Goal: Obtain resource: Download file/media

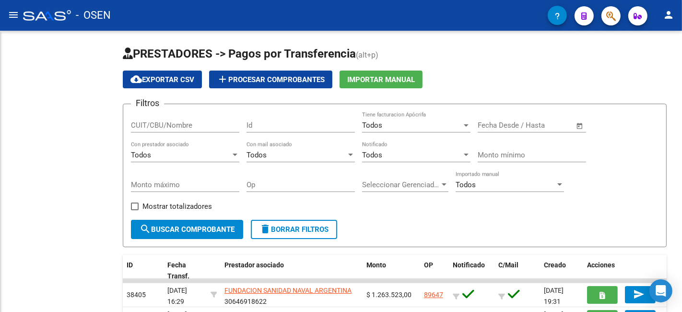
scroll to position [123, 0]
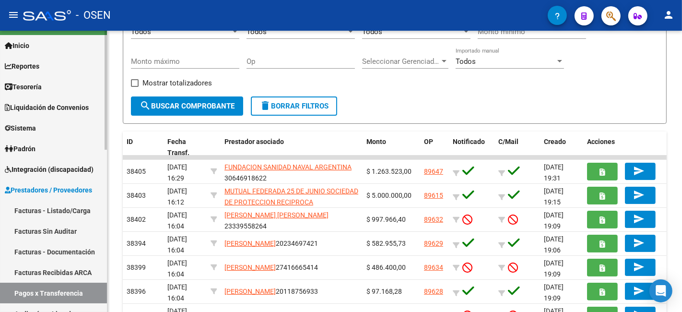
click at [61, 88] on link "Tesorería" at bounding box center [53, 86] width 107 height 21
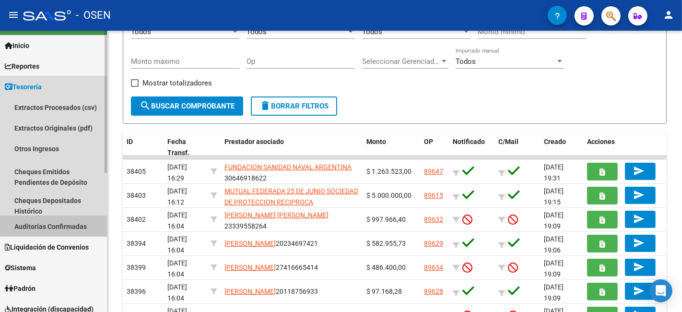
click at [80, 173] on link "Auditorías Confirmadas" at bounding box center [53, 226] width 107 height 21
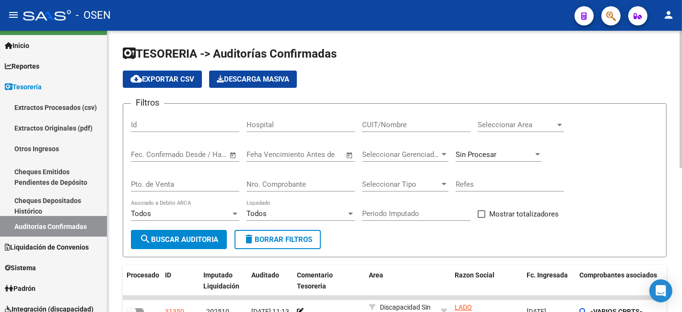
click at [408, 124] on span "Seleccionar Area" at bounding box center [517, 124] width 78 height 9
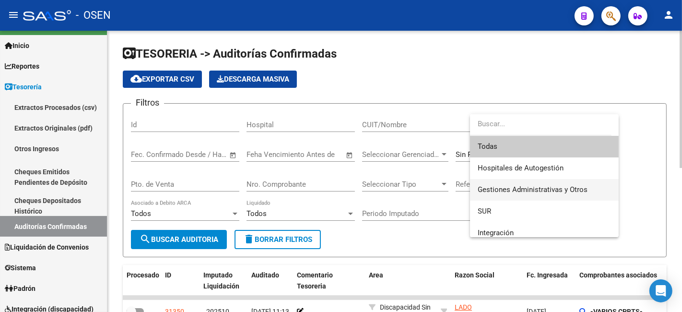
drag, startPoint x: 553, startPoint y: 183, endPoint x: 497, endPoint y: 195, distance: 57.3
click at [408, 173] on span "Gestiones Administrativas y Otros" at bounding box center [544, 190] width 133 height 22
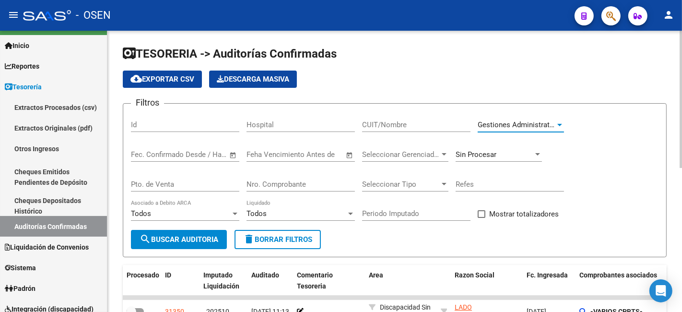
click at [190, 173] on span "search Buscar Auditoria" at bounding box center [179, 239] width 79 height 9
click at [408, 120] on div "Gestiones Administrativas y Otros Seleccionar Area" at bounding box center [521, 121] width 86 height 21
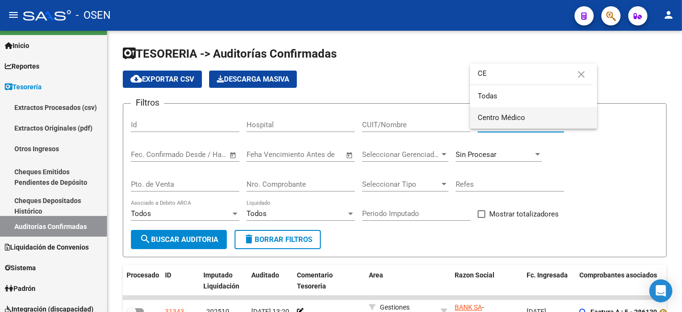
type input "CE"
click at [408, 112] on span "Centro Médico" at bounding box center [534, 118] width 112 height 22
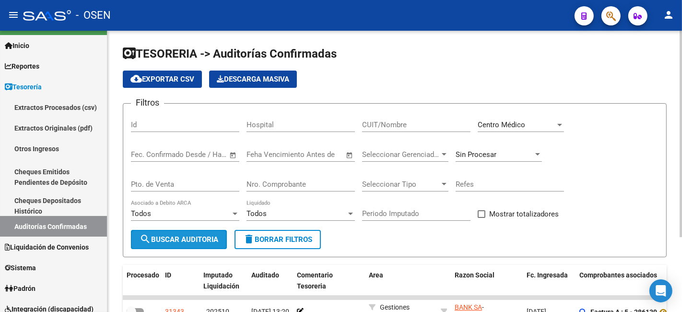
click at [226, 173] on button "search Buscar Auditoria" at bounding box center [179, 239] width 96 height 19
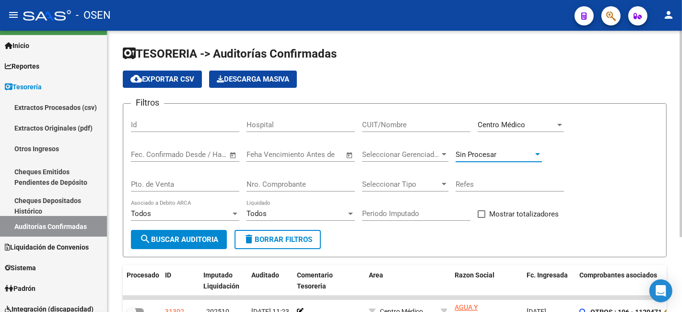
click at [408, 150] on div "Sin Procesar" at bounding box center [495, 154] width 78 height 9
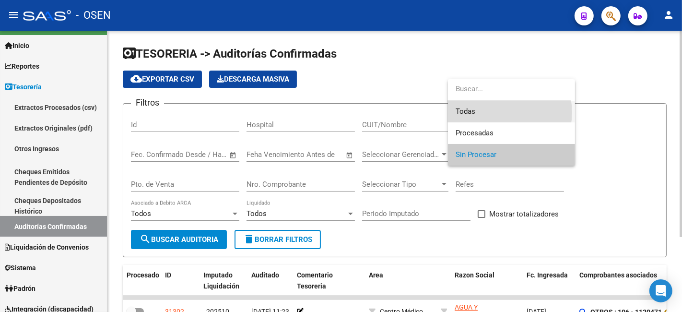
drag, startPoint x: 506, startPoint y: 113, endPoint x: 414, endPoint y: 156, distance: 102.2
click at [408, 120] on span "Todas" at bounding box center [512, 112] width 112 height 22
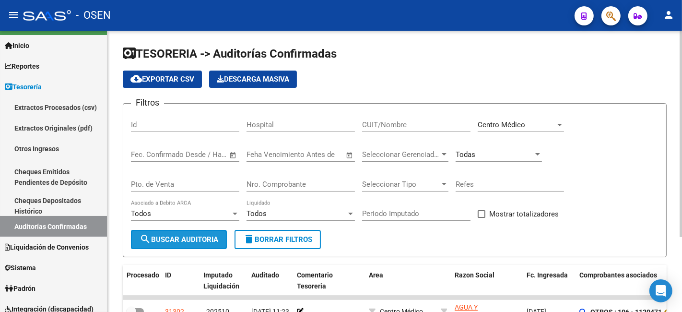
click at [217, 173] on span "search Buscar Auditoria" at bounding box center [179, 239] width 79 height 9
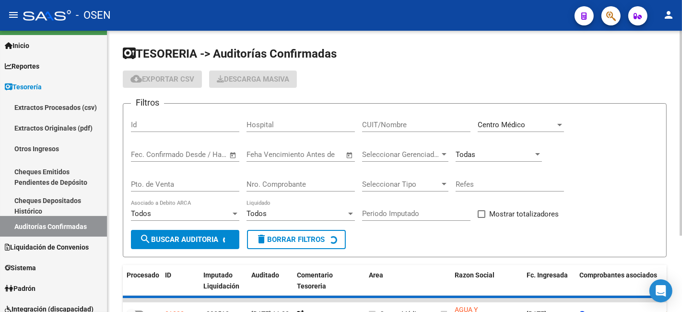
checkbox input "true"
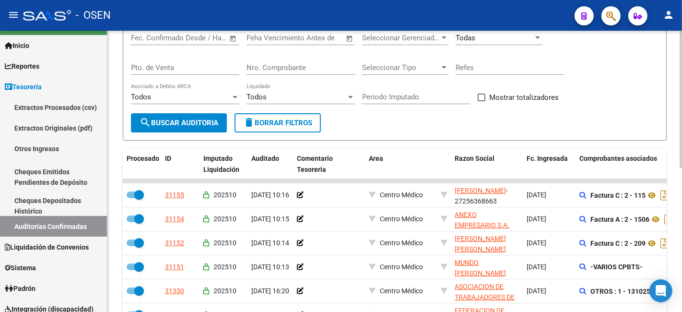
scroll to position [294, 0]
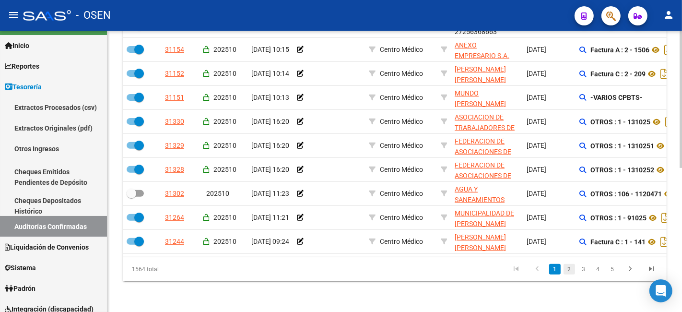
click at [408, 173] on link "2" at bounding box center [570, 269] width 12 height 11
checkbox input "true"
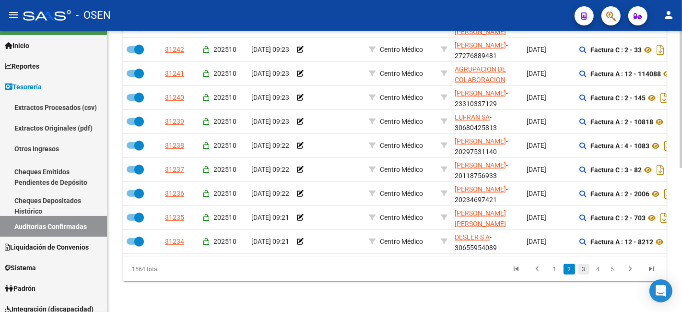
click at [408, 173] on link "3" at bounding box center [584, 269] width 12 height 11
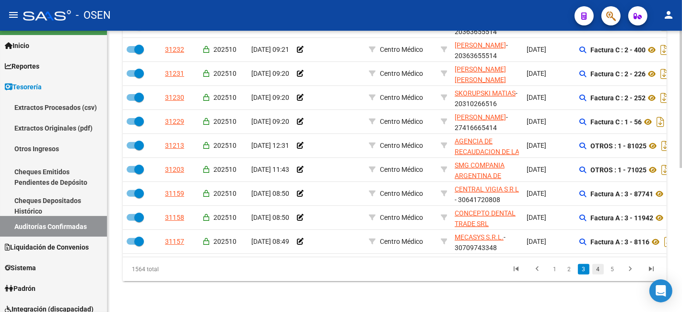
click at [408, 173] on link "4" at bounding box center [598, 269] width 12 height 11
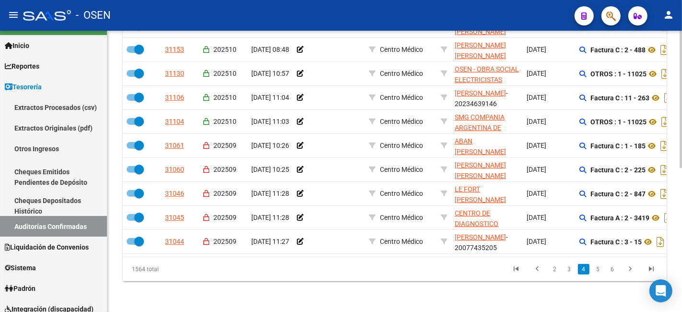
click at [408, 173] on link "5" at bounding box center [598, 269] width 12 height 11
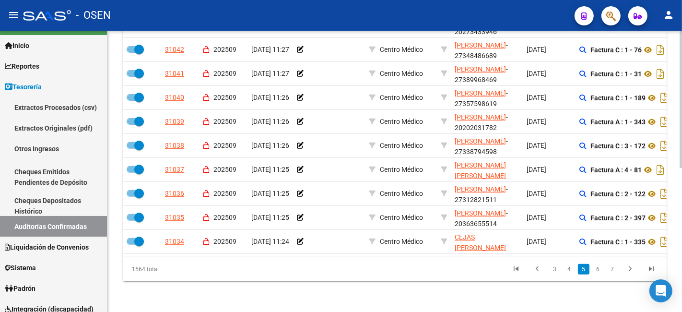
click at [408, 173] on link "6" at bounding box center [598, 269] width 12 height 11
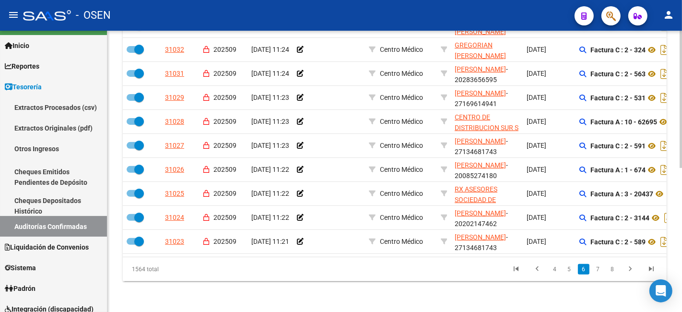
scroll to position [117, 0]
click at [408, 173] on link "7" at bounding box center [598, 269] width 12 height 11
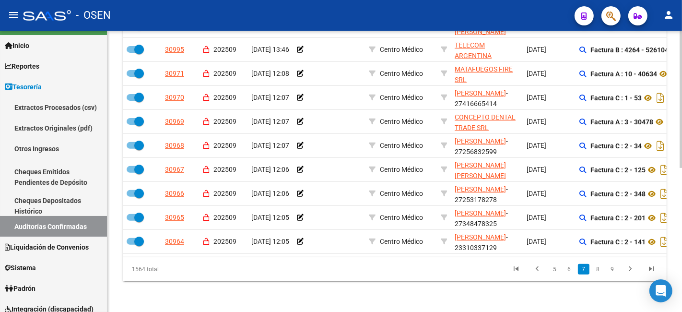
click at [408, 173] on link "8" at bounding box center [598, 269] width 12 height 11
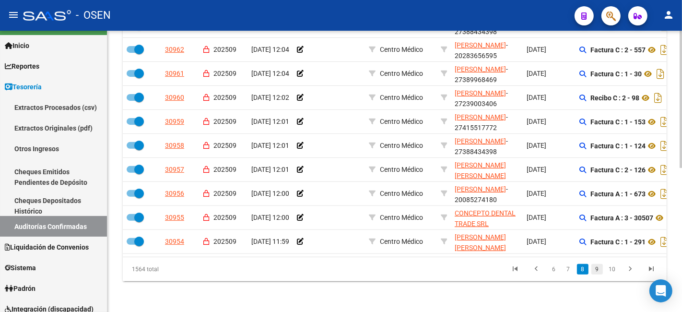
click at [408, 173] on link "9" at bounding box center [598, 269] width 12 height 11
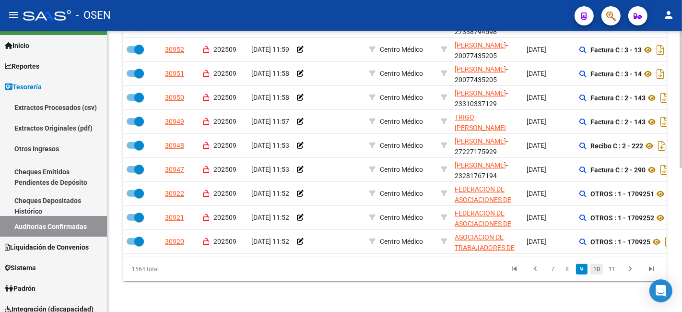
click at [408, 173] on link "10" at bounding box center [597, 269] width 12 height 11
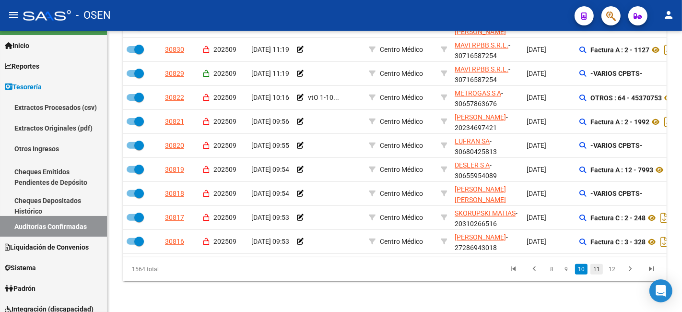
click at [408, 173] on link "11" at bounding box center [597, 269] width 12 height 11
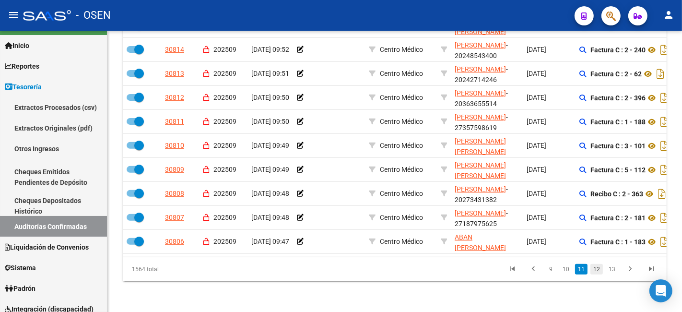
click at [408, 173] on link "12" at bounding box center [597, 269] width 12 height 11
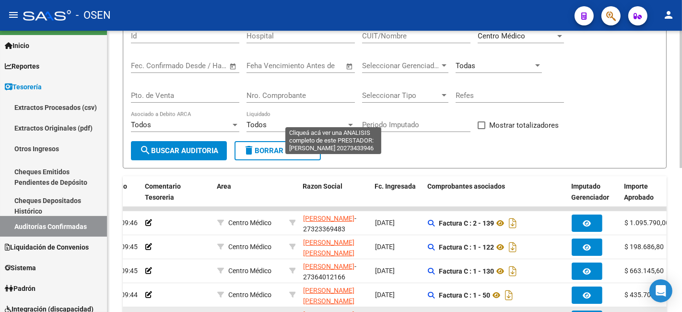
scroll to position [0, 0]
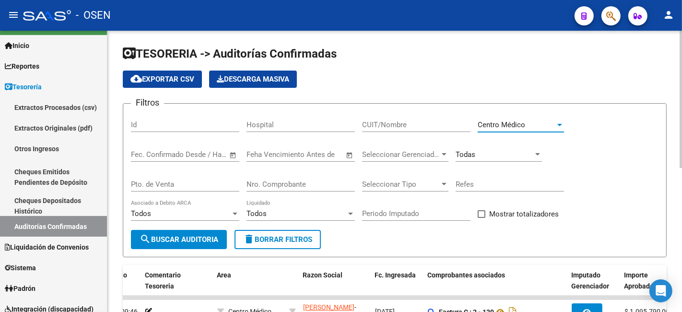
click at [408, 126] on div "Centro Médico" at bounding box center [517, 124] width 78 height 9
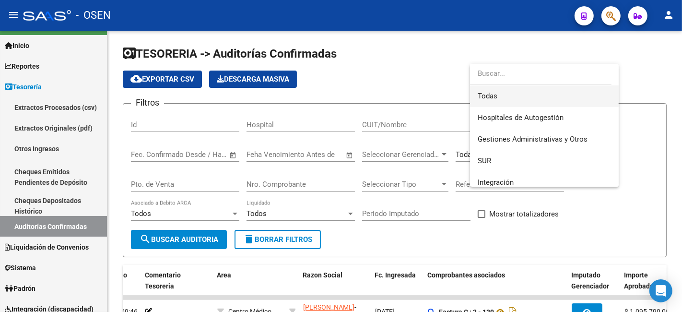
click at [408, 95] on span "Todas" at bounding box center [544, 96] width 133 height 22
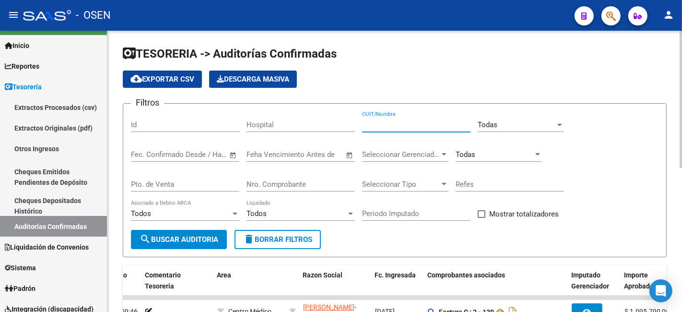
click at [408, 120] on input "CUIT/Nombre" at bounding box center [416, 124] width 108 height 9
type input "ACTIVA"
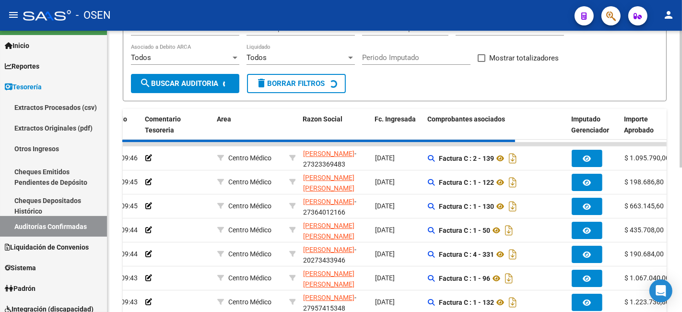
checkbox input "false"
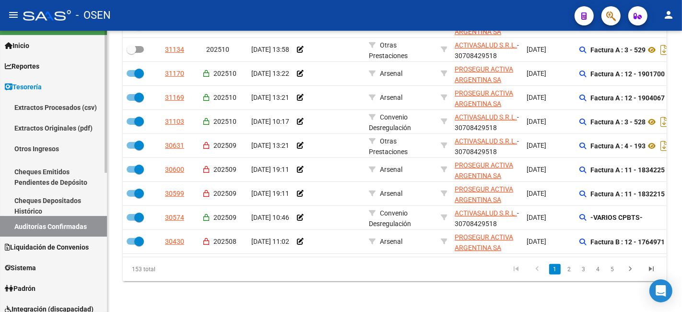
type input "ACTIVA"
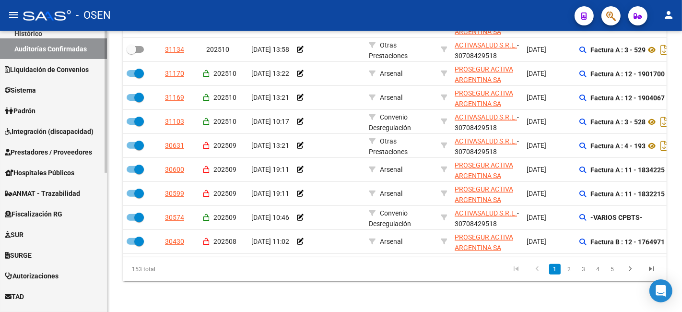
click at [56, 136] on span "Integración (discapacidad)" at bounding box center [49, 131] width 89 height 11
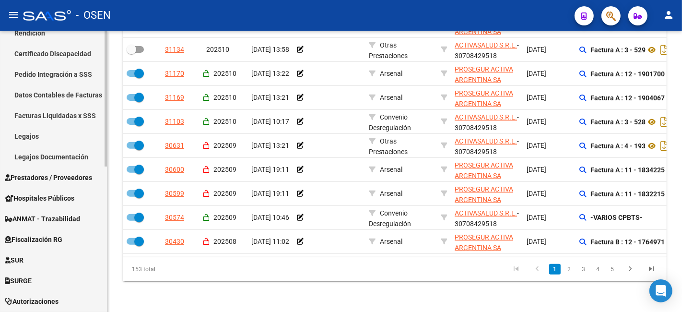
scroll to position [20, 0]
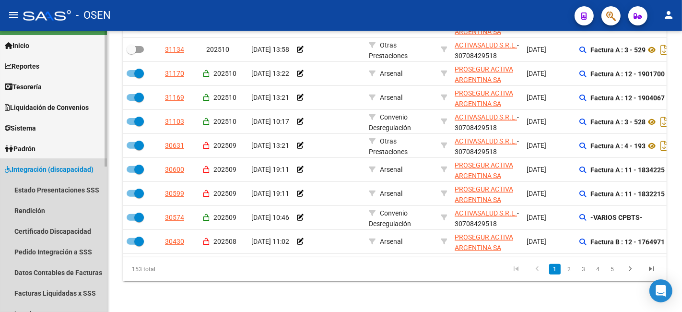
click at [48, 171] on span "Integración (discapacidad)" at bounding box center [49, 169] width 89 height 11
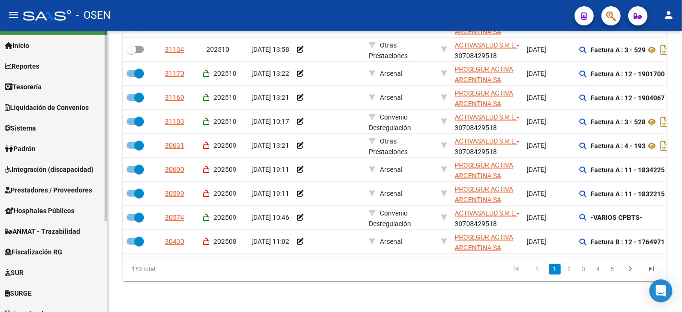
click at [55, 173] on span "Prestadores / Proveedores" at bounding box center [48, 190] width 87 height 11
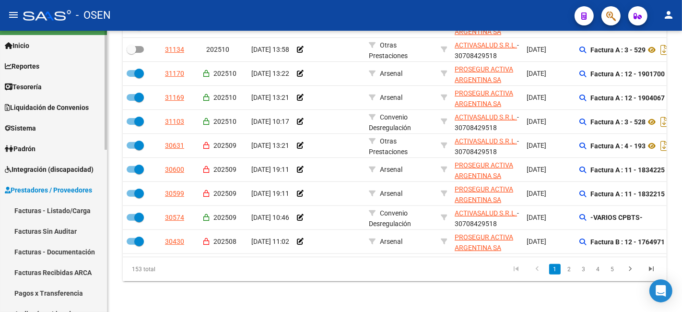
click at [54, 173] on link "Facturas - Listado/Carga" at bounding box center [53, 210] width 107 height 21
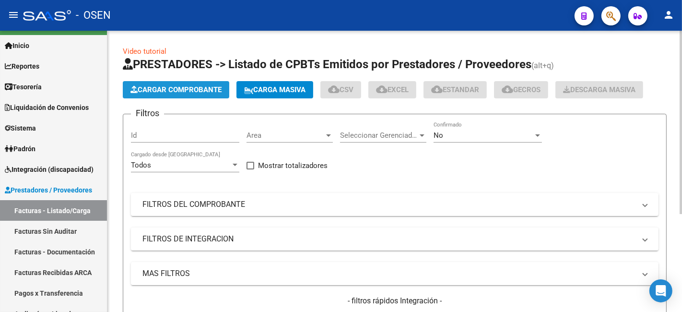
click at [190, 90] on span "Cargar Comprobante" at bounding box center [175, 89] width 91 height 9
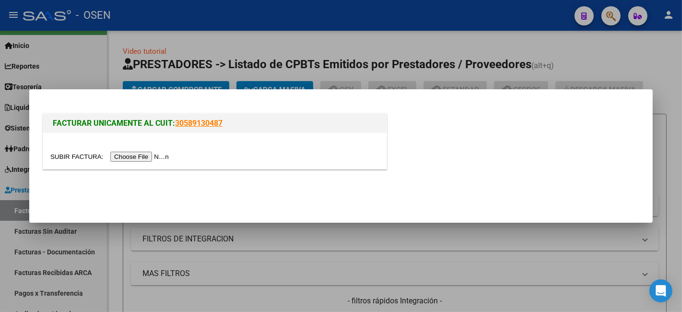
click at [153, 157] on input "file" at bounding box center [110, 157] width 121 height 10
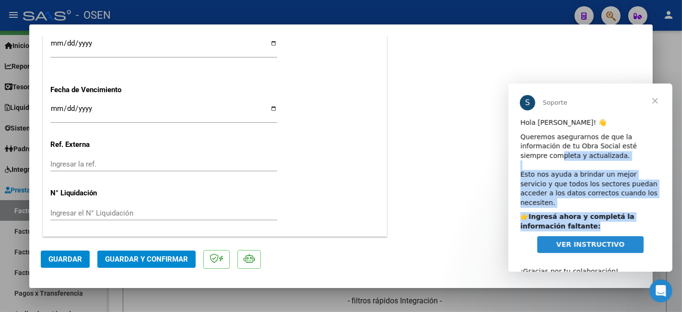
drag, startPoint x: 624, startPoint y: 143, endPoint x: 621, endPoint y: 214, distance: 70.6
click at [408, 173] on div "Hola [PERSON_NAME]! 👋 Queremos asegurarnos de que la información de tu Obra Soc…" at bounding box center [590, 205] width 164 height 175
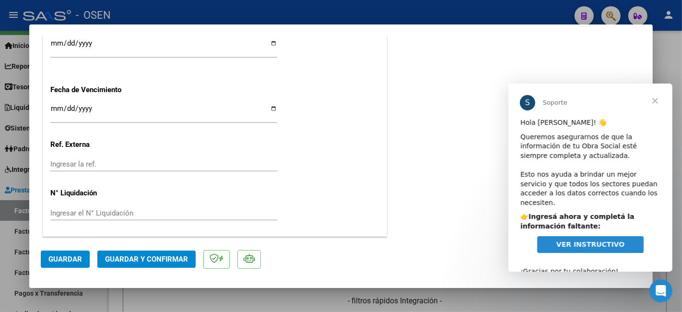
click at [408, 100] on span "Cerrar" at bounding box center [655, 100] width 35 height 35
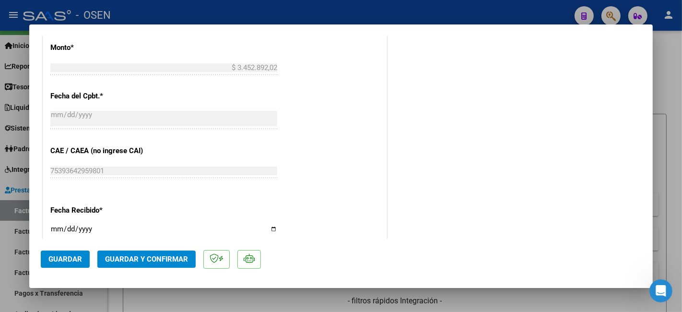
scroll to position [489, 0]
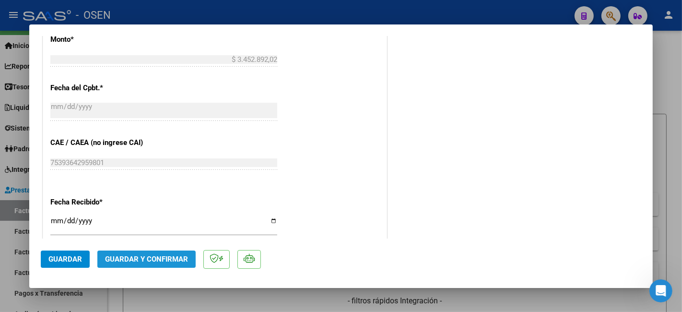
click at [179, 173] on span "Guardar y Confirmar" at bounding box center [146, 259] width 83 height 9
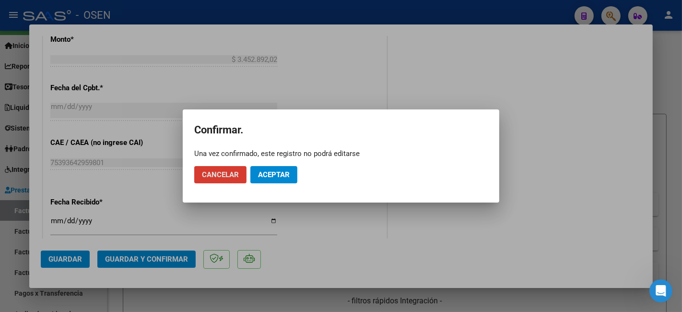
click at [284, 173] on button "Aceptar" at bounding box center [273, 174] width 47 height 17
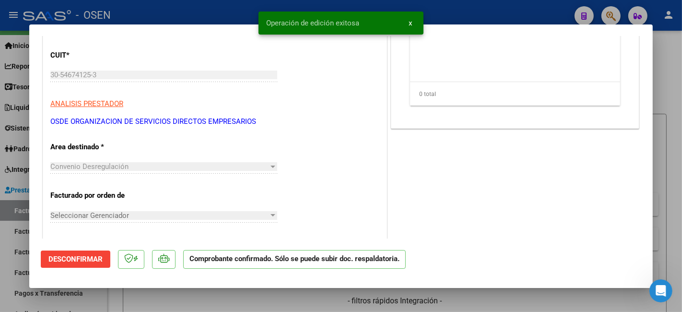
scroll to position [133, 0]
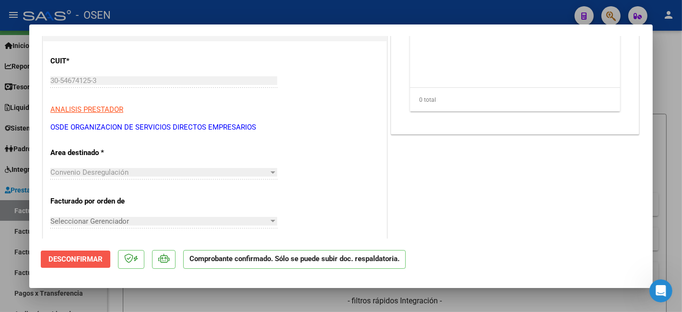
click at [99, 173] on span "Desconfirmar" at bounding box center [75, 259] width 54 height 9
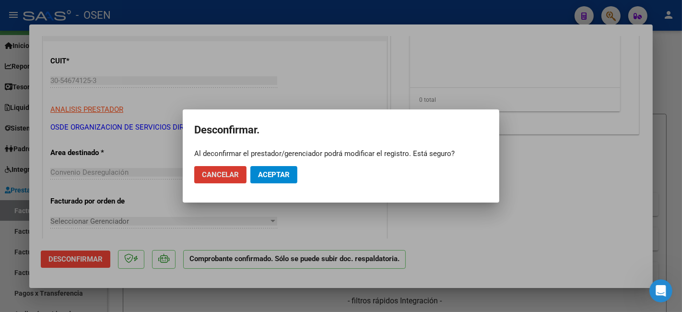
click at [275, 173] on span "Aceptar" at bounding box center [274, 174] width 32 height 9
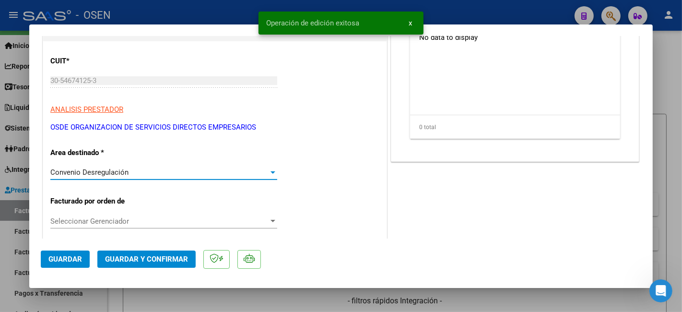
click at [248, 173] on div "Convenio Desregulación" at bounding box center [159, 172] width 218 height 9
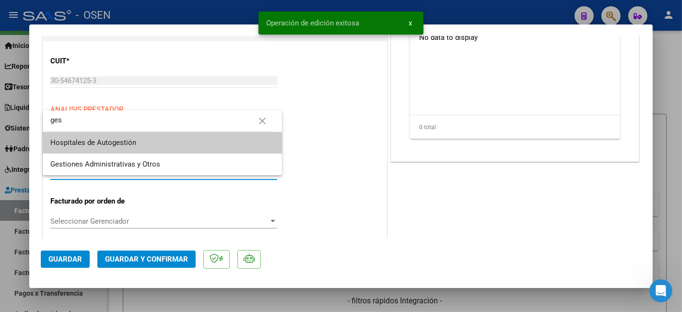
scroll to position [0, 0]
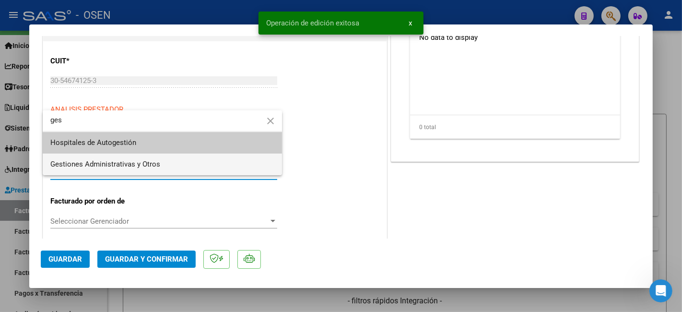
type input "ges"
click at [202, 168] on span "Gestiones Administrativas y Otros" at bounding box center [162, 165] width 224 height 22
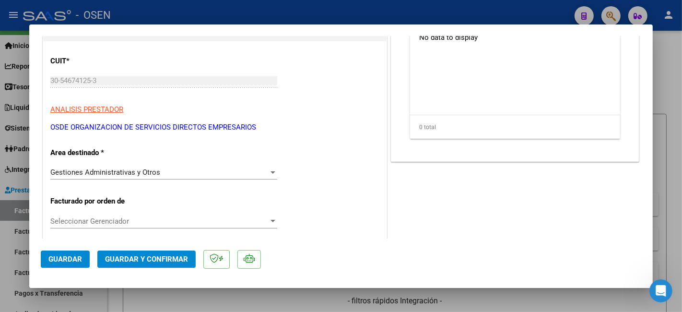
drag, startPoint x: 64, startPoint y: 261, endPoint x: 84, endPoint y: 255, distance: 21.4
click at [84, 173] on button "Guardar" at bounding box center [65, 258] width 49 height 17
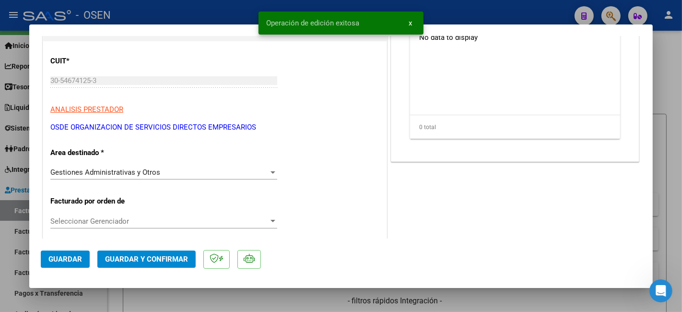
click at [145, 173] on div at bounding box center [341, 156] width 682 height 312
type input "$ 0,00"
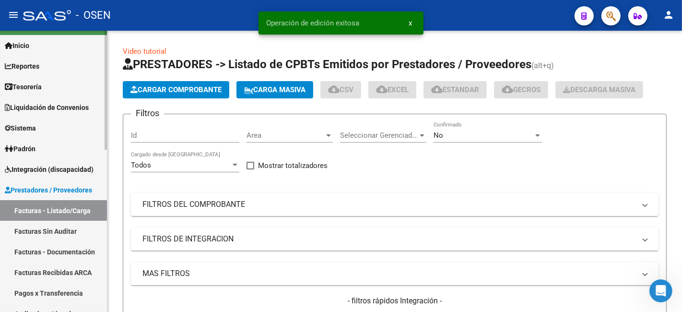
click at [70, 87] on link "Tesorería" at bounding box center [53, 86] width 107 height 21
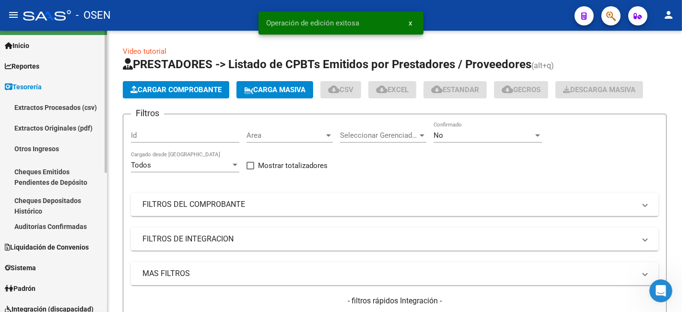
click at [86, 173] on link "Auditorías Confirmadas" at bounding box center [53, 226] width 107 height 21
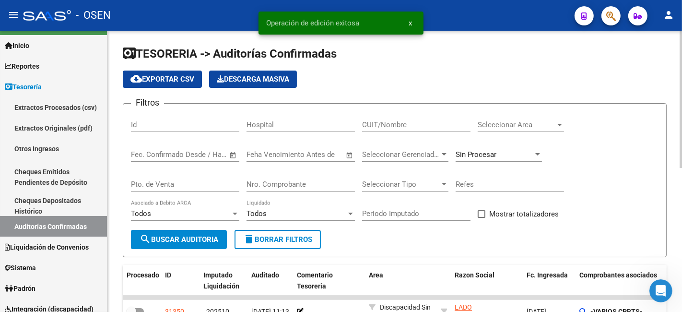
click at [408, 128] on span "Seleccionar Area" at bounding box center [517, 124] width 78 height 9
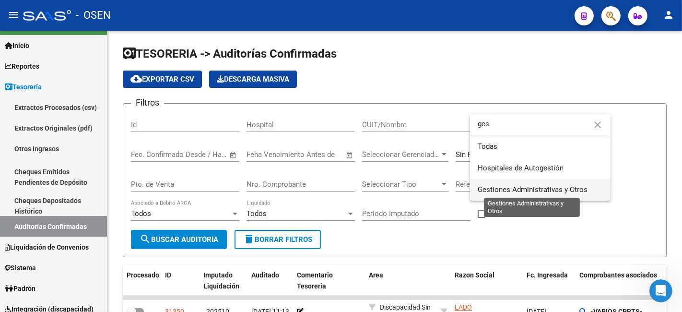
type input "ges"
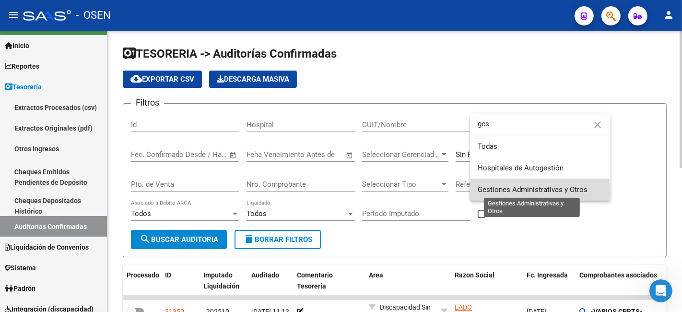
drag, startPoint x: 521, startPoint y: 190, endPoint x: 269, endPoint y: 192, distance: 251.4
click at [408, 173] on span "Gestiones Administrativas y Otros" at bounding box center [533, 189] width 110 height 9
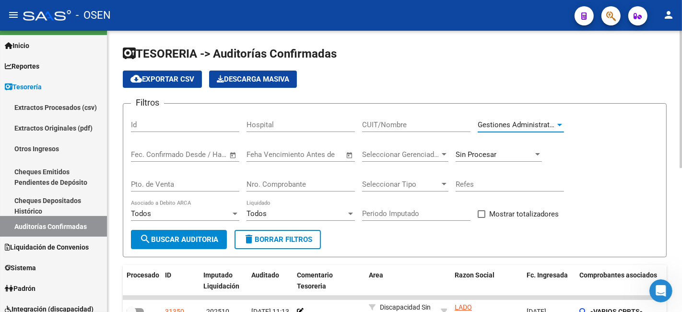
click at [174, 173] on span "search Buscar Auditoria" at bounding box center [179, 239] width 79 height 9
click at [408, 156] on span "Sin Procesar" at bounding box center [476, 154] width 41 height 9
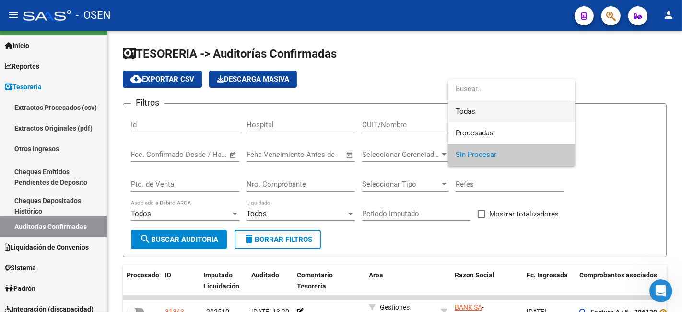
click at [408, 116] on span "Todas" at bounding box center [512, 112] width 112 height 22
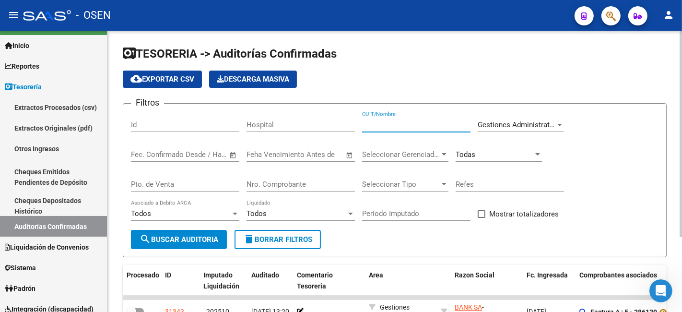
click at [391, 124] on input "CUIT/Nombre" at bounding box center [416, 124] width 108 height 9
type input "osde"
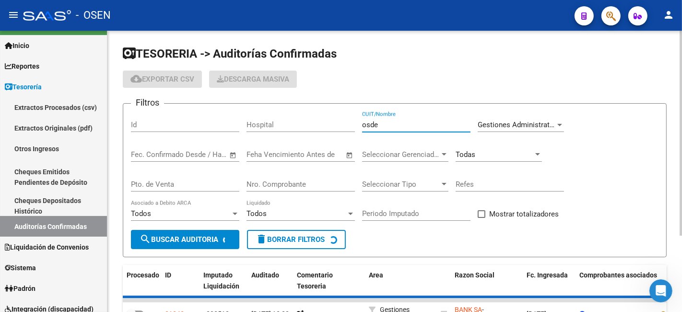
checkbox input "true"
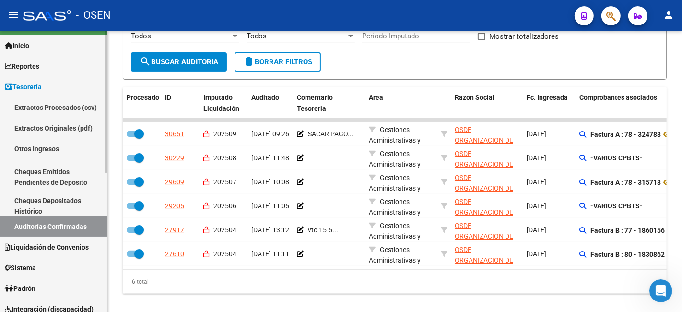
scroll to position [198, 0]
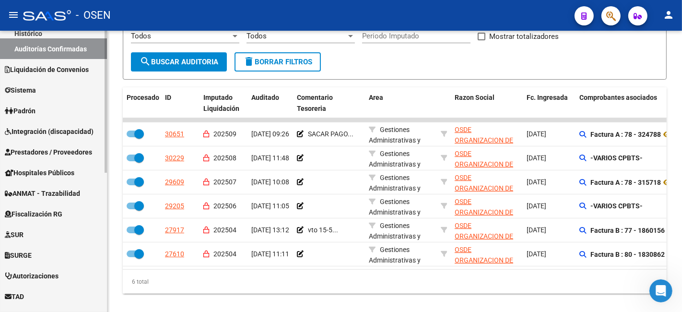
type input "osde"
click at [59, 151] on span "Prestadores / Proveedores" at bounding box center [48, 152] width 87 height 11
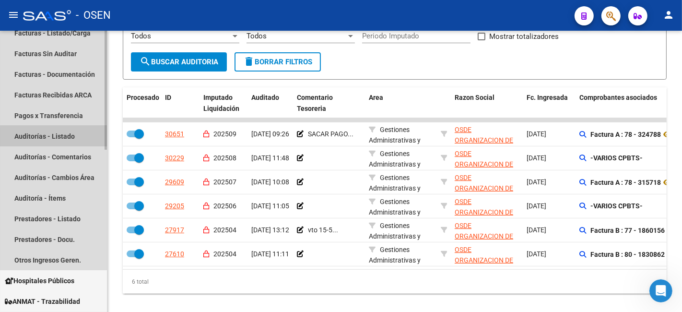
click at [58, 138] on link "Auditorías - Listado" at bounding box center [53, 136] width 107 height 21
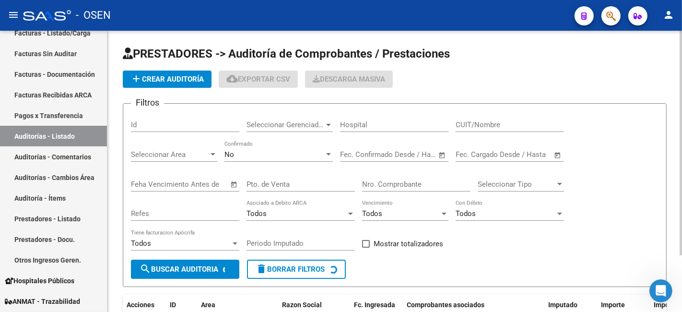
click at [188, 75] on span "add Crear Auditoría" at bounding box center [166, 79] width 73 height 9
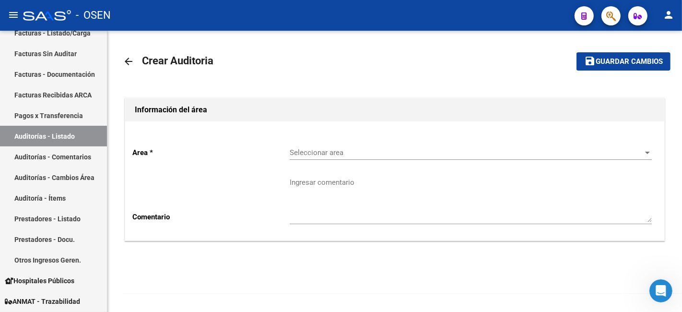
click at [408, 149] on span "Seleccionar area" at bounding box center [467, 152] width 354 height 9
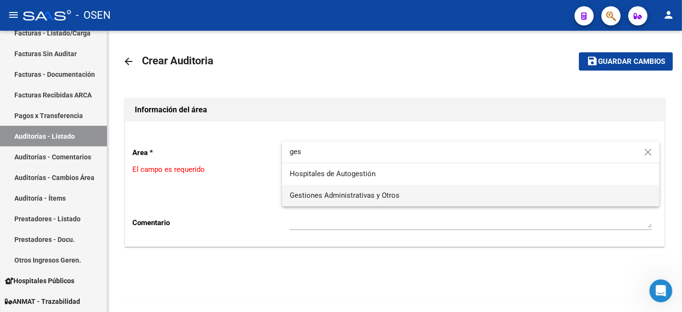
type input "ges"
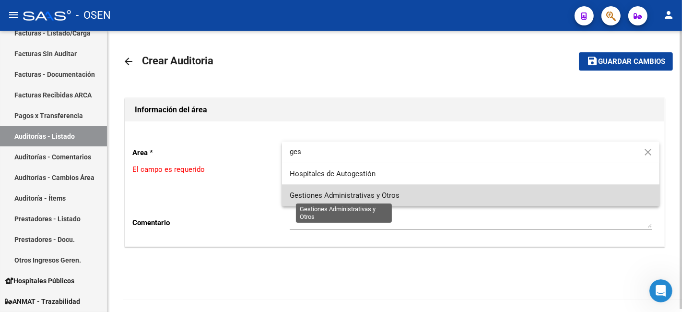
drag, startPoint x: 367, startPoint y: 196, endPoint x: 304, endPoint y: 211, distance: 64.7
click at [364, 173] on span "Gestiones Administrativas y Otros" at bounding box center [345, 195] width 110 height 9
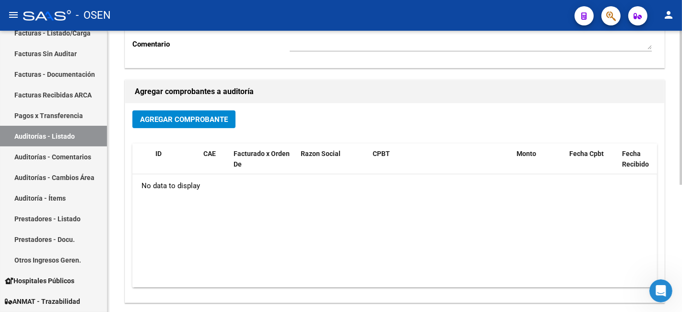
scroll to position [178, 0]
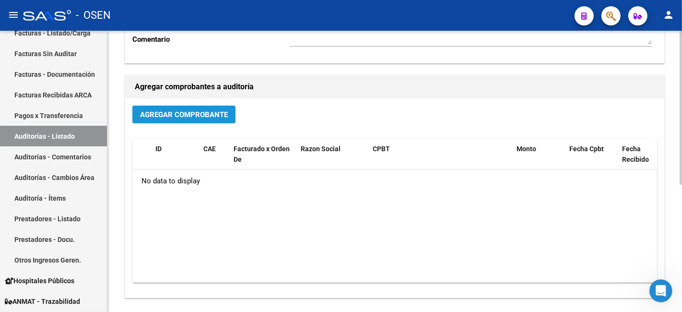
click at [185, 112] on span "Agregar Comprobante" at bounding box center [184, 114] width 88 height 9
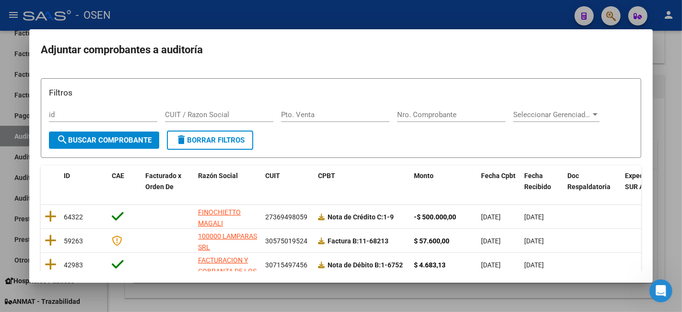
click at [19, 133] on div at bounding box center [341, 156] width 682 height 312
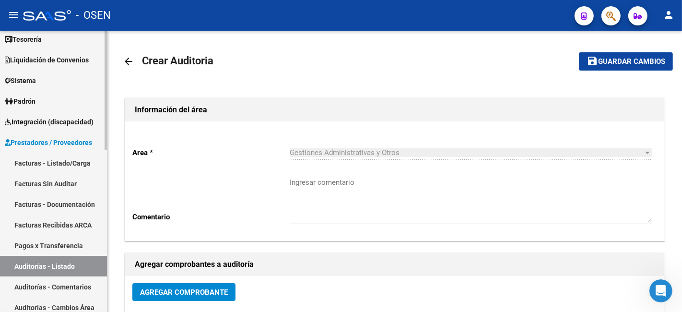
scroll to position [0, 0]
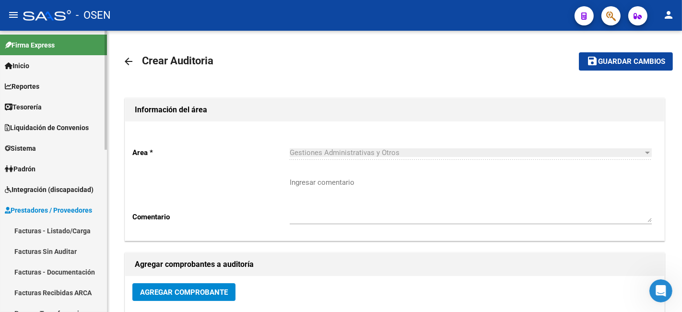
click at [76, 173] on link "Facturas - Listado/Carga" at bounding box center [53, 230] width 107 height 21
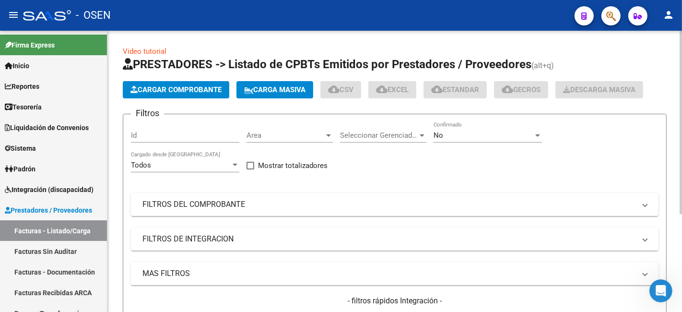
click at [408, 135] on div "No" at bounding box center [484, 135] width 100 height 9
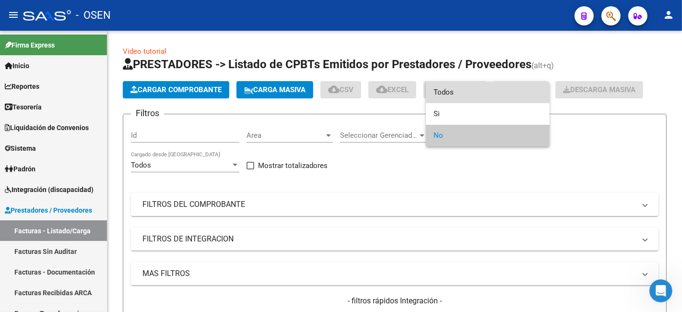
drag, startPoint x: 470, startPoint y: 88, endPoint x: 444, endPoint y: 121, distance: 42.0
click at [408, 88] on span "Todos" at bounding box center [488, 93] width 108 height 22
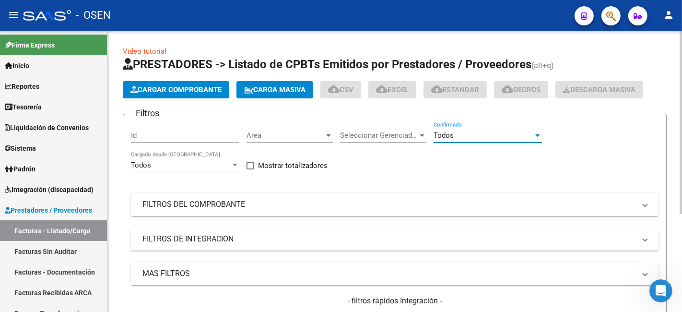
click at [294, 173] on mat-expansion-panel-header "FILTROS DEL COMPROBANTE" at bounding box center [395, 204] width 528 height 23
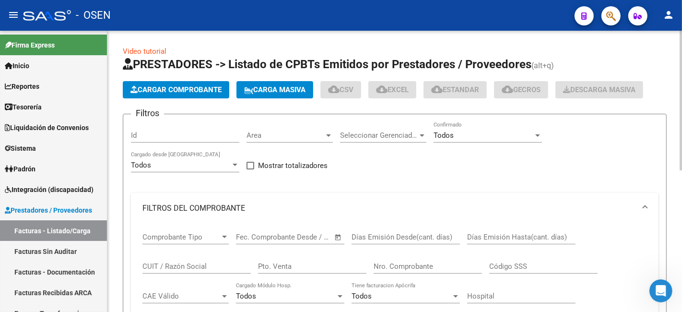
click at [174, 173] on input "CUIT / Razón Social" at bounding box center [196, 266] width 108 height 9
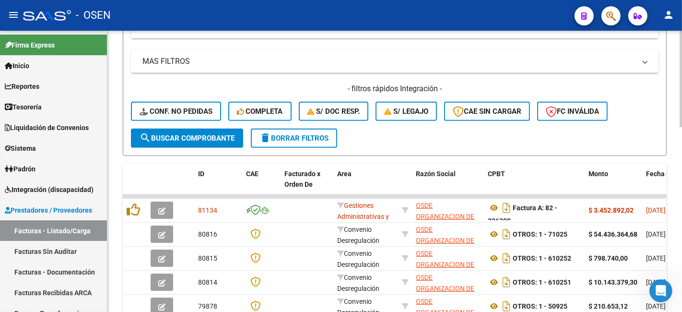
scroll to position [355, 0]
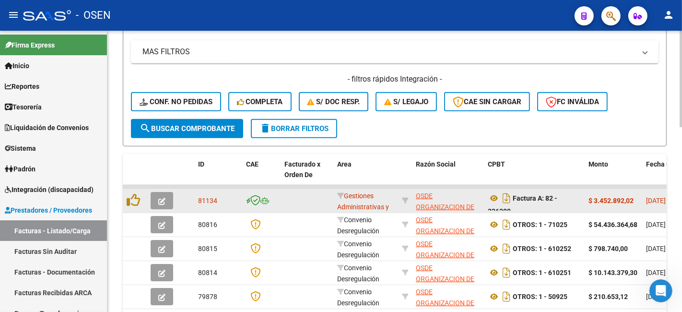
type input "osde"
click at [168, 173] on button "button" at bounding box center [162, 200] width 23 height 17
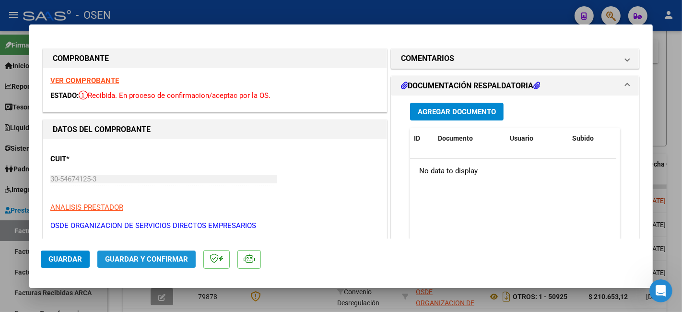
click at [155, 173] on span "Guardar y Confirmar" at bounding box center [146, 259] width 83 height 9
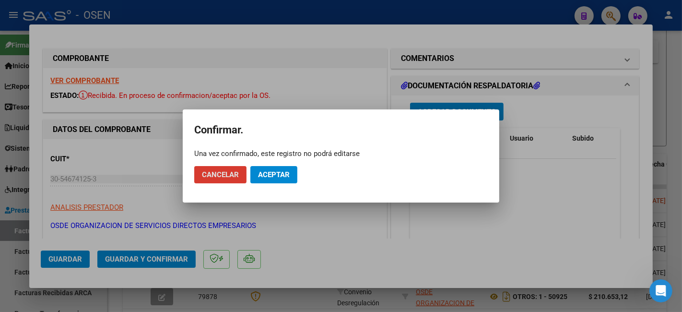
click at [279, 173] on button "Aceptar" at bounding box center [273, 174] width 47 height 17
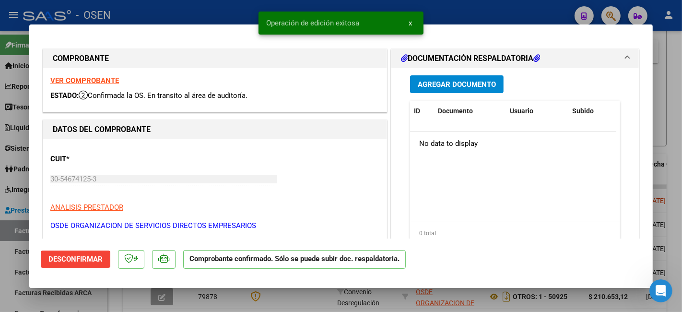
click at [13, 173] on div at bounding box center [341, 156] width 682 height 312
type input "$ 0,00"
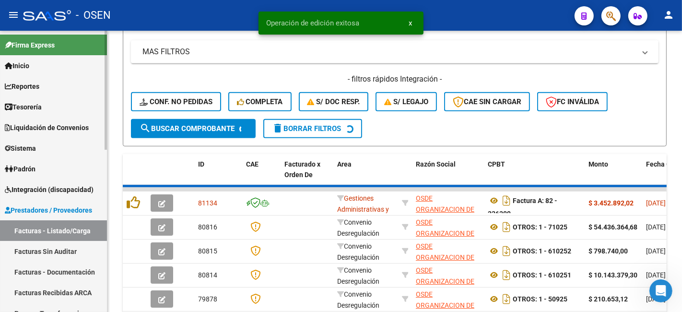
scroll to position [178, 0]
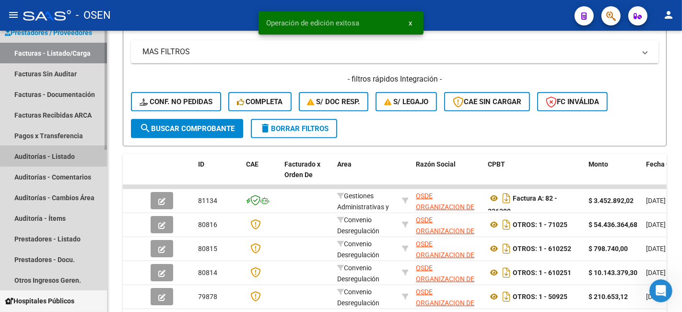
click at [71, 157] on link "Auditorías - Listado" at bounding box center [53, 156] width 107 height 21
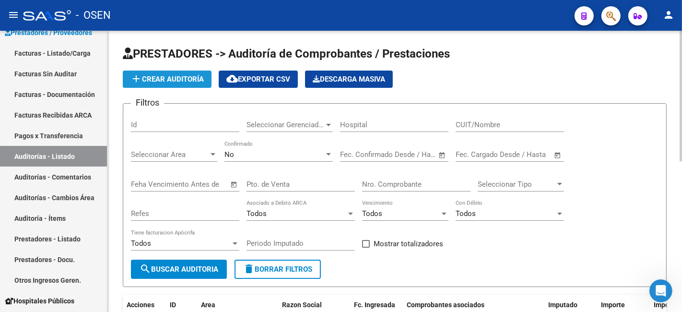
click at [186, 71] on button "add Crear Auditoría" at bounding box center [167, 79] width 89 height 17
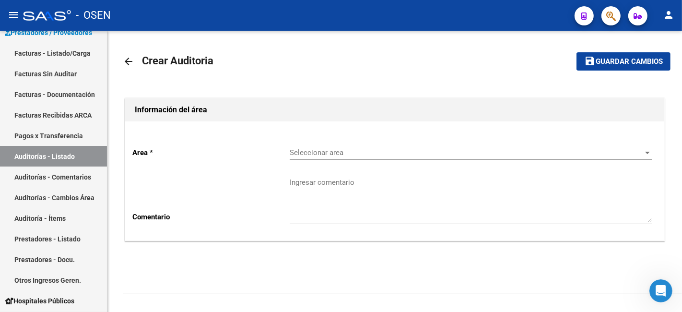
click at [408, 149] on span "Seleccionar area" at bounding box center [467, 152] width 354 height 9
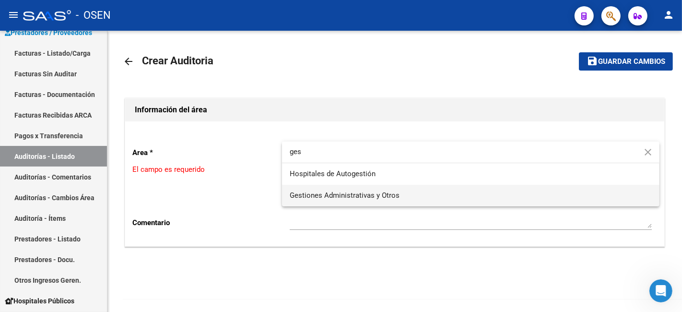
type input "ges"
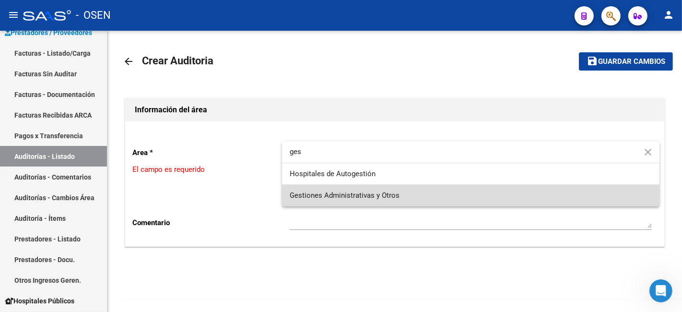
click at [362, 173] on span "Gestiones Administrativas y Otros" at bounding box center [471, 196] width 362 height 22
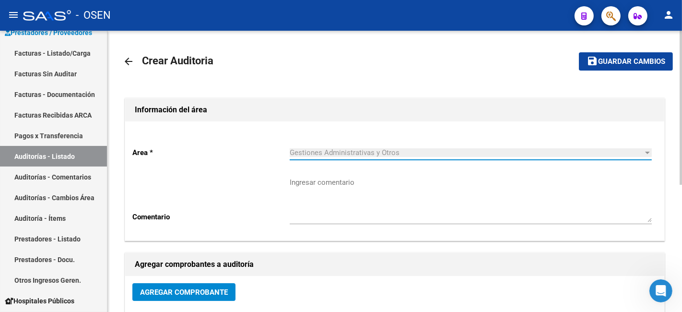
click at [232, 173] on button "Agregar Comprobante" at bounding box center [183, 292] width 103 height 18
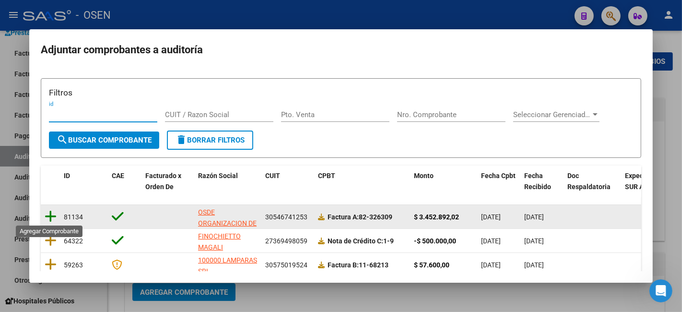
click at [52, 173] on icon at bounding box center [51, 216] width 12 height 13
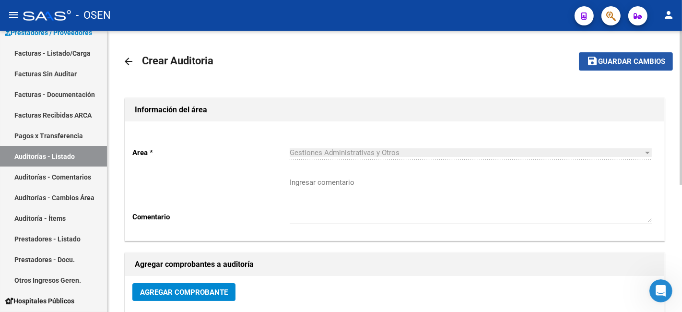
click at [408, 61] on span "Guardar cambios" at bounding box center [631, 62] width 67 height 9
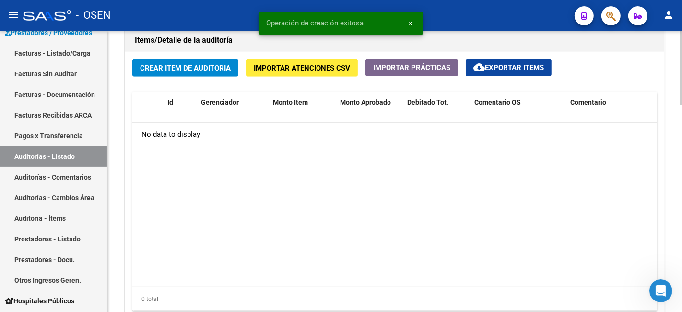
scroll to position [711, 0]
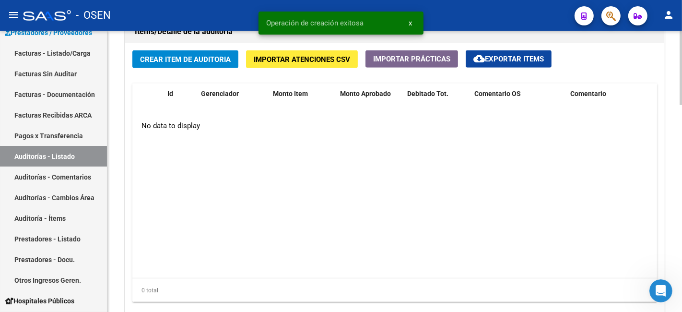
click at [218, 54] on button "Crear Item de Auditoria" at bounding box center [185, 59] width 106 height 18
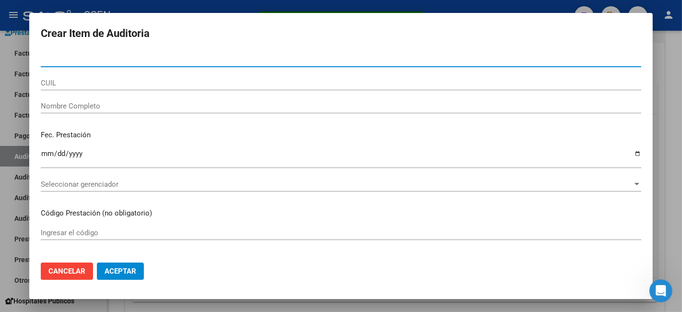
click at [141, 173] on button "Aceptar" at bounding box center [120, 270] width 47 height 17
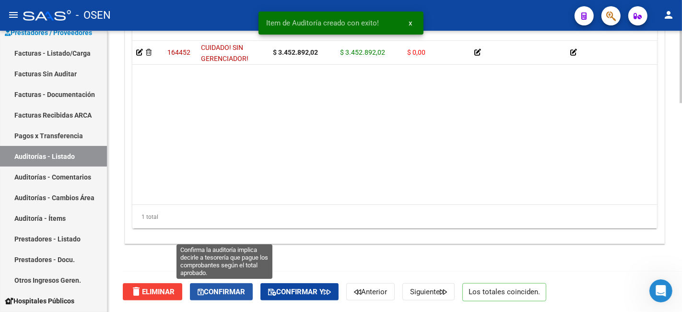
click at [243, 173] on button "Confirmar" at bounding box center [221, 291] width 63 height 17
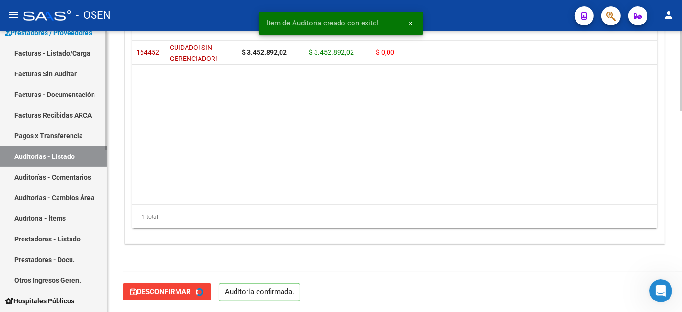
type input "202510"
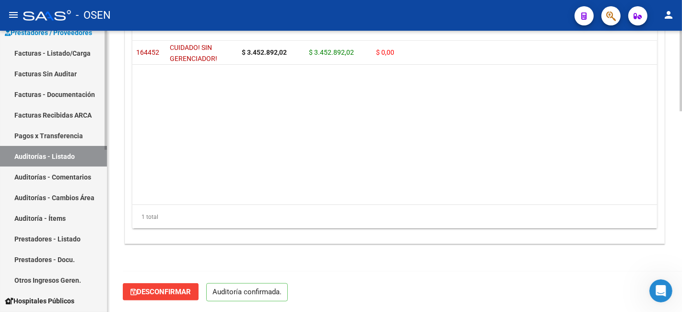
click at [45, 54] on link "Facturas - Listado/Carga" at bounding box center [53, 53] width 107 height 21
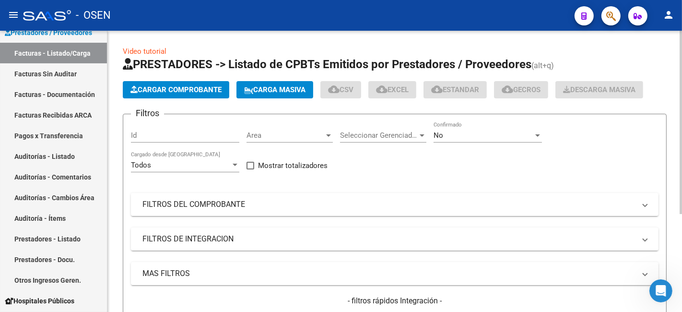
click at [181, 88] on span "Cargar Comprobante" at bounding box center [175, 89] width 91 height 9
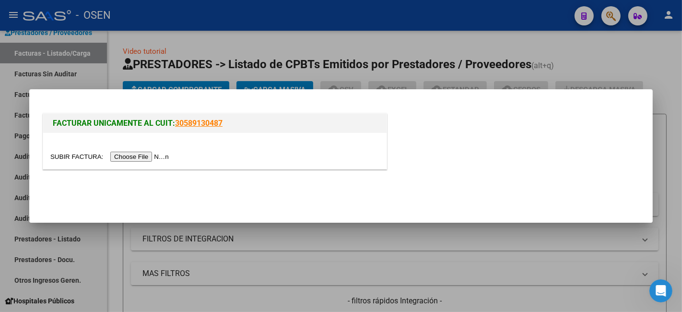
click at [155, 154] on input "file" at bounding box center [110, 157] width 121 height 10
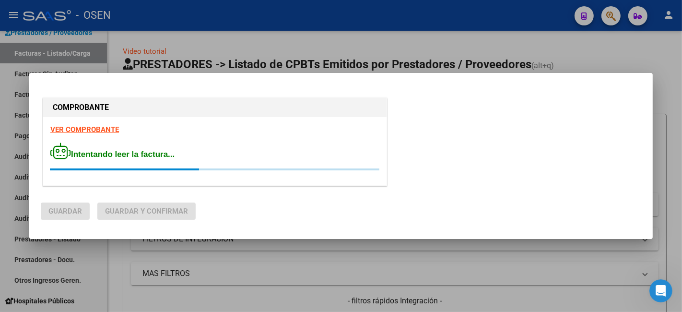
click at [89, 131] on strong "VER COMPROBANTE" at bounding box center [84, 129] width 69 height 9
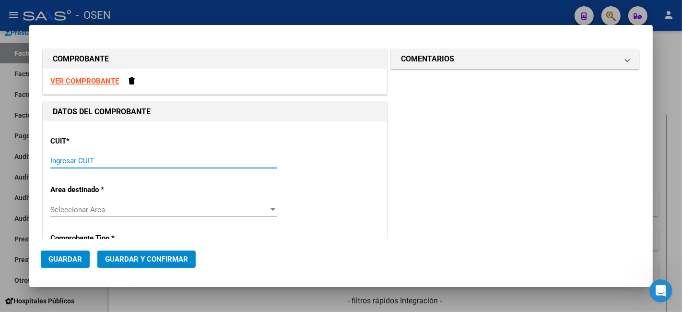
click at [187, 162] on input "Ingresar CUIT" at bounding box center [163, 160] width 227 height 9
paste input "30-50001701-1"
type input "30-50001701-1"
type input "1"
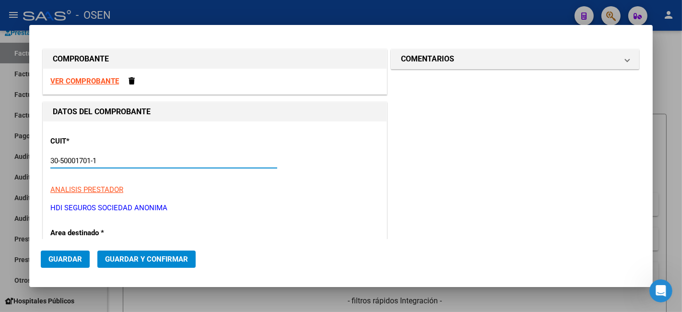
type input "30-50001701-1"
click at [99, 80] on strong "VER COMPROBANTE" at bounding box center [84, 81] width 69 height 9
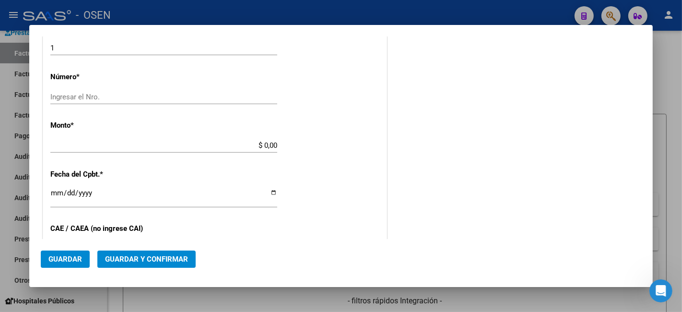
scroll to position [355, 0]
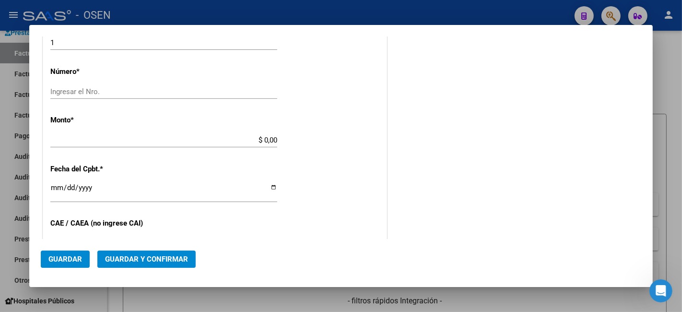
click at [198, 93] on input "Ingresar el Nro." at bounding box center [163, 91] width 227 height 9
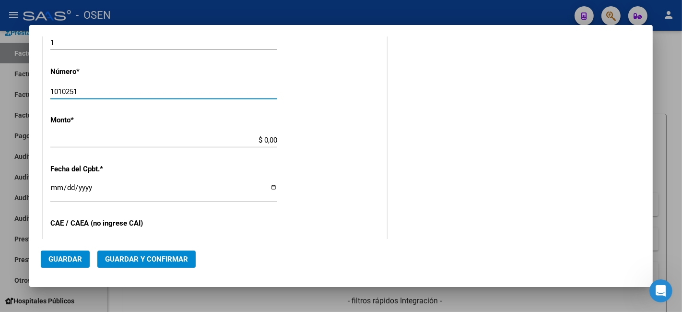
type input "1010251"
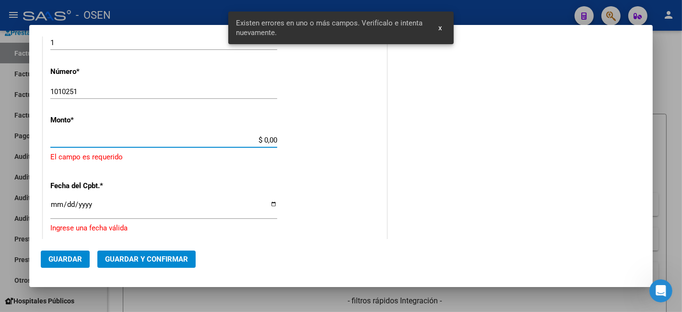
scroll to position [353, 0]
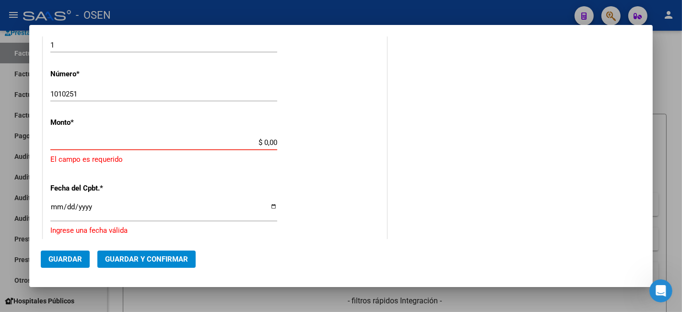
paste input "185.786,63"
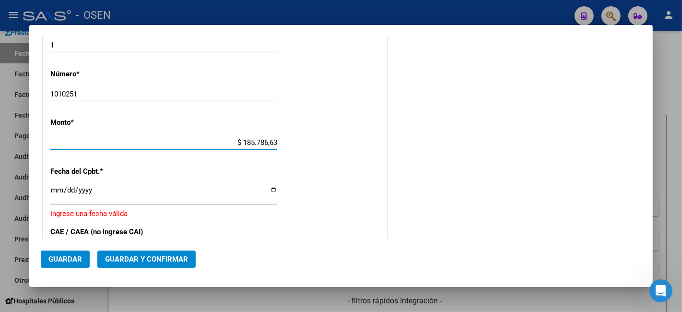
type input "$ 185.786,63"
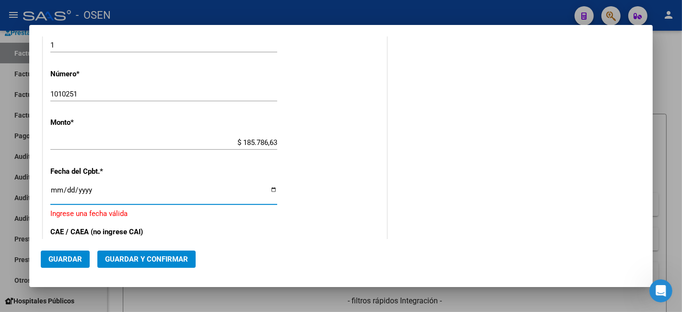
click at [53, 173] on input "Ingresar la fecha" at bounding box center [163, 193] width 227 height 15
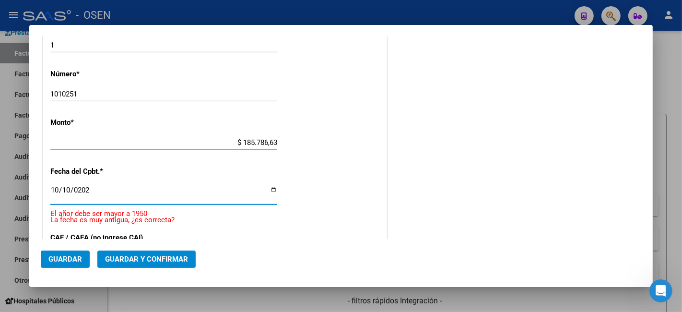
type input "[DATE]"
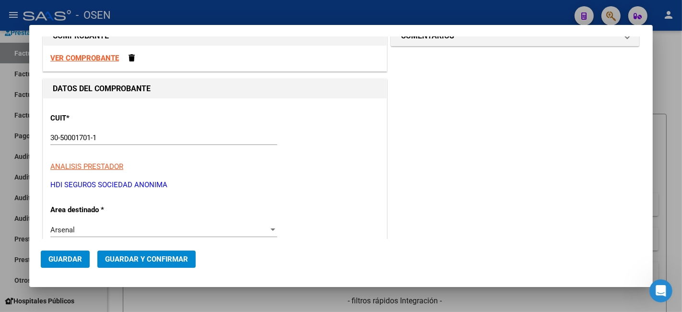
scroll to position [0, 0]
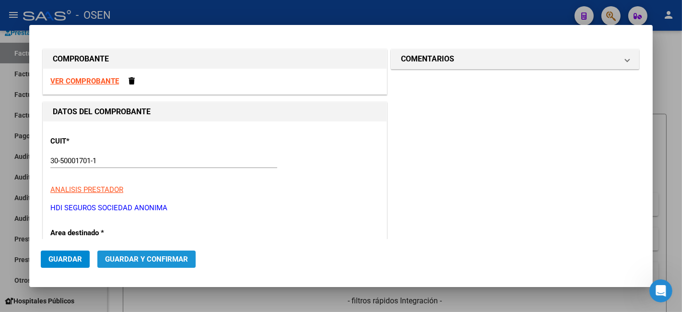
click at [159, 173] on button "Guardar y Confirmar" at bounding box center [146, 258] width 98 height 17
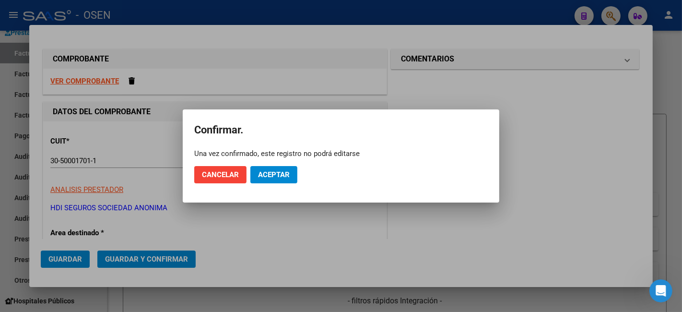
click at [291, 165] on mat-dialog-actions "Cancelar Aceptar" at bounding box center [341, 174] width 294 height 33
click at [285, 171] on span "Aceptar" at bounding box center [274, 174] width 32 height 9
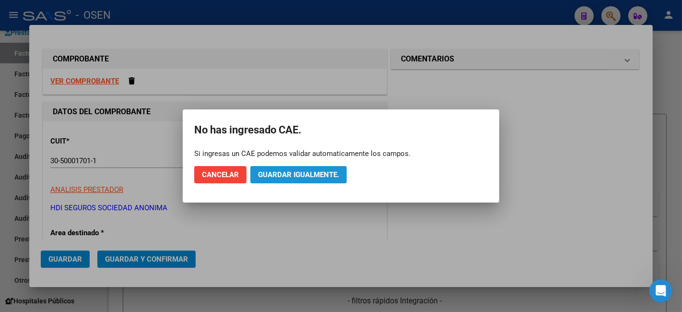
click at [285, 171] on span "Guardar igualmente." at bounding box center [298, 174] width 81 height 9
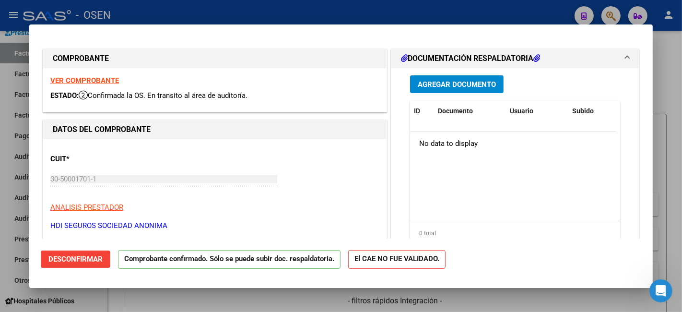
click at [106, 81] on strong "VER COMPROBANTE" at bounding box center [84, 80] width 69 height 9
click at [223, 173] on div at bounding box center [341, 156] width 682 height 312
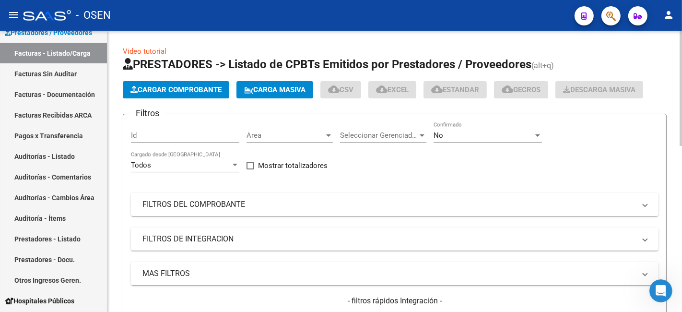
click at [180, 85] on span "Cargar Comprobante" at bounding box center [175, 89] width 91 height 9
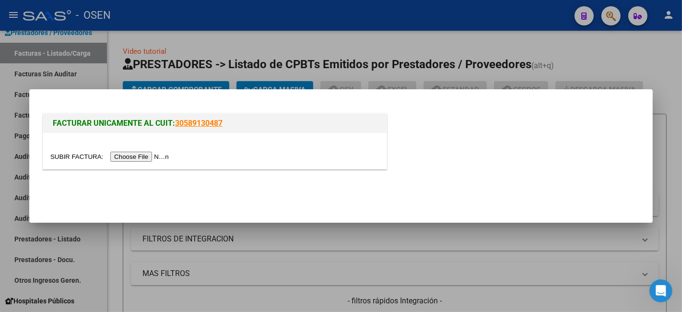
click at [158, 159] on input "file" at bounding box center [110, 157] width 121 height 10
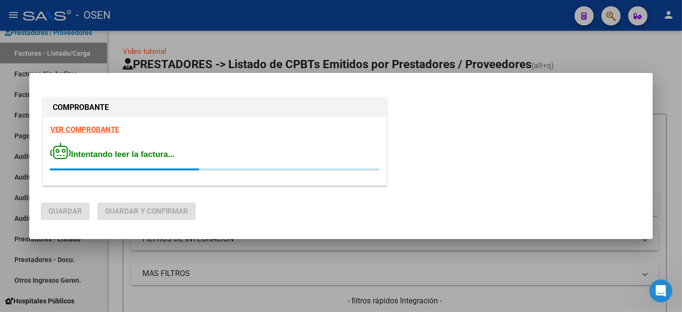
click at [107, 129] on strong "VER COMPROBANTE" at bounding box center [84, 129] width 69 height 9
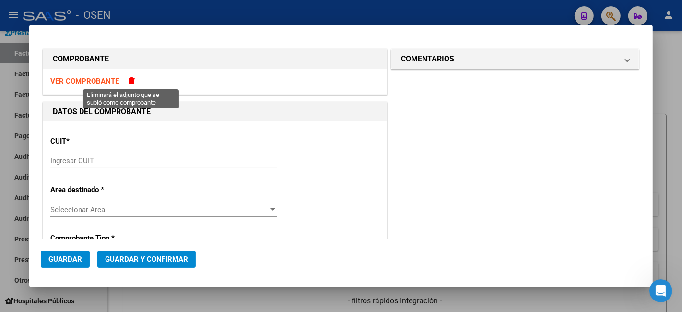
click at [130, 78] on span at bounding box center [132, 80] width 6 height 7
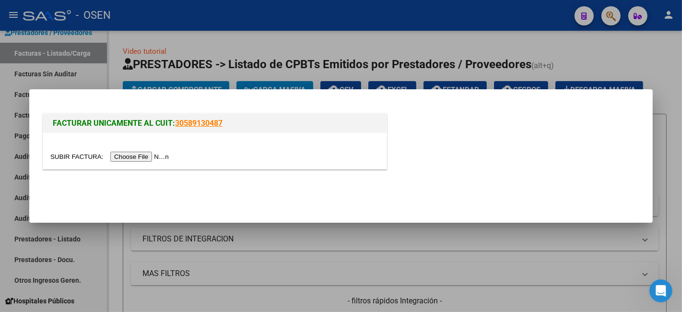
click at [154, 154] on input "file" at bounding box center [110, 157] width 121 height 10
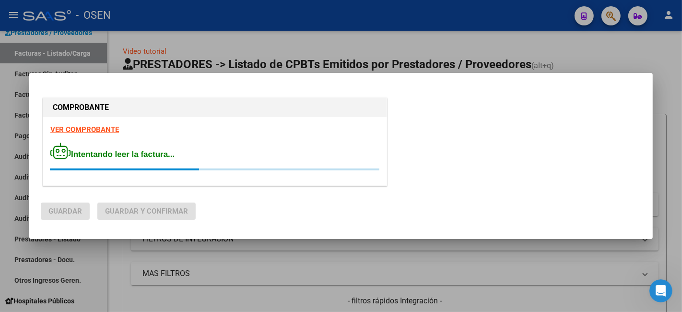
click at [116, 130] on strong "VER COMPROBANTE" at bounding box center [84, 129] width 69 height 9
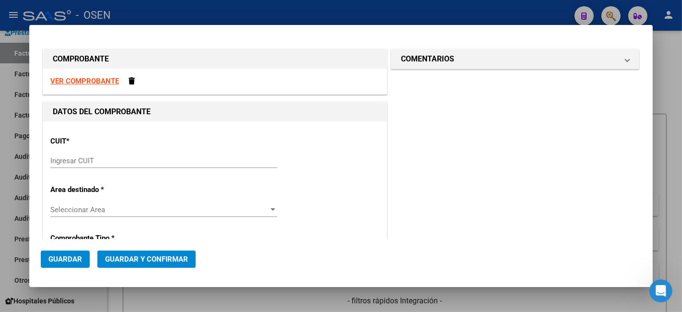
click at [145, 160] on input "Ingresar CUIT" at bounding box center [163, 160] width 227 height 9
paste input "18-578663"
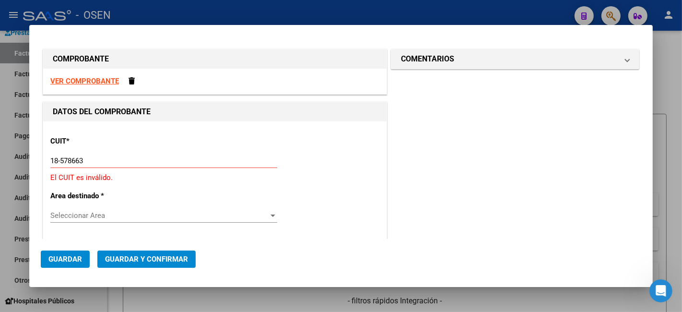
drag, startPoint x: 141, startPoint y: 160, endPoint x: -72, endPoint y: 169, distance: 213.2
click at [0, 169] on html "menu - OSEN person Firma Express Inicio Calendario SSS Instructivos Contacto OS…" at bounding box center [341, 156] width 682 height 312
paste input "30-50001701-1"
type input "30-50001701-1"
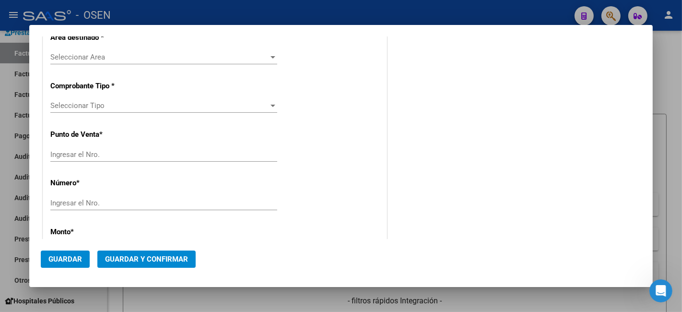
type input "1"
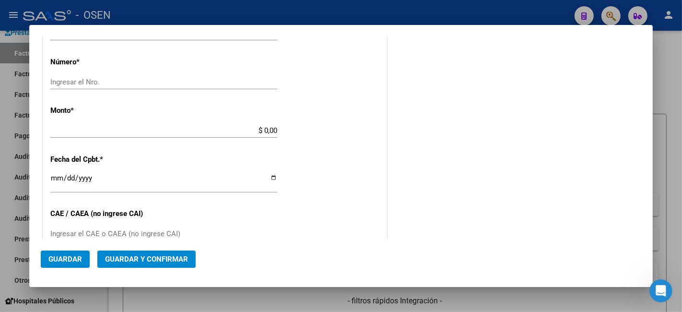
scroll to position [373, 0]
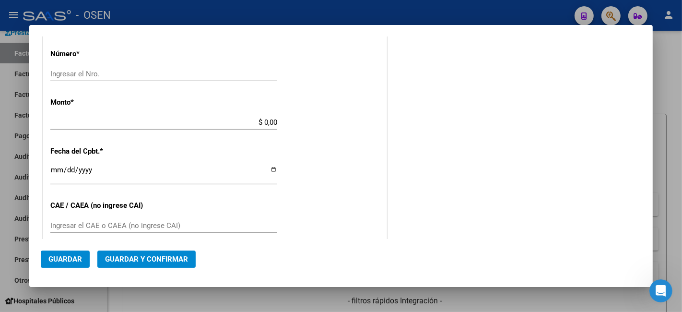
type input "30-50001701-1"
click at [147, 72] on input "Ingresar el Nro." at bounding box center [163, 74] width 227 height 9
type input "1010252"
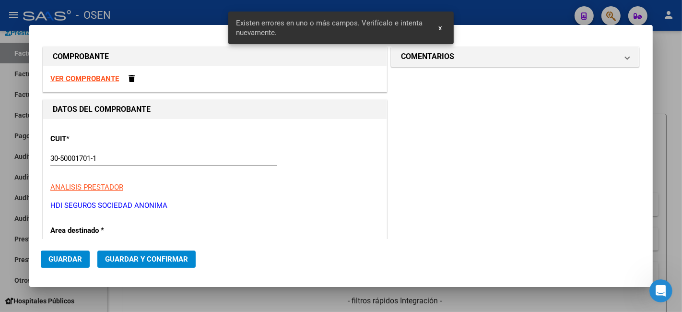
scroll to position [0, 0]
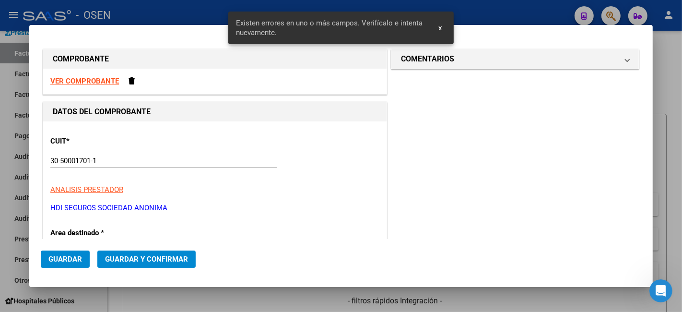
click at [103, 76] on div "VER COMPROBANTE" at bounding box center [215, 81] width 344 height 25
click at [103, 79] on strong "VER COMPROBANTE" at bounding box center [84, 81] width 69 height 9
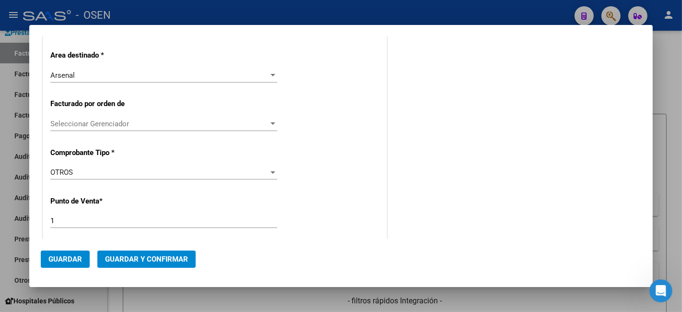
scroll to position [355, 0]
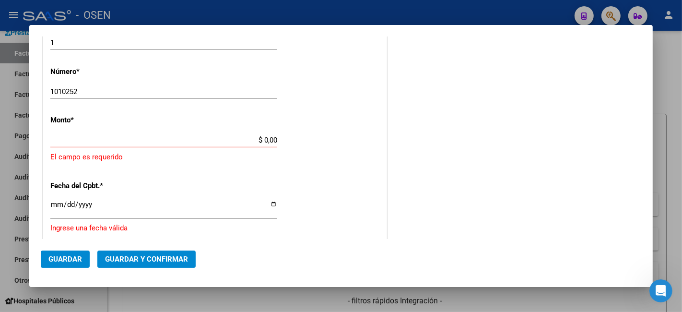
click at [247, 133] on div "$ 0,00 Ingresar el monto" at bounding box center [163, 140] width 227 height 14
paste input "185.786,63"
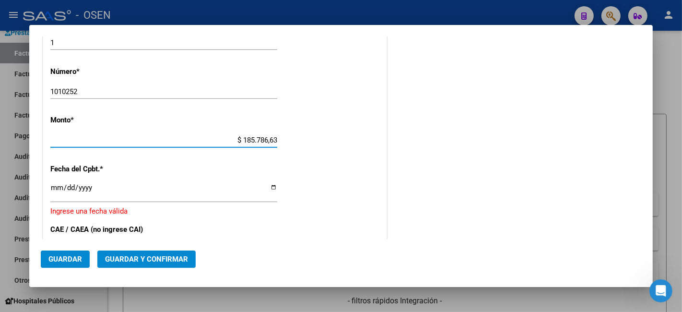
type input "$ 185.786,63"
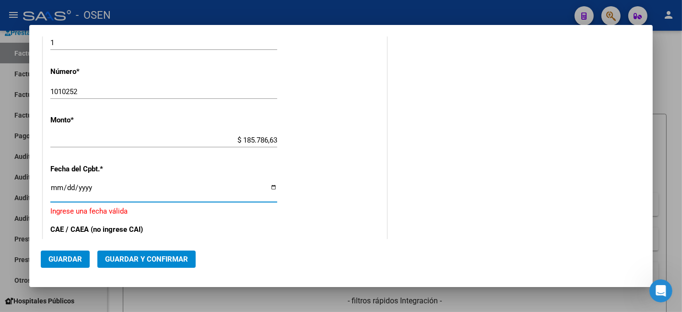
click at [58, 173] on input "Ingresar la fecha" at bounding box center [163, 191] width 227 height 15
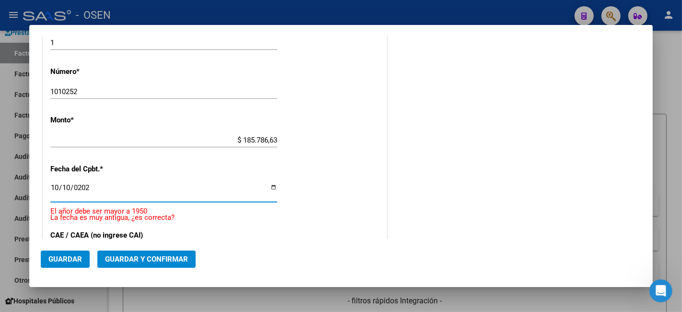
type input "[DATE]"
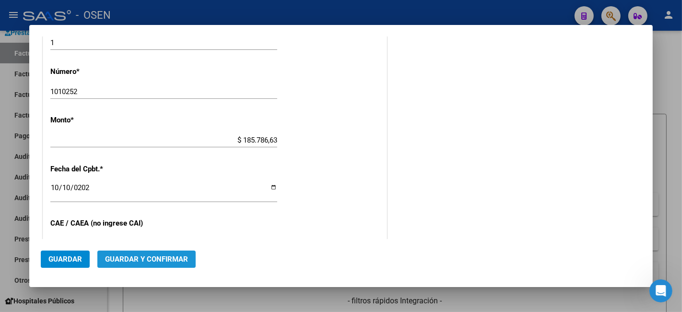
click at [166, 173] on span "Guardar y Confirmar" at bounding box center [146, 259] width 83 height 9
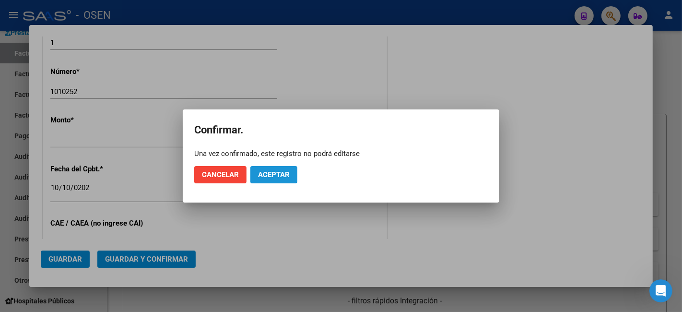
click at [280, 168] on button "Aceptar" at bounding box center [273, 174] width 47 height 17
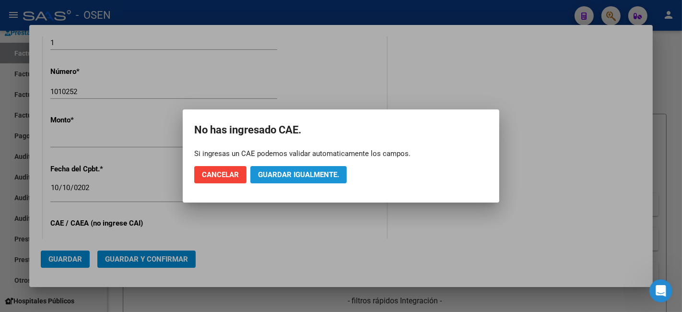
click at [312, 168] on button "Guardar igualmente." at bounding box center [298, 174] width 96 height 17
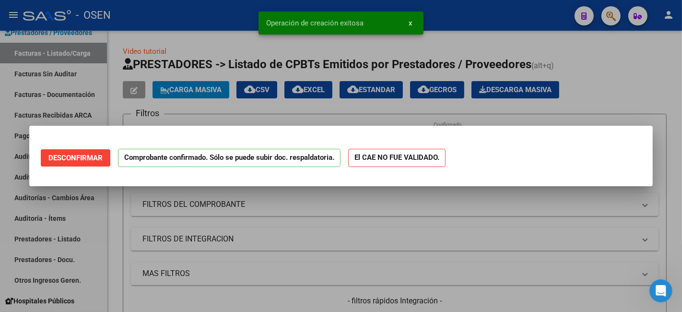
scroll to position [0, 0]
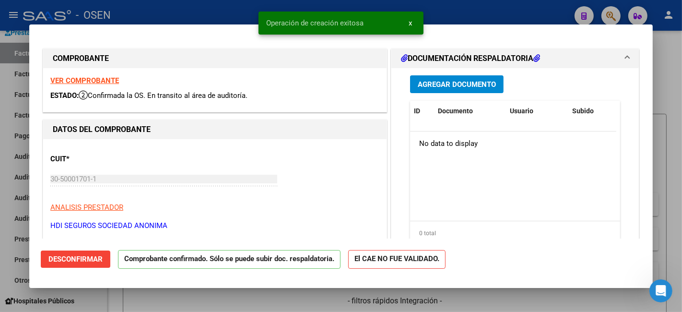
click at [14, 173] on div at bounding box center [341, 156] width 682 height 312
type input "$ 0,00"
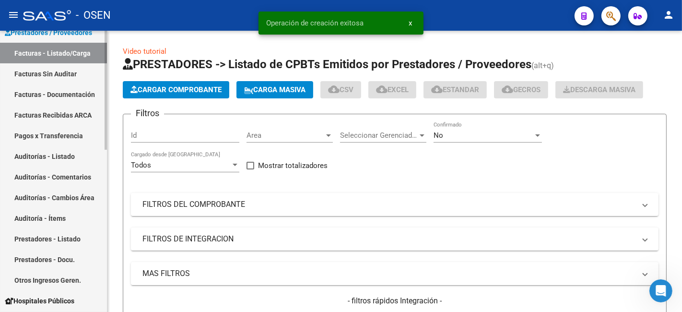
drag, startPoint x: 32, startPoint y: 158, endPoint x: 42, endPoint y: 135, distance: 25.6
click at [32, 158] on link "Auditorías - Listado" at bounding box center [53, 156] width 107 height 21
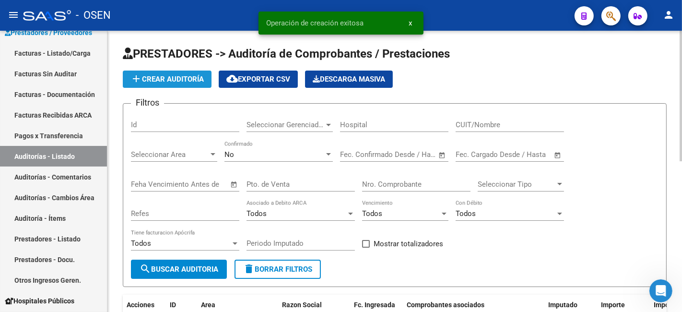
click at [174, 77] on span "add Crear Auditoría" at bounding box center [166, 79] width 73 height 9
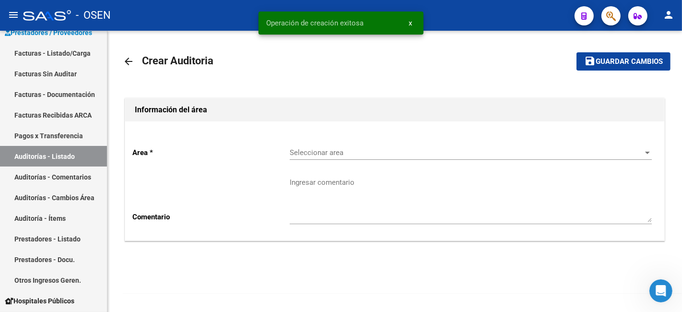
click at [355, 159] on div "Seleccionar area Seleccionar area" at bounding box center [471, 149] width 362 height 21
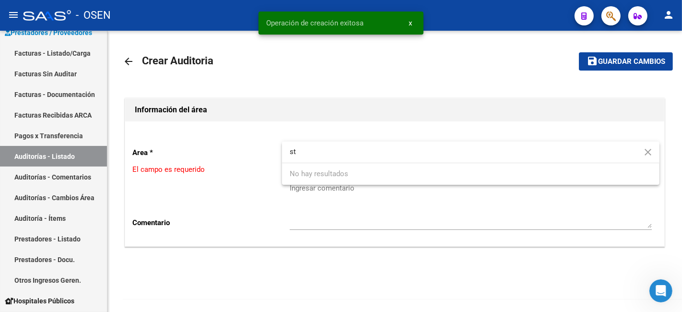
type input "s"
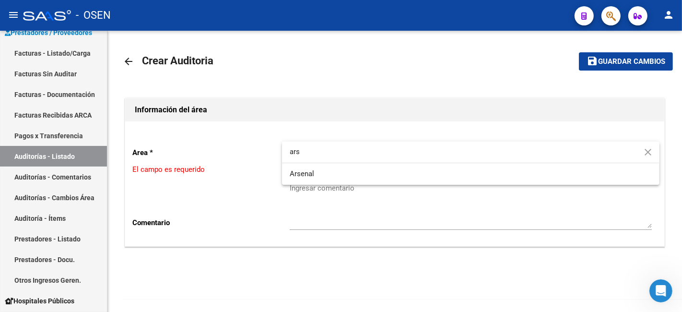
type input "ars"
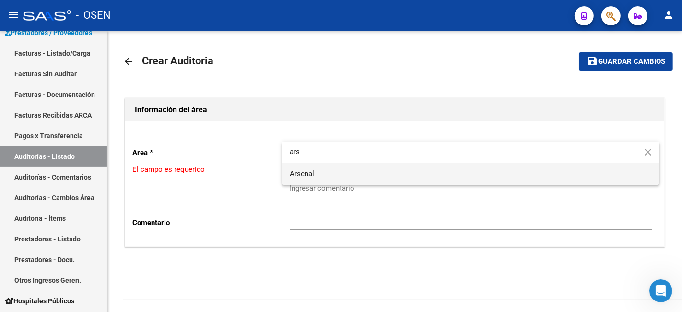
click at [345, 170] on span "Arsenal" at bounding box center [471, 174] width 362 height 22
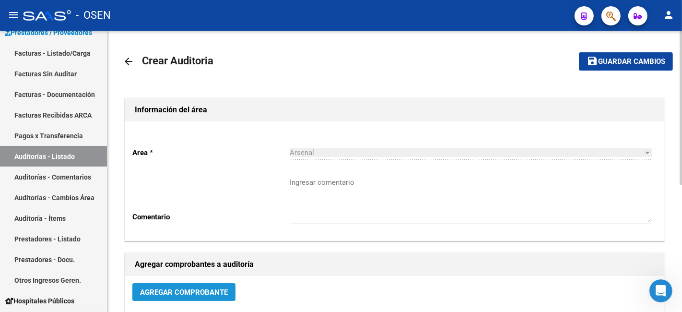
click at [212, 173] on span "Agregar Comprobante" at bounding box center [184, 292] width 88 height 9
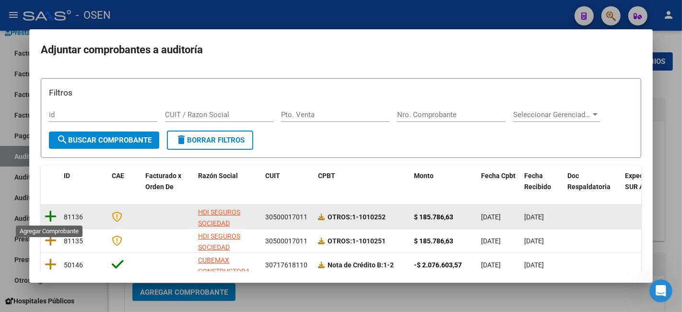
click at [46, 173] on icon at bounding box center [51, 216] width 12 height 13
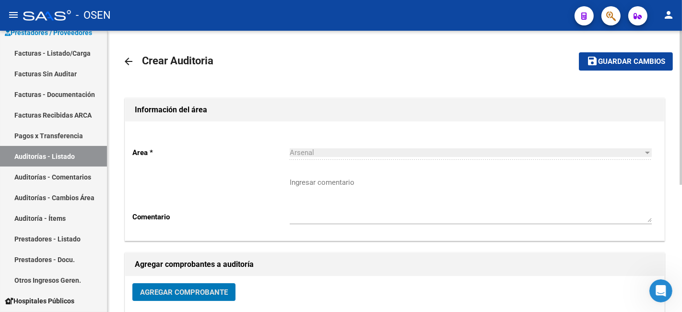
click at [408, 59] on span "Guardar cambios" at bounding box center [631, 62] width 67 height 9
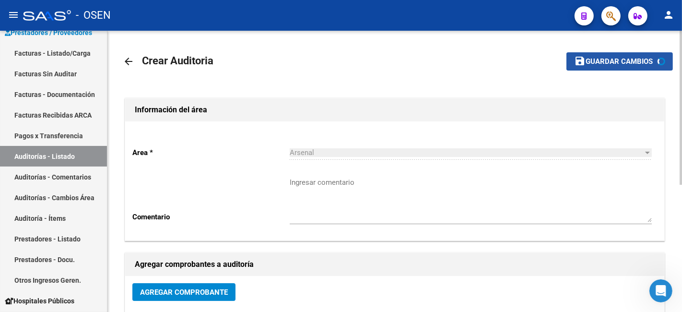
scroll to position [184, 0]
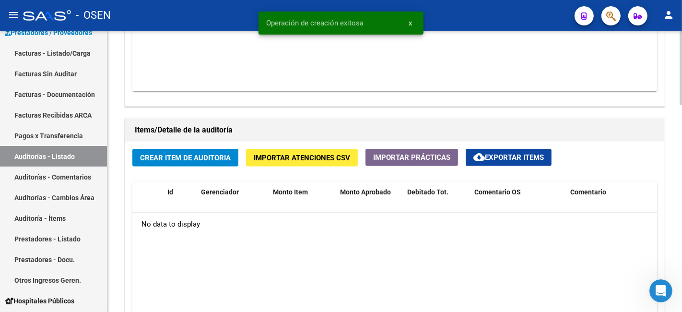
scroll to position [607, 0]
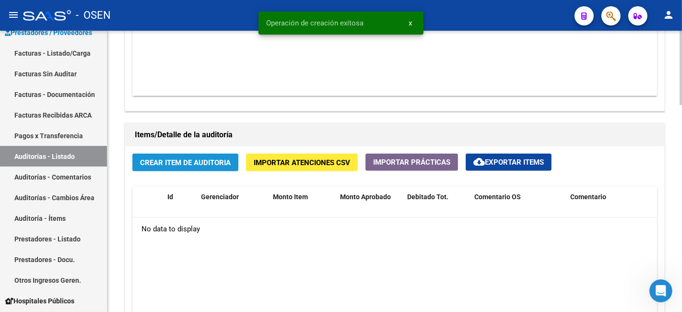
click at [222, 162] on span "Crear Item de Auditoria" at bounding box center [185, 162] width 91 height 9
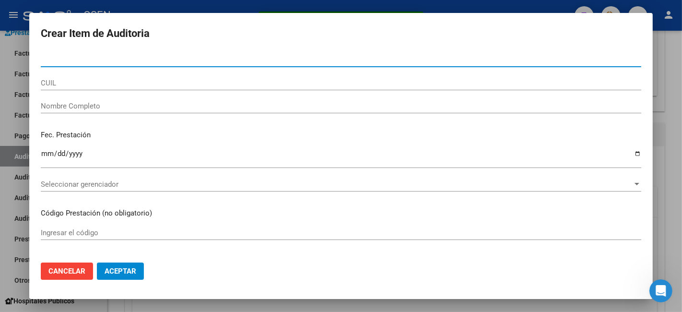
drag, startPoint x: 141, startPoint y: 276, endPoint x: 161, endPoint y: 269, distance: 22.0
click at [141, 173] on button "Aceptar" at bounding box center [120, 270] width 47 height 17
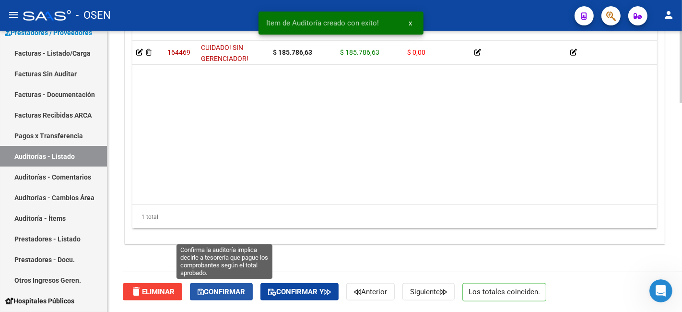
click at [227, 173] on span "Confirmar" at bounding box center [221, 291] width 47 height 9
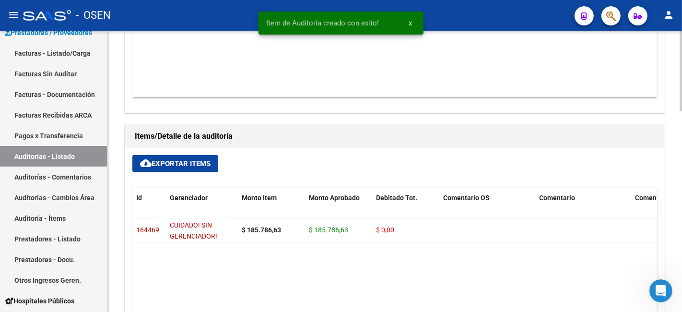
type input "202510"
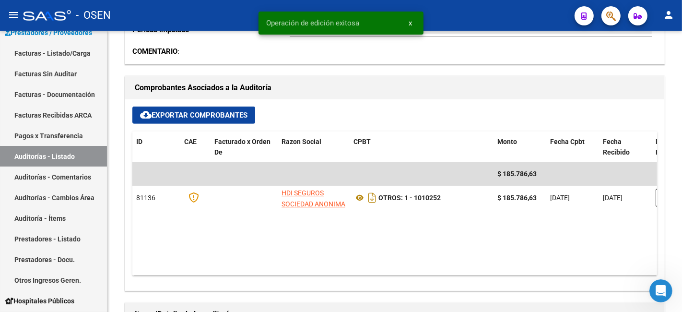
scroll to position [0, 0]
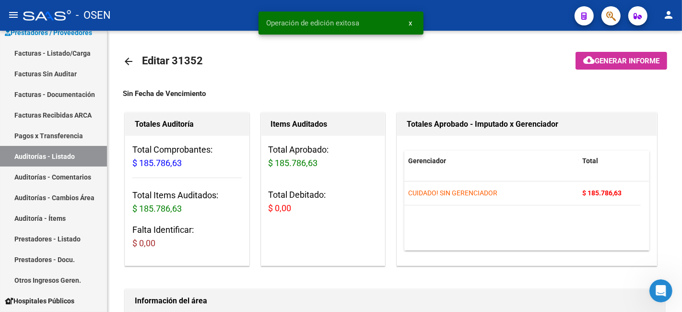
click at [135, 61] on link "arrow_back" at bounding box center [132, 61] width 19 height 23
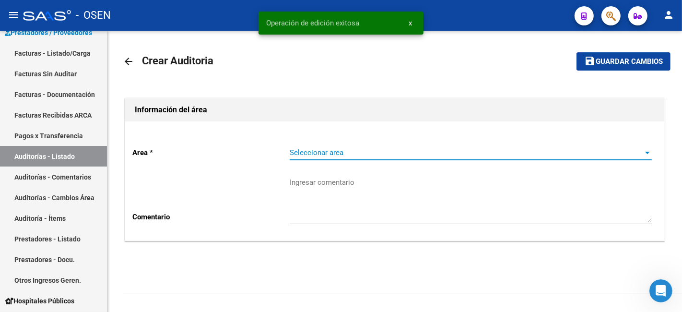
click at [383, 150] on span "Seleccionar area" at bounding box center [467, 152] width 354 height 9
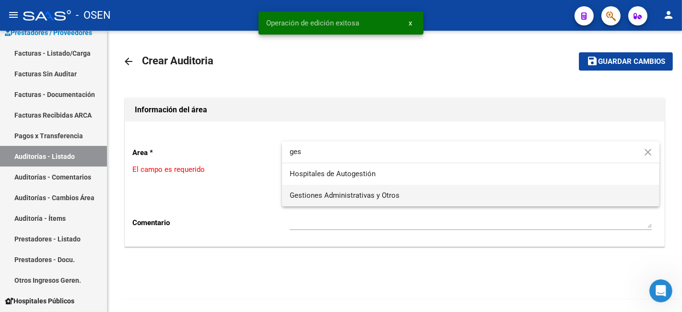
type input "ges"
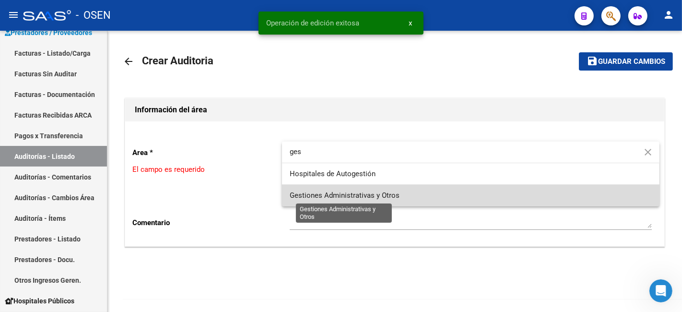
click at [350, 173] on span "Gestiones Administrativas y Otros" at bounding box center [345, 195] width 110 height 9
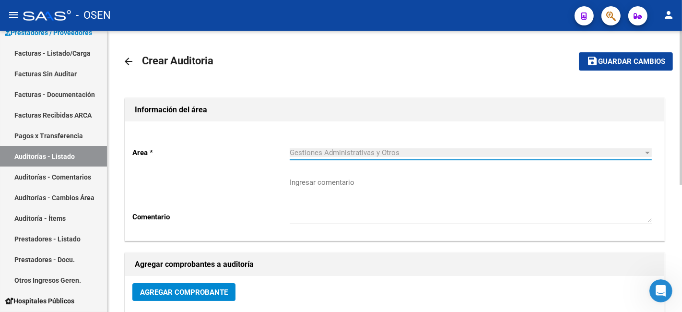
click at [134, 65] on mat-icon "arrow_back" at bounding box center [129, 62] width 12 height 12
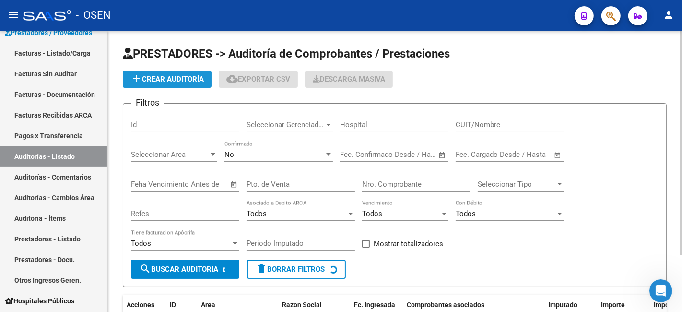
click at [201, 82] on span "add Crear Auditoría" at bounding box center [166, 79] width 73 height 9
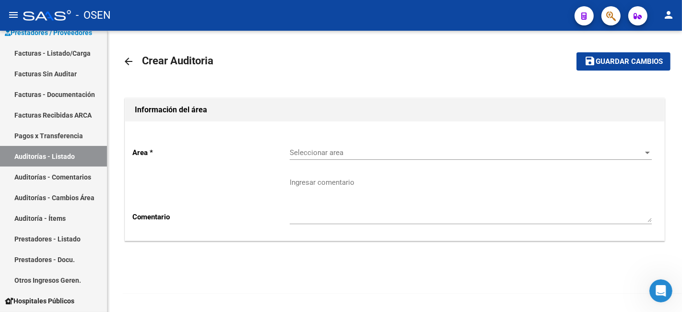
drag, startPoint x: 342, startPoint y: 162, endPoint x: 346, endPoint y: 157, distance: 6.5
click at [343, 162] on div "Seleccionar area Seleccionar area" at bounding box center [471, 154] width 362 height 30
click at [347, 155] on span "Seleccionar area" at bounding box center [467, 152] width 354 height 9
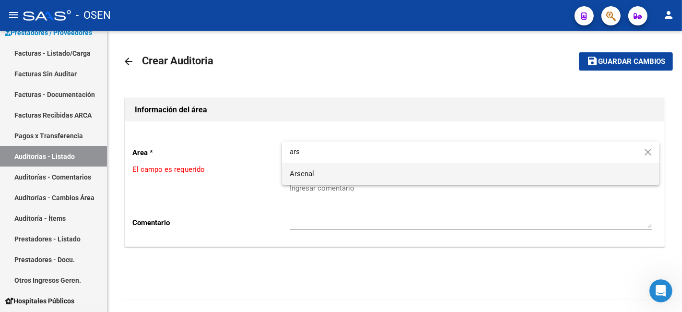
type input "ars"
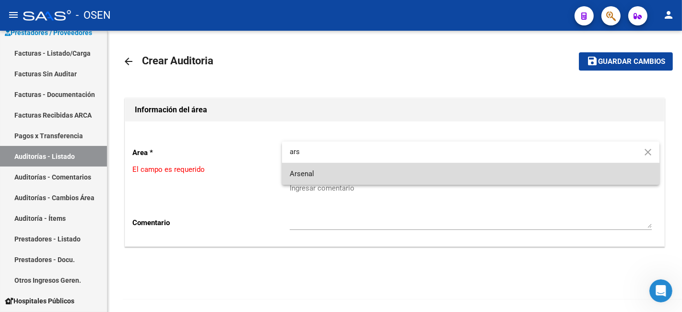
click at [342, 173] on span "Arsenal" at bounding box center [471, 174] width 362 height 22
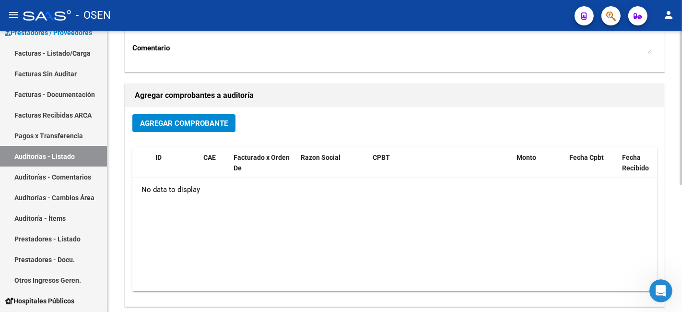
scroll to position [178, 0]
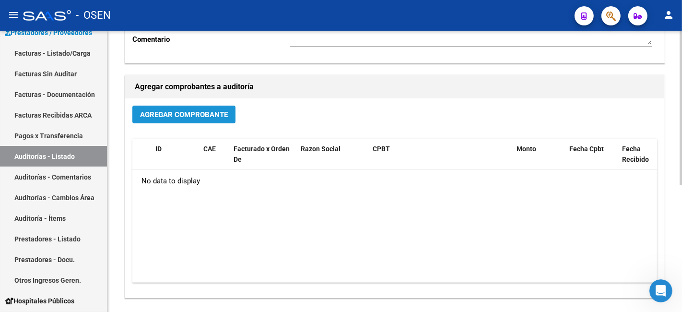
click at [208, 108] on button "Agregar Comprobante" at bounding box center [183, 115] width 103 height 18
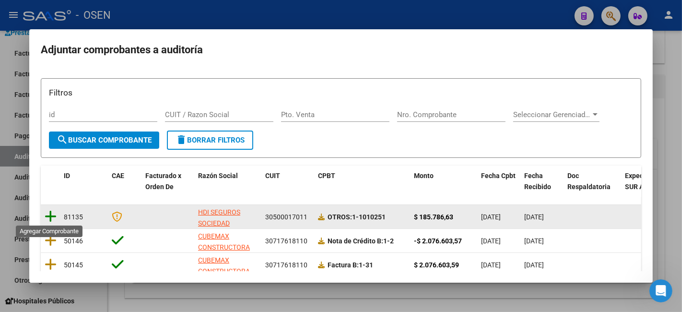
click at [45, 173] on icon at bounding box center [51, 216] width 12 height 13
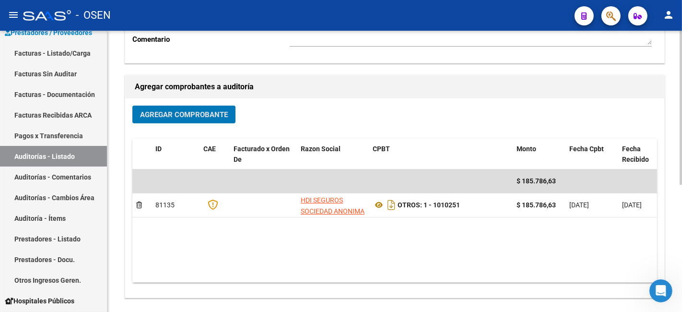
scroll to position [0, 0]
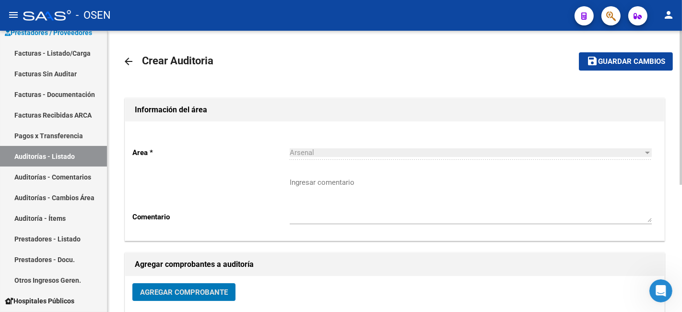
drag, startPoint x: 604, startPoint y: 62, endPoint x: 603, endPoint y: 74, distance: 11.5
click at [408, 62] on span "Guardar cambios" at bounding box center [631, 62] width 67 height 9
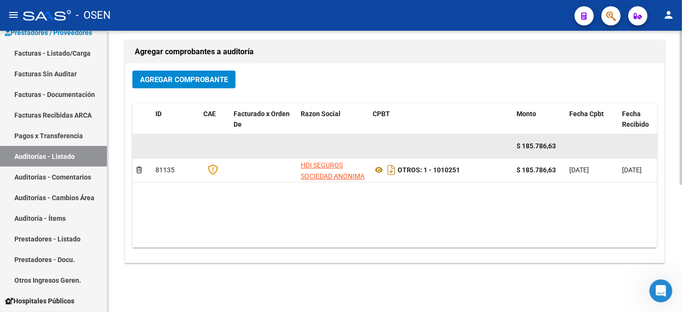
scroll to position [232, 0]
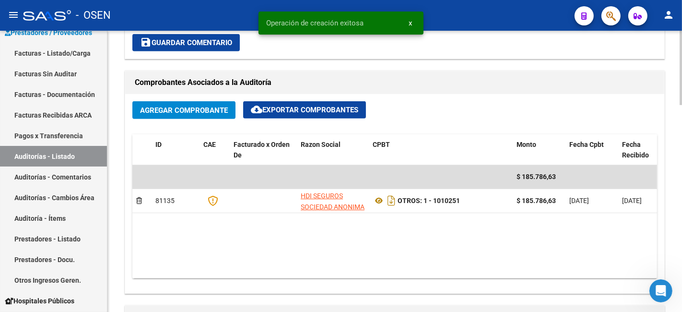
scroll to position [711, 0]
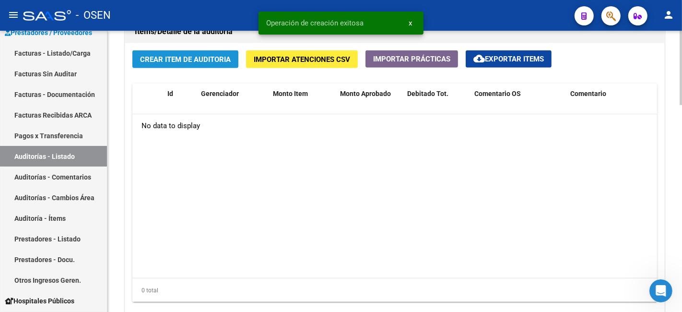
click at [193, 66] on button "Crear Item de Auditoria" at bounding box center [185, 59] width 106 height 18
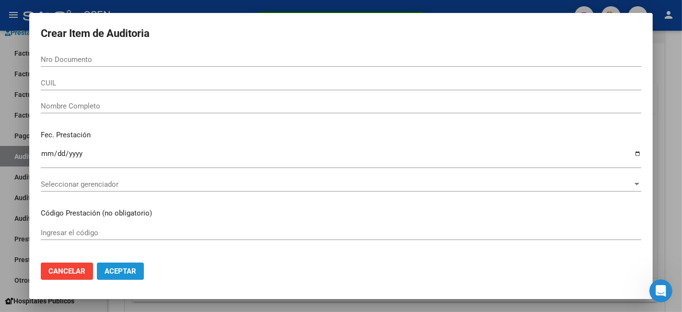
drag, startPoint x: 141, startPoint y: 274, endPoint x: 252, endPoint y: 229, distance: 120.3
click at [141, 173] on button "Aceptar" at bounding box center [120, 270] width 47 height 17
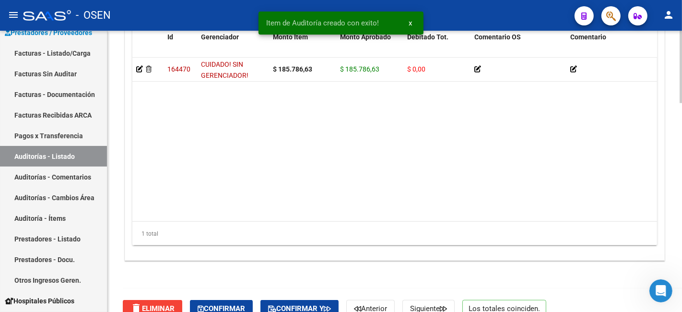
scroll to position [811, 0]
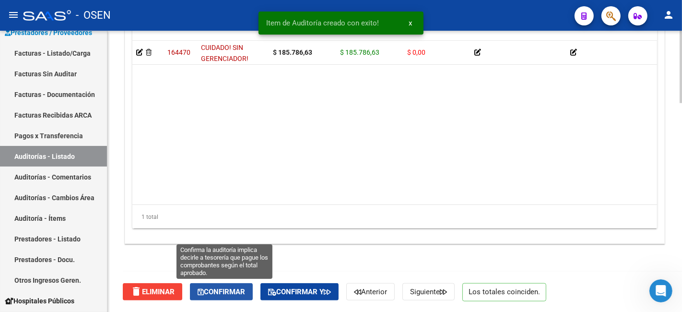
click at [239, 173] on span "Confirmar" at bounding box center [221, 291] width 47 height 9
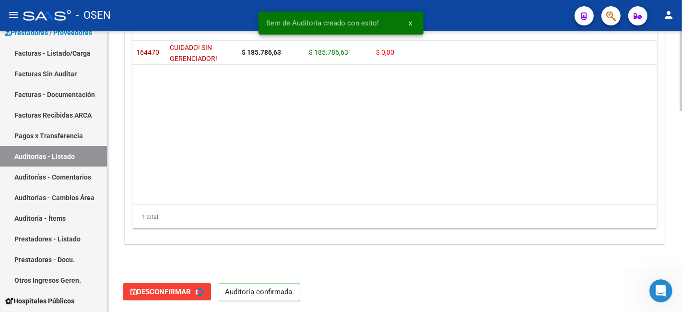
type input "202510"
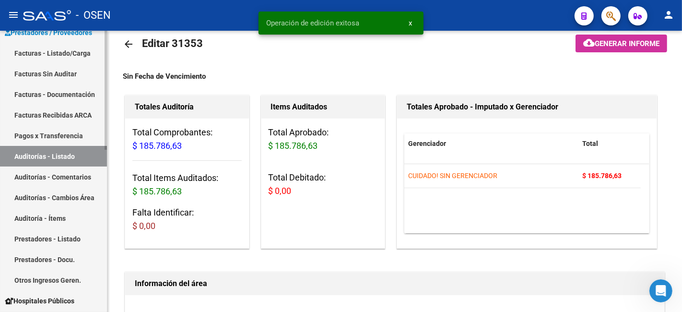
scroll to position [0, 0]
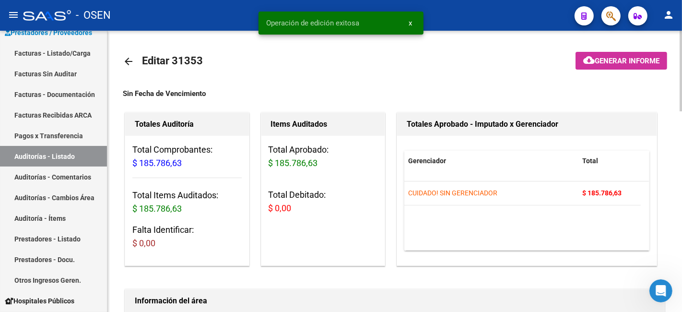
click at [131, 62] on mat-icon "arrow_back" at bounding box center [129, 62] width 12 height 12
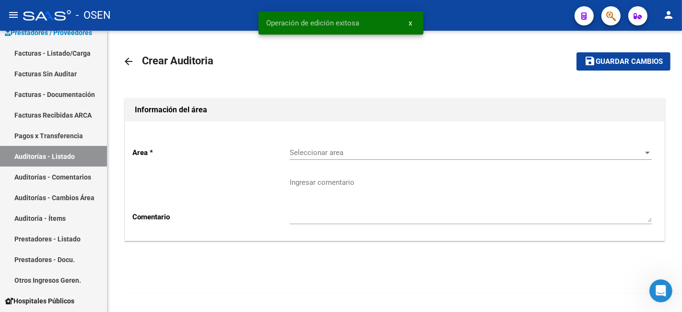
click at [365, 154] on span "Seleccionar area" at bounding box center [467, 152] width 354 height 9
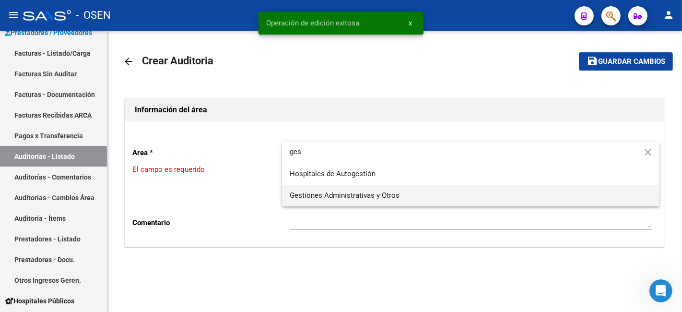
type input "ges"
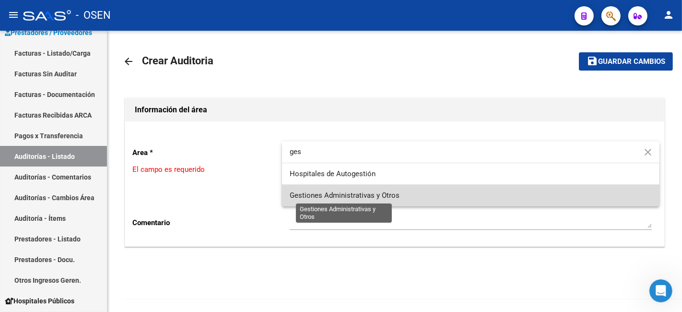
click at [348, 173] on span "Gestiones Administrativas y Otros" at bounding box center [345, 195] width 110 height 9
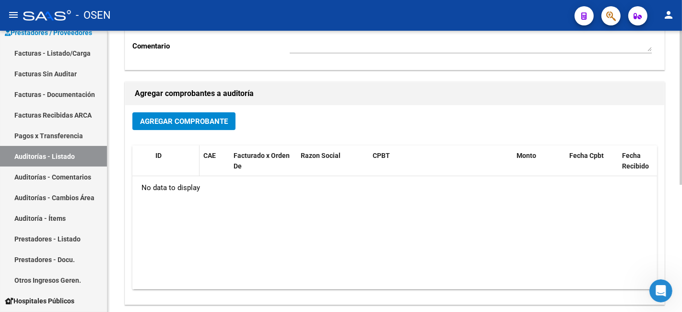
scroll to position [178, 0]
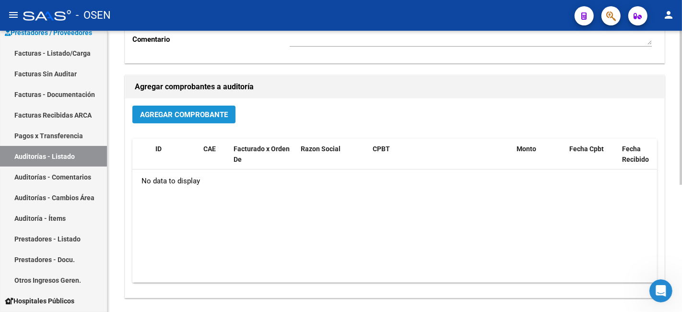
click at [181, 109] on button "Agregar Comprobante" at bounding box center [183, 115] width 103 height 18
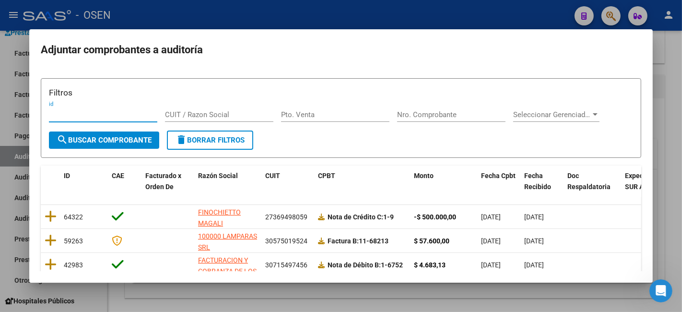
click at [340, 68] on mat-dialog-container "Adjuntar comprobantes a auditoría Filtros id CUIT / Razon Social Pto. Venta Nro…" at bounding box center [341, 156] width 624 height 254
click at [385, 9] on div at bounding box center [341, 156] width 682 height 312
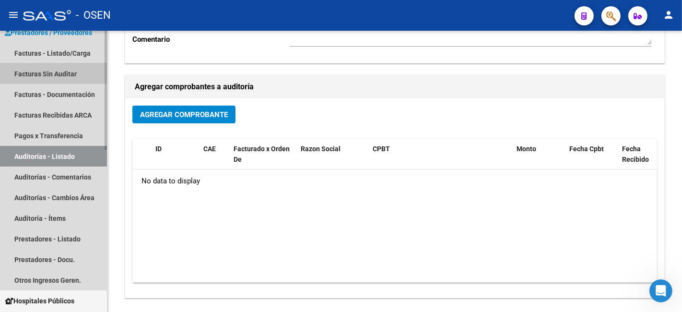
click at [81, 63] on link "Facturas Sin Auditar" at bounding box center [53, 73] width 107 height 21
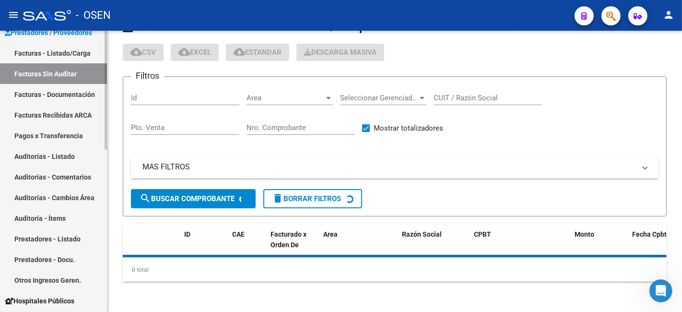
click at [83, 58] on link "Facturas - Listado/Carga" at bounding box center [53, 53] width 107 height 21
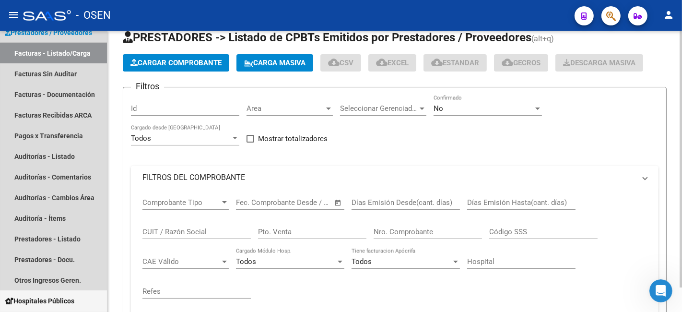
scroll to position [151, 0]
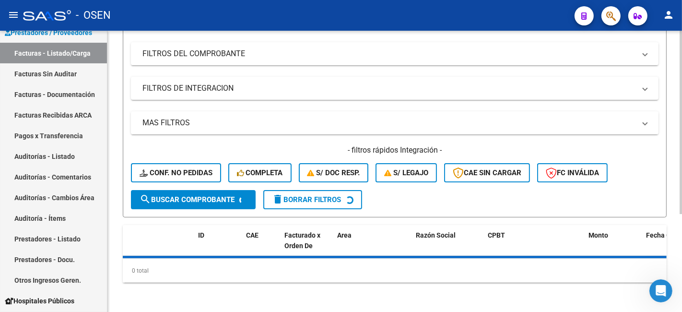
click at [333, 120] on mat-panel-title "MAS FILTROS" at bounding box center [388, 123] width 493 height 11
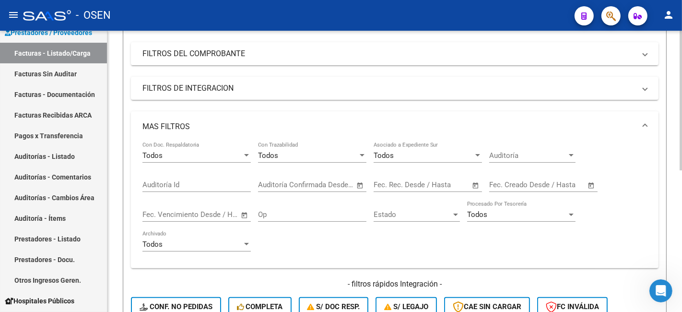
click at [361, 173] on span "Open calendar" at bounding box center [360, 185] width 23 height 23
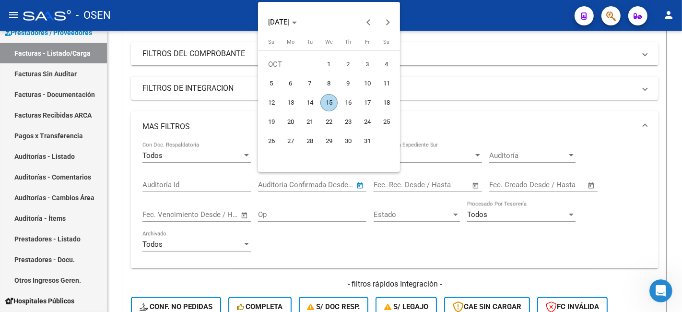
click at [329, 101] on span "15" at bounding box center [328, 102] width 17 height 17
type input "[DATE]"
click at [329, 101] on span "15" at bounding box center [328, 102] width 17 height 17
type input "[DATE]"
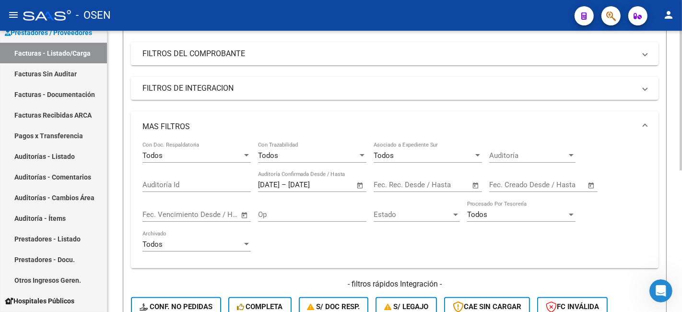
click at [355, 173] on span "Open calendar" at bounding box center [360, 185] width 23 height 23
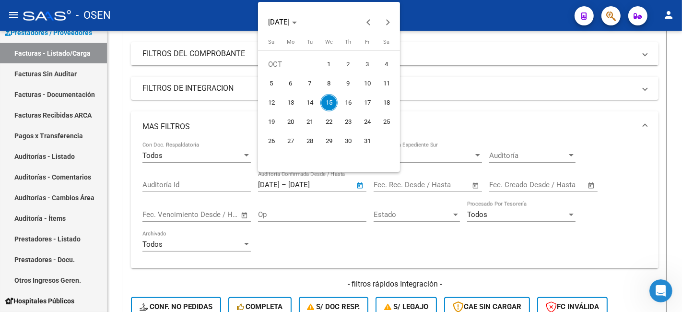
click at [310, 108] on span "14" at bounding box center [309, 102] width 17 height 17
type input "[DATE]"
click at [323, 103] on span "15" at bounding box center [328, 102] width 17 height 17
type input "[DATE]"
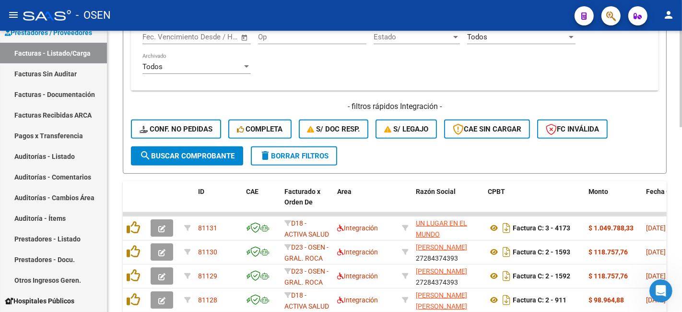
scroll to position [329, 0]
click at [180, 159] on button "search Buscar Comprobante" at bounding box center [187, 155] width 112 height 19
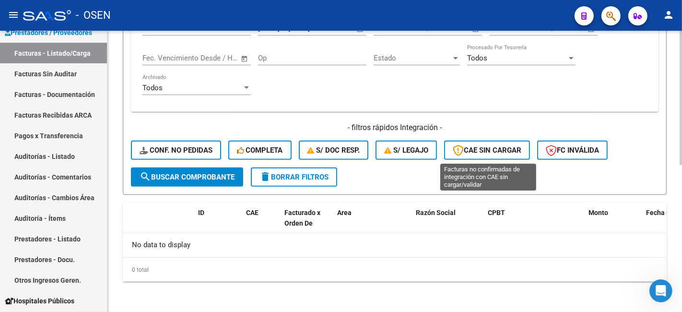
scroll to position [0, 0]
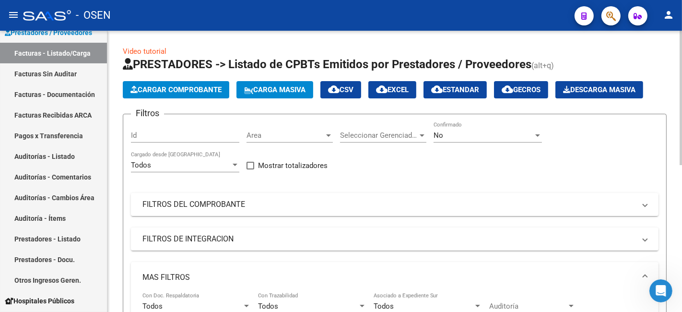
click at [408, 142] on div "No Confirmado" at bounding box center [488, 132] width 108 height 21
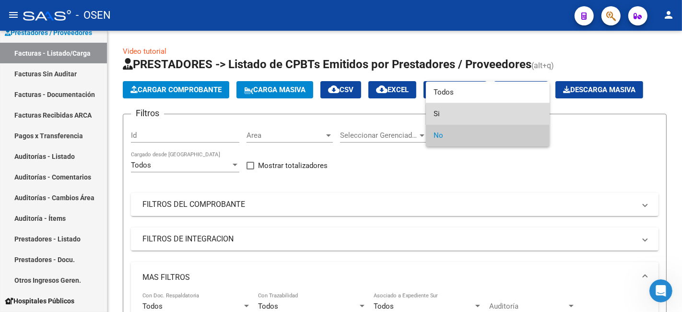
click at [408, 120] on span "Si" at bounding box center [488, 114] width 108 height 22
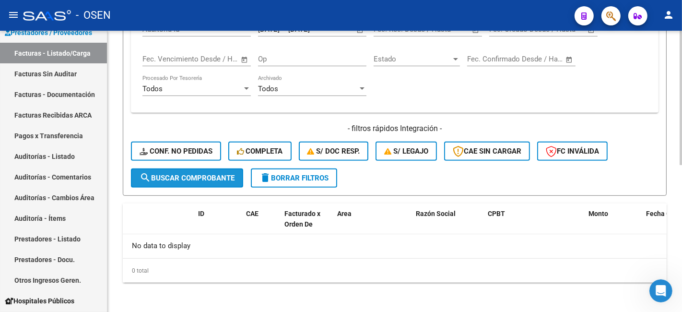
click at [186, 173] on span "search Buscar Comprobante" at bounding box center [187, 178] width 95 height 9
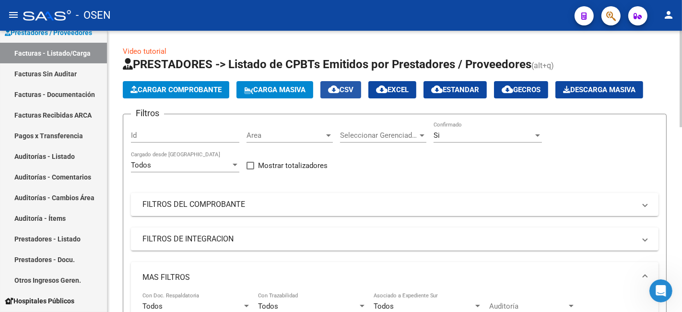
click at [360, 83] on button "cloud_download CSV" at bounding box center [340, 89] width 41 height 17
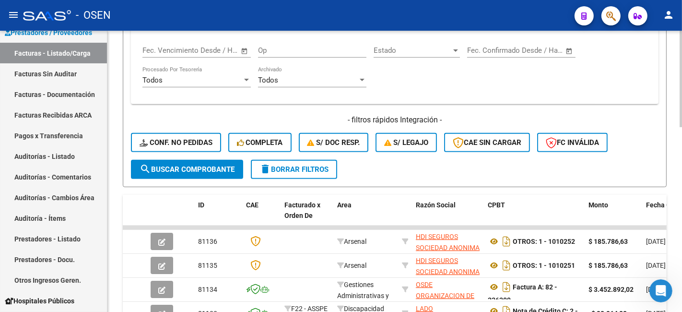
scroll to position [331, 0]
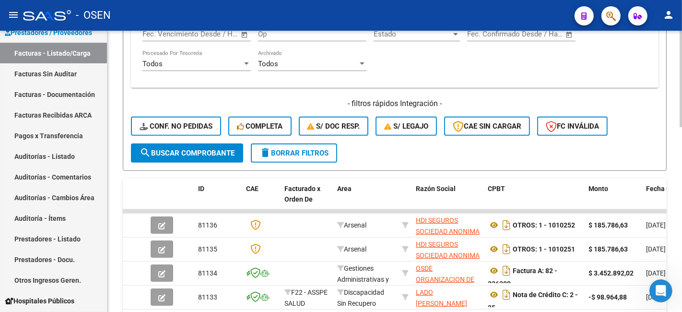
drag, startPoint x: 289, startPoint y: 108, endPoint x: 289, endPoint y: 97, distance: 11.0
click at [289, 108] on h4 "- filtros rápidos Integración -" at bounding box center [395, 103] width 528 height 11
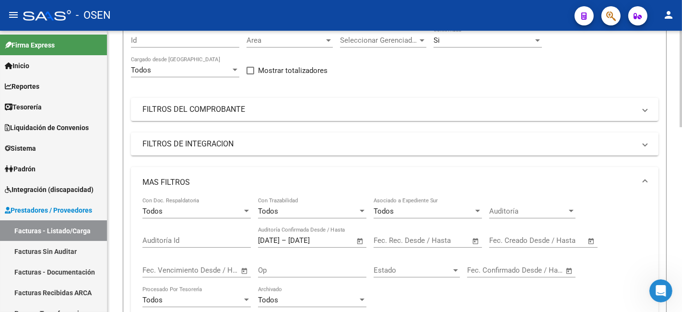
scroll to position [0, 0]
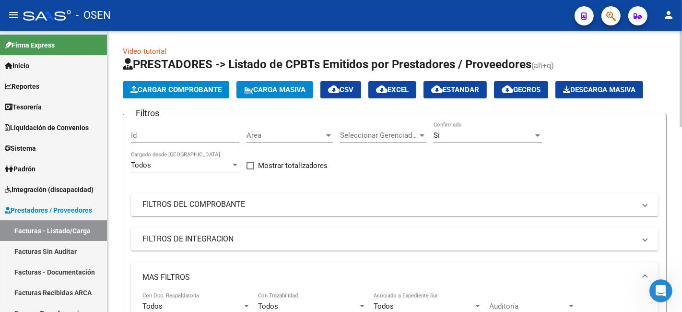
click at [354, 92] on span "cloud_download CSV" at bounding box center [340, 89] width 25 height 9
click at [387, 171] on div "Filtros Id Area Area Seleccionar Gerenciador Seleccionar Gerenciador Si Confirm…" at bounding box center [395, 298] width 528 height 353
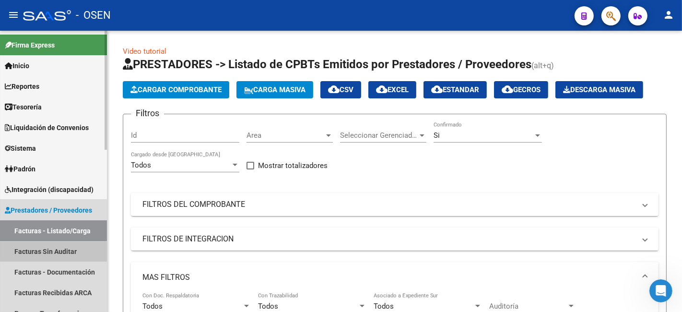
click at [70, 173] on link "Facturas Sin Auditar" at bounding box center [53, 251] width 107 height 21
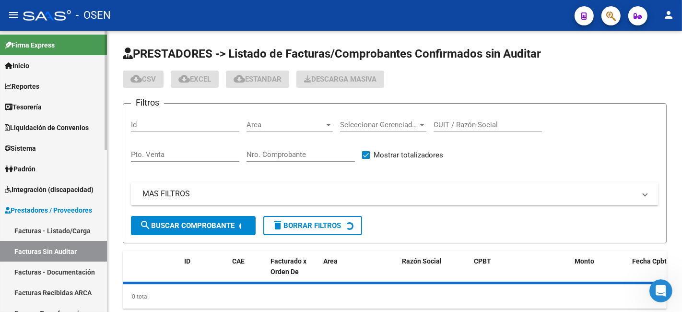
click at [75, 173] on link "Facturas - Listado/Carga" at bounding box center [53, 230] width 107 height 21
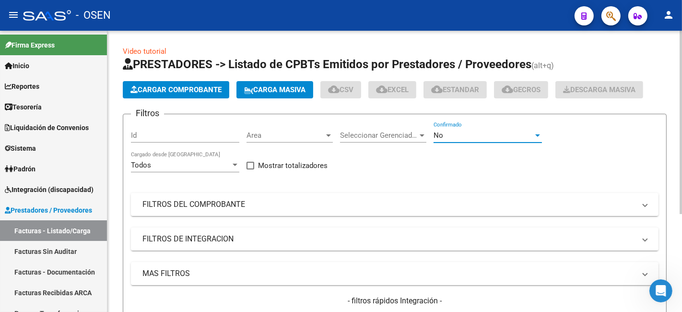
click at [408, 137] on div "No" at bounding box center [484, 135] width 100 height 9
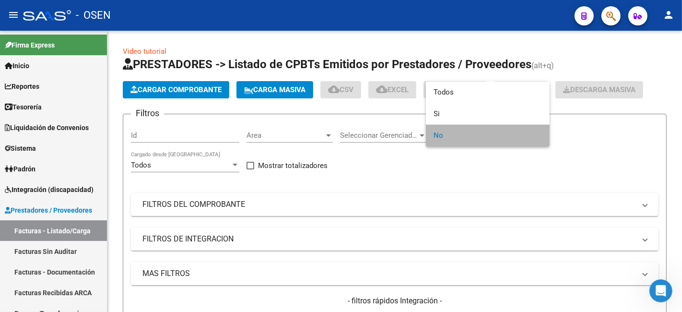
click at [408, 133] on span "No" at bounding box center [488, 136] width 108 height 22
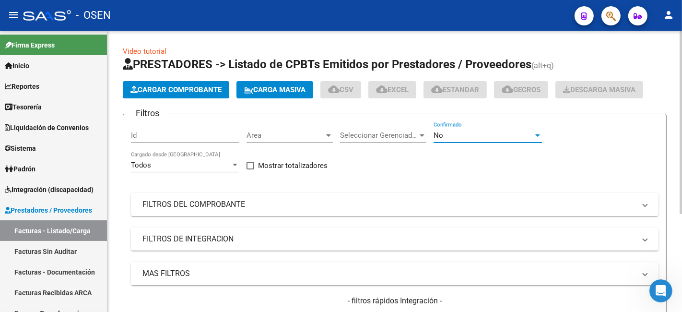
click at [264, 173] on mat-panel-title "MAS FILTROS" at bounding box center [388, 273] width 493 height 11
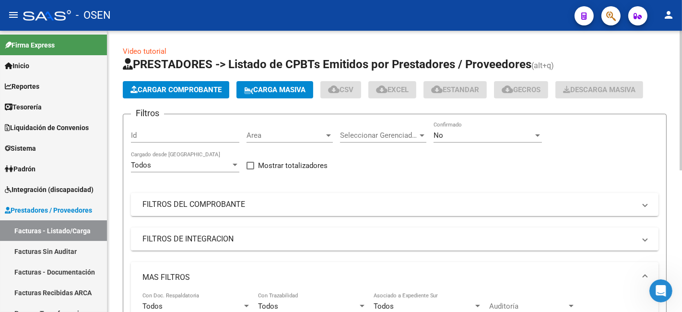
scroll to position [178, 0]
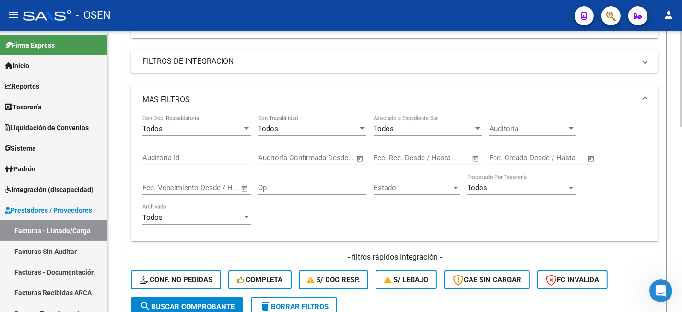
click at [408, 157] on span "Open calendar" at bounding box center [591, 158] width 23 height 23
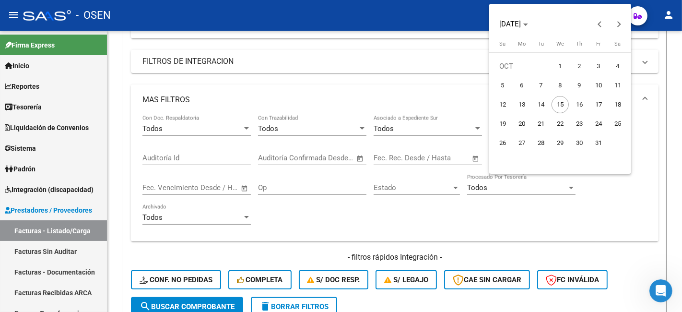
click at [408, 107] on span "14" at bounding box center [541, 104] width 17 height 17
type input "[DATE]"
click at [408, 106] on span "15" at bounding box center [560, 104] width 17 height 17
type input "[DATE]"
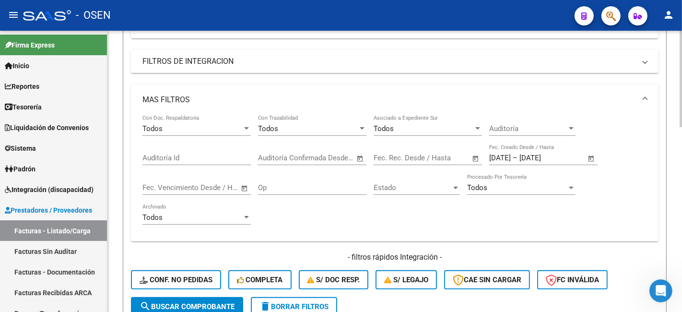
scroll to position [355, 0]
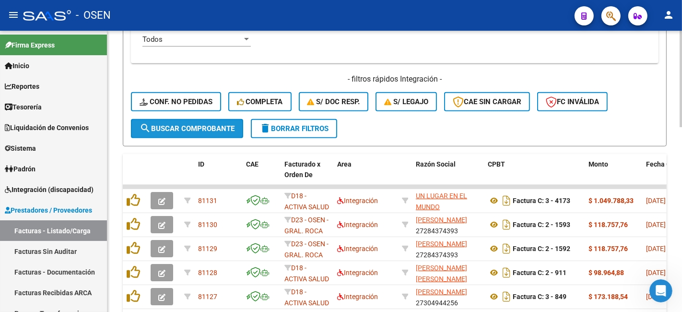
click at [208, 132] on span "search Buscar Comprobante" at bounding box center [187, 128] width 95 height 9
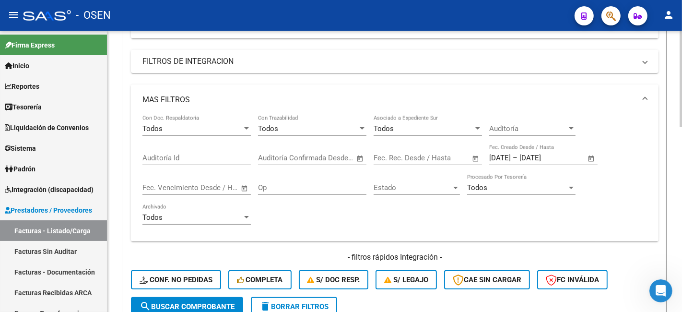
scroll to position [0, 0]
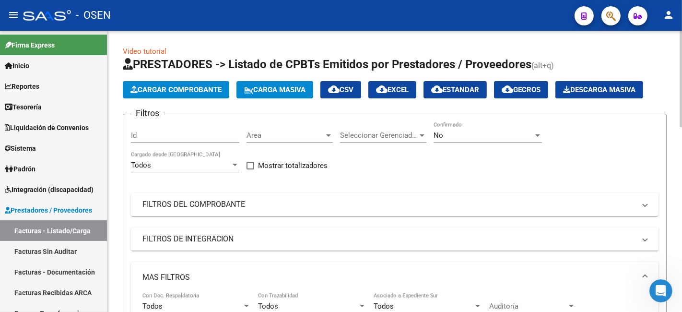
click at [267, 173] on mat-expansion-panel-header "FILTROS DEL COMPROBANTE" at bounding box center [395, 204] width 528 height 23
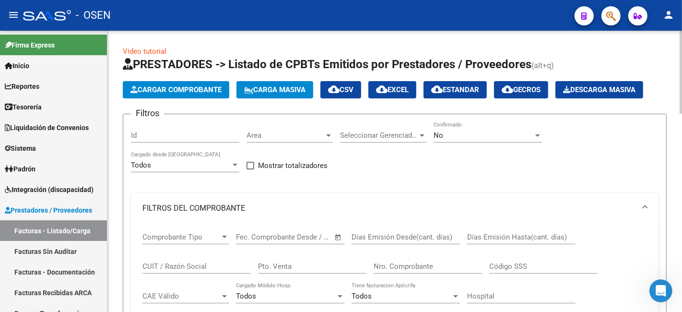
scroll to position [178, 0]
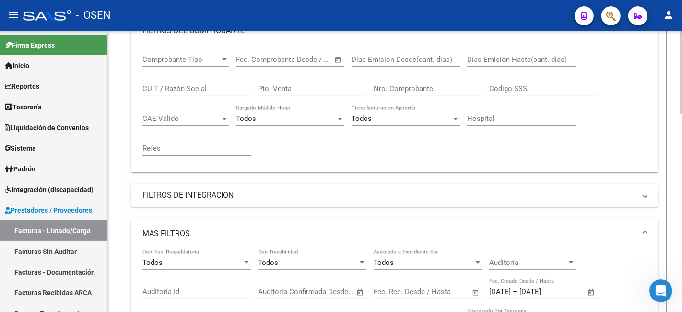
click at [220, 59] on span "Comprobante Tipo" at bounding box center [181, 59] width 78 height 9
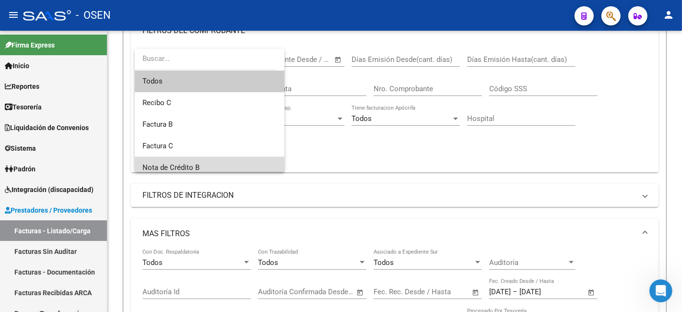
click at [237, 159] on span "Nota de Crédito B" at bounding box center [209, 168] width 134 height 22
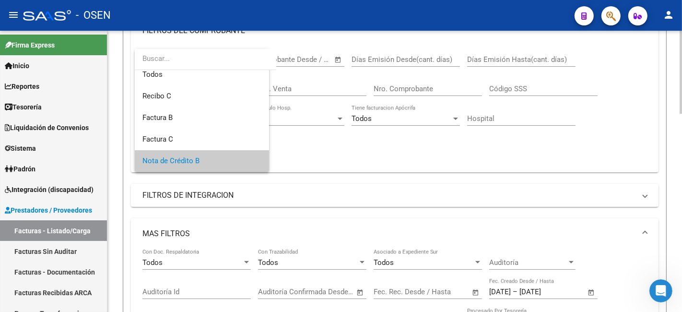
scroll to position [355, 0]
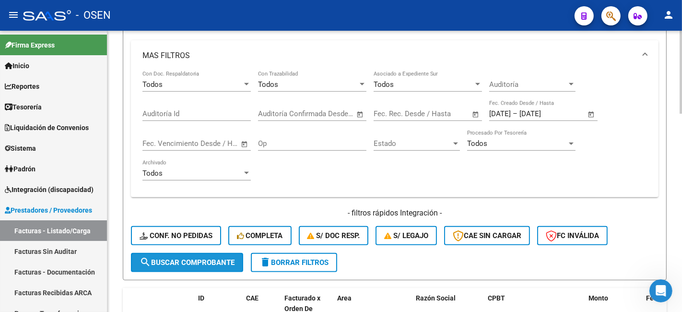
click at [221, 173] on span "search Buscar Comprobante" at bounding box center [187, 262] width 95 height 9
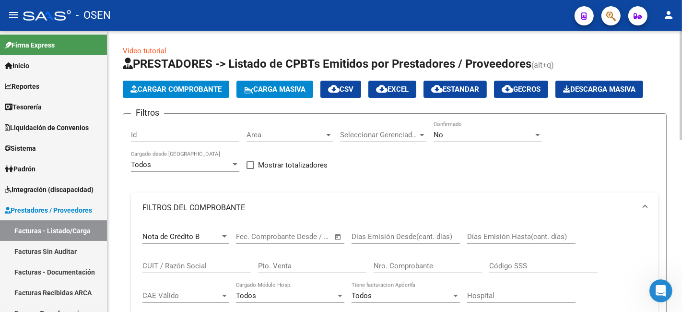
scroll to position [0, 0]
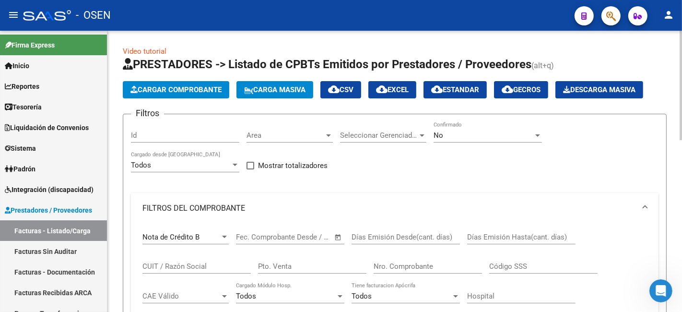
click at [210, 173] on div "Nota de Crédito B" at bounding box center [181, 237] width 78 height 9
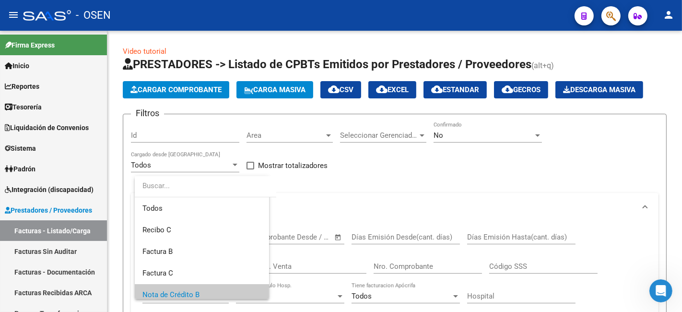
scroll to position [58, 0]
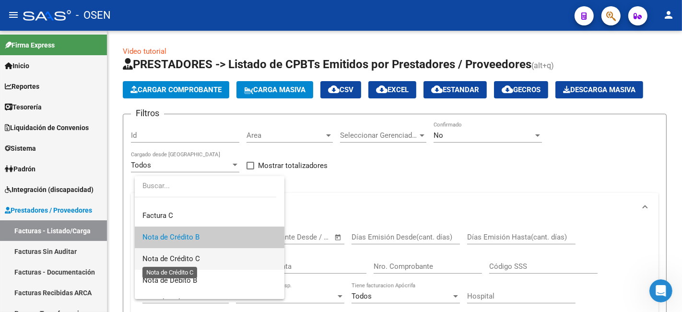
click at [175, 173] on span "Nota de Crédito C" at bounding box center [171, 258] width 58 height 9
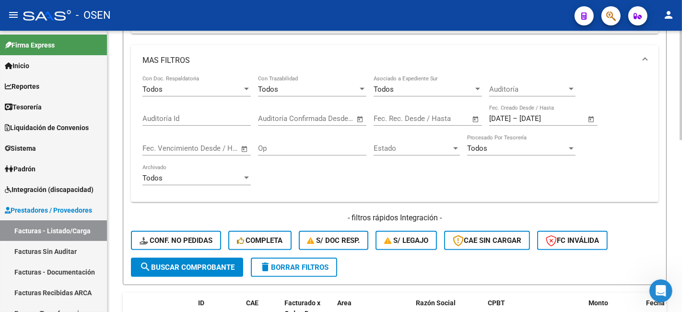
scroll to position [355, 0]
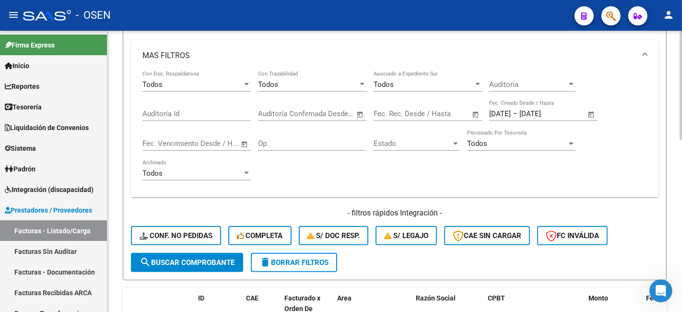
click at [218, 173] on span "search Buscar Comprobante" at bounding box center [187, 262] width 95 height 9
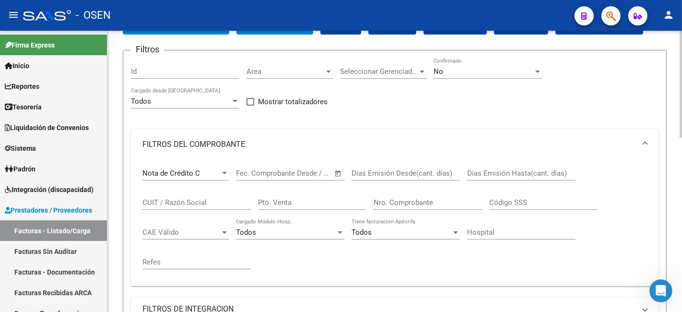
scroll to position [0, 0]
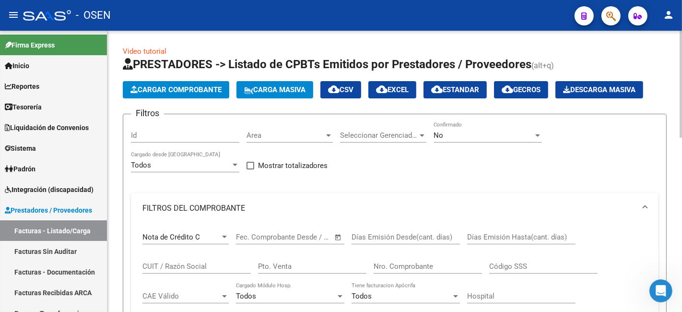
click at [353, 87] on span "cloud_download CSV" at bounding box center [340, 89] width 25 height 9
click at [223, 173] on div at bounding box center [224, 237] width 9 height 8
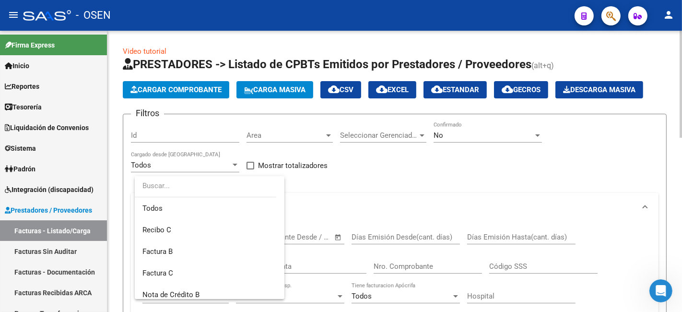
scroll to position [79, 0]
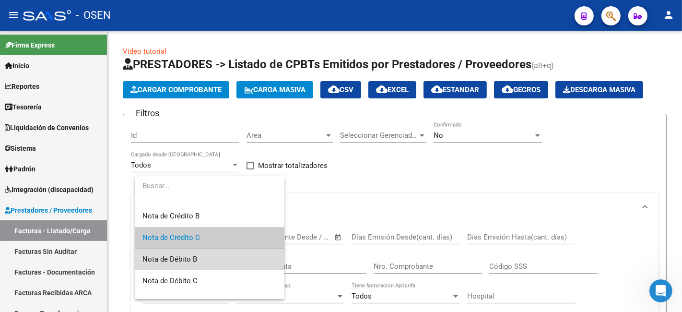
click at [241, 173] on span "Nota de Débito B" at bounding box center [209, 260] width 134 height 22
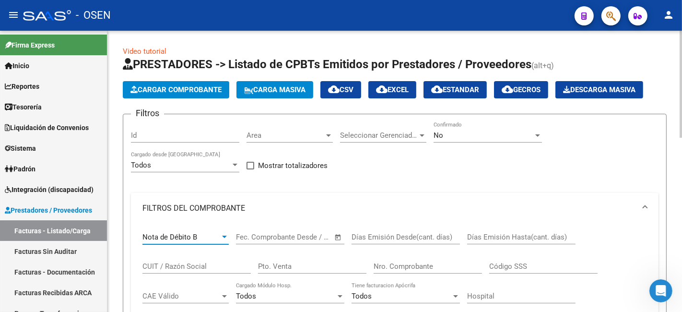
click at [217, 173] on div "Nota de Débito B" at bounding box center [181, 237] width 78 height 9
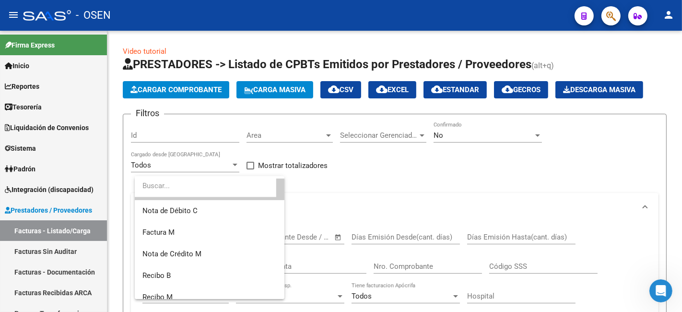
scroll to position [169, 0]
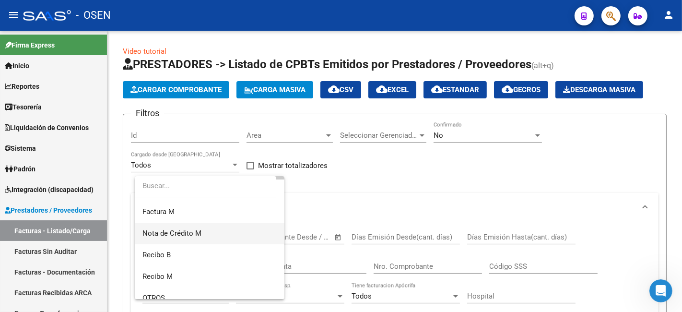
click at [256, 173] on span "Nota de Crédito M" at bounding box center [209, 234] width 134 height 22
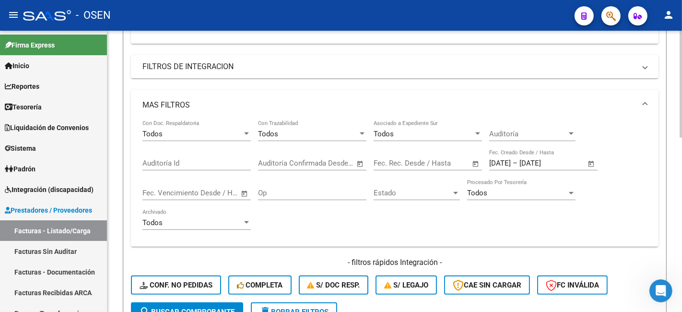
scroll to position [355, 0]
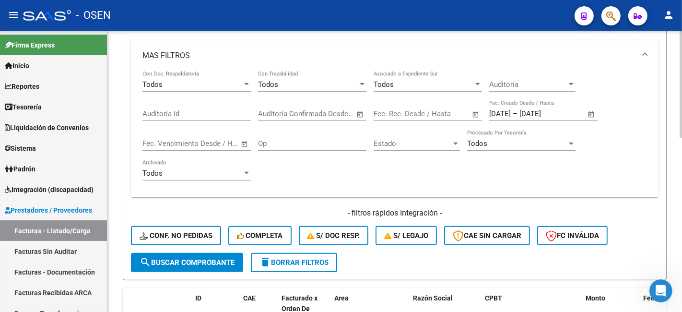
click at [223, 173] on span "search Buscar Comprobante" at bounding box center [187, 262] width 95 height 9
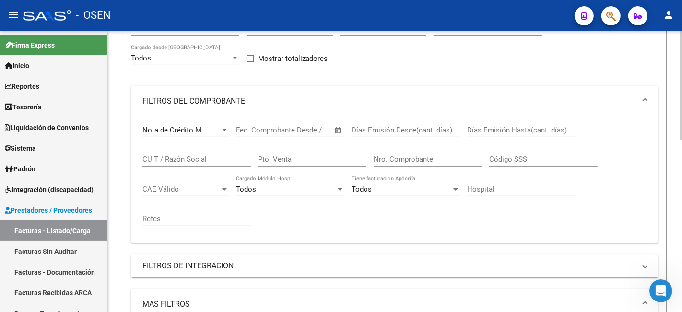
scroll to position [85, 0]
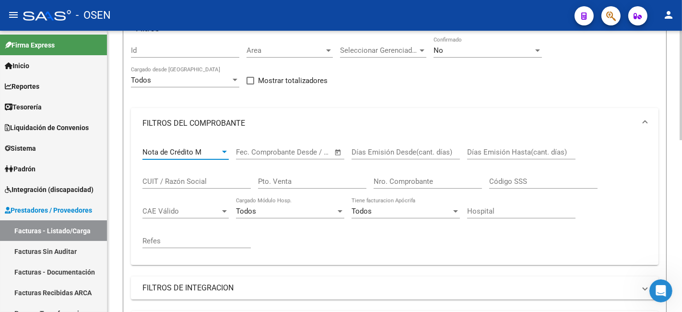
click at [217, 154] on div "Nota de Crédito M" at bounding box center [181, 152] width 78 height 9
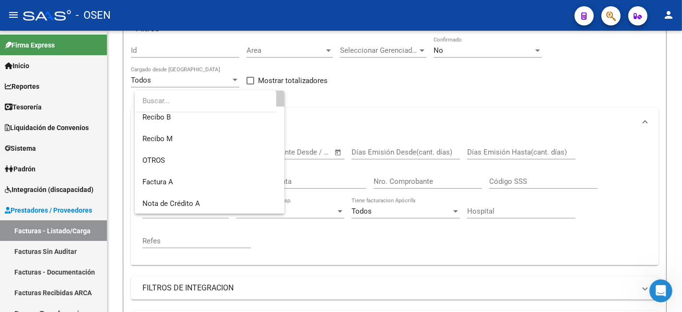
scroll to position [273, 0]
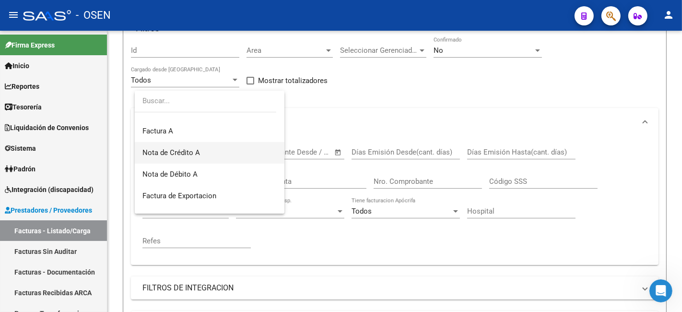
click at [227, 155] on span "Nota de Crédito A" at bounding box center [209, 153] width 134 height 22
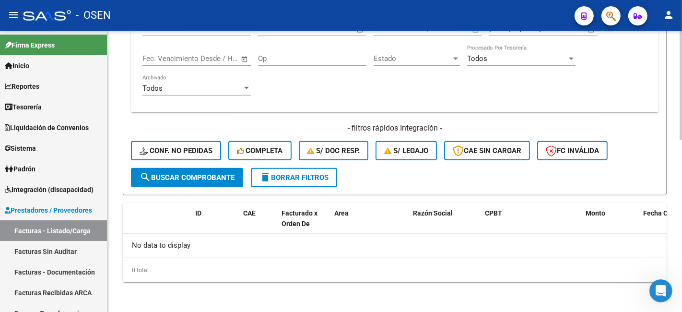
click at [226, 173] on span "search Buscar Comprobante" at bounding box center [187, 177] width 95 height 9
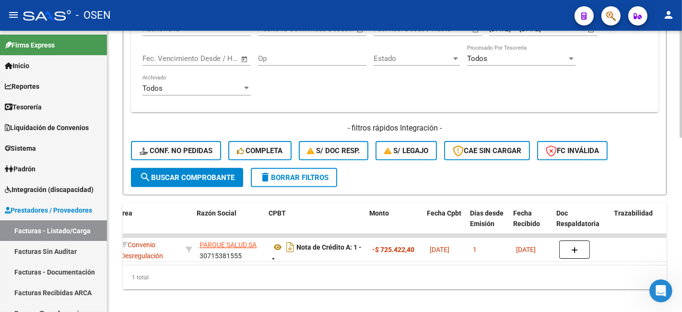
scroll to position [0, 219]
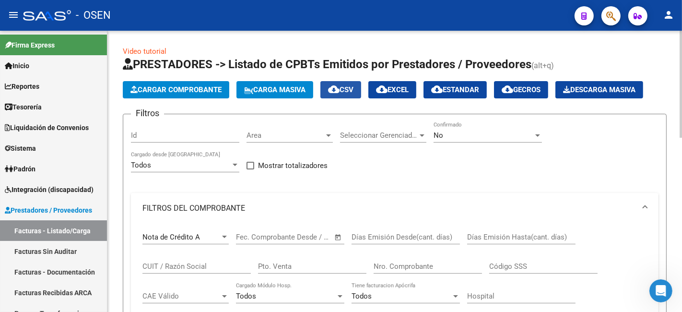
click at [340, 87] on mat-icon "cloud_download" at bounding box center [334, 89] width 12 height 12
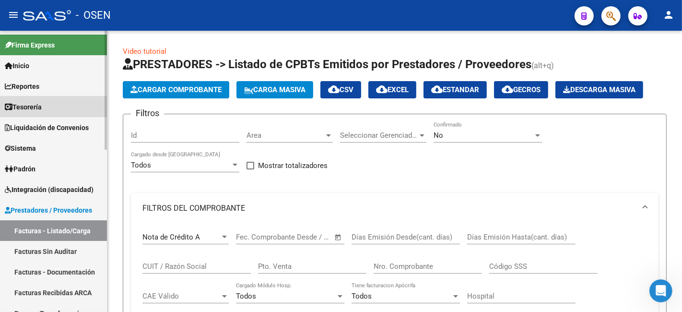
click at [35, 101] on link "Tesorería" at bounding box center [53, 106] width 107 height 21
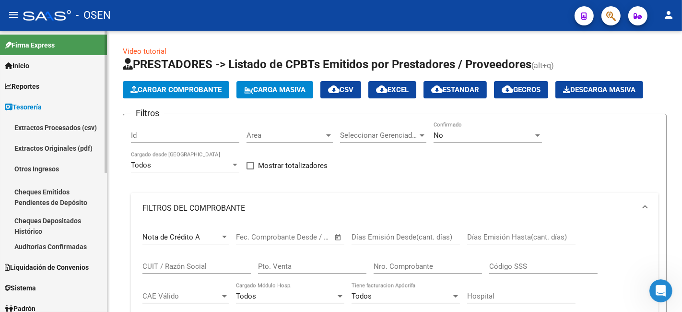
click at [58, 173] on link "Auditorías Confirmadas" at bounding box center [53, 246] width 107 height 21
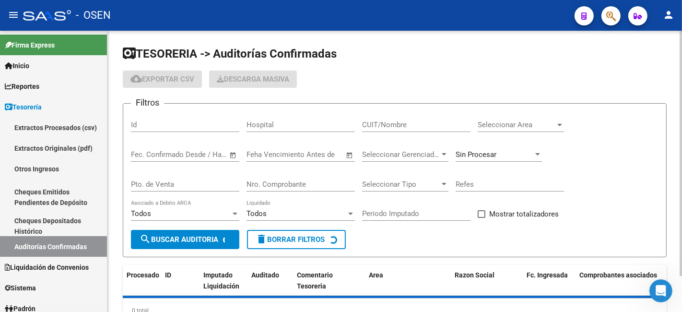
click at [408, 122] on div "Filtros Id Hospital CUIT/Nombre Seleccionar Area Seleccionar Area Fecha inicio …" at bounding box center [395, 170] width 528 height 118
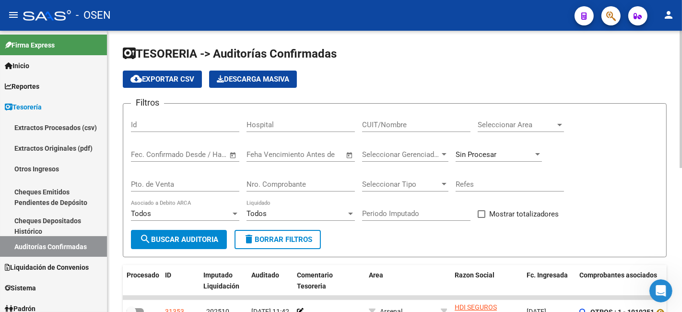
click at [408, 126] on span "Seleccionar Area" at bounding box center [517, 124] width 78 height 9
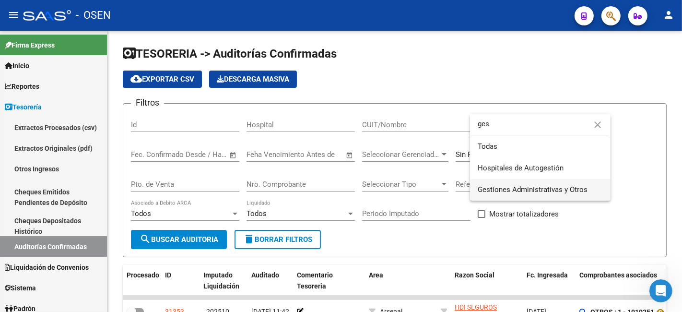
type input "ges"
click at [408, 173] on span "Gestiones Administrativas y Otros" at bounding box center [533, 189] width 110 height 9
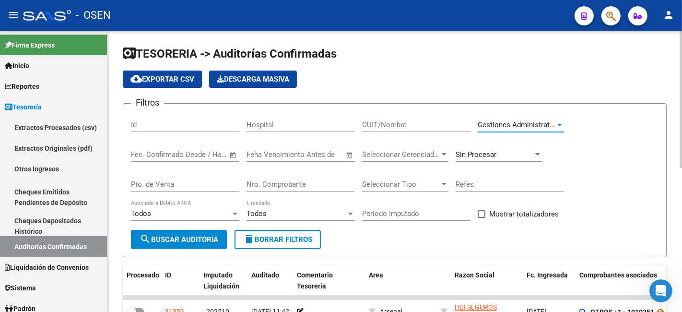
click at [200, 173] on span "search Buscar Auditoria" at bounding box center [179, 239] width 79 height 9
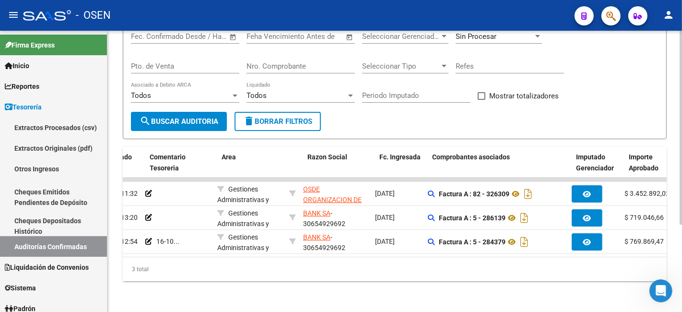
scroll to position [0, 154]
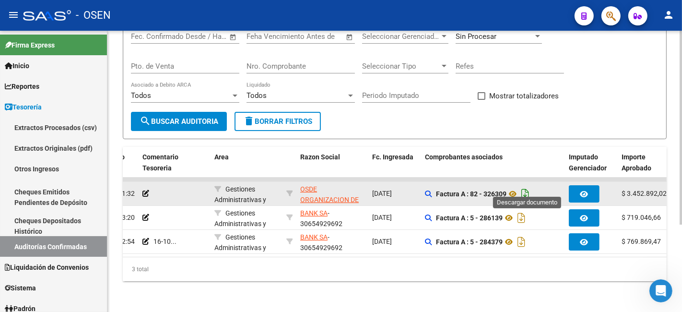
click at [408, 173] on icon "Descargar documento" at bounding box center [525, 193] width 12 height 15
click at [408, 173] on icon at bounding box center [513, 194] width 12 height 12
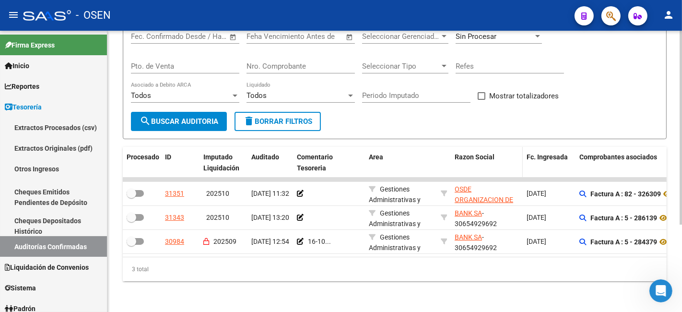
scroll to position [0, 0]
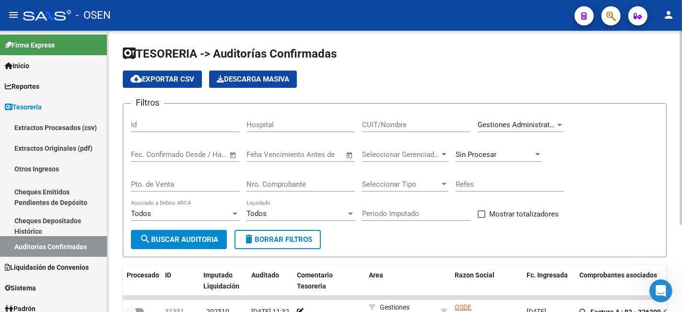
click at [408, 118] on div "Gestiones Administrativas y Otros Seleccionar Area" at bounding box center [521, 121] width 86 height 21
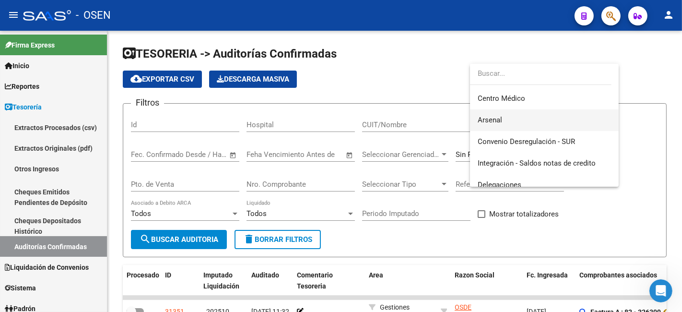
scroll to position [297, 0]
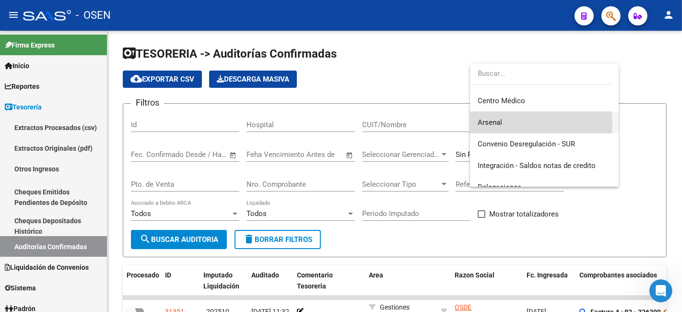
click at [408, 124] on span "Arsenal" at bounding box center [544, 123] width 133 height 22
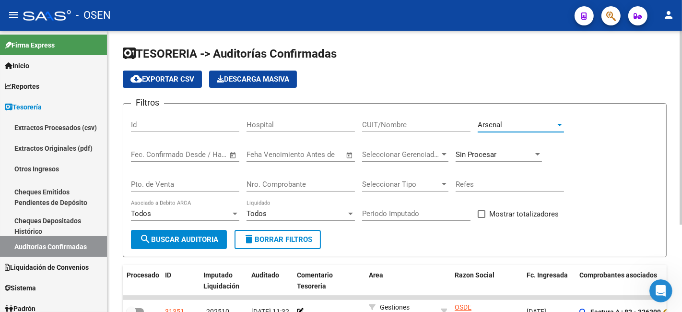
click at [188, 173] on span "search Buscar Auditoria" at bounding box center [179, 239] width 79 height 9
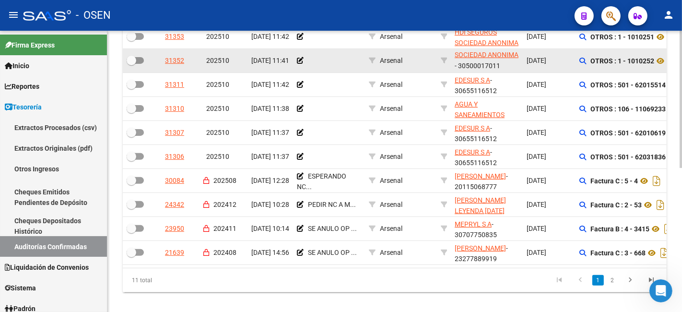
scroll to position [294, 0]
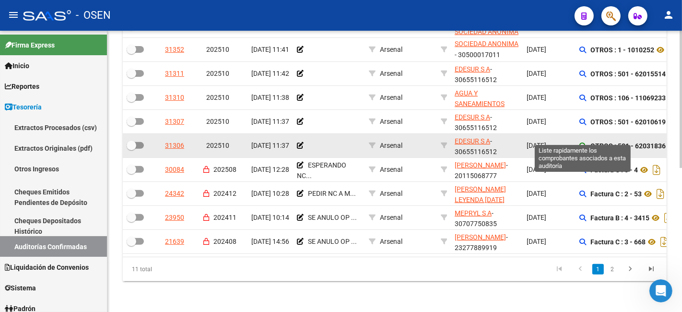
click at [408, 142] on icon at bounding box center [583, 145] width 7 height 7
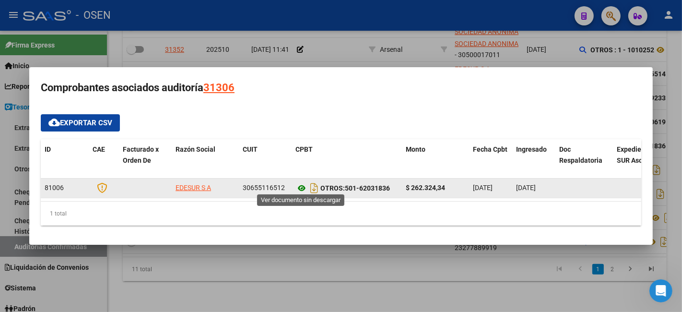
click at [301, 173] on icon at bounding box center [302, 188] width 12 height 12
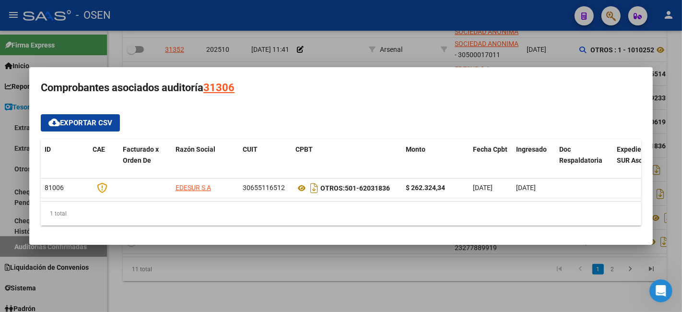
click at [408, 173] on div at bounding box center [341, 156] width 682 height 312
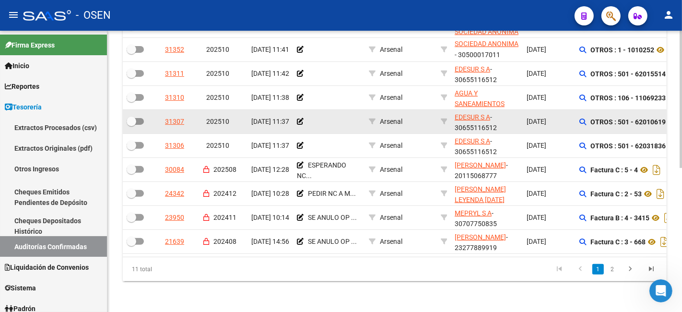
click at [408, 114] on div "OTROS : 501 - 62010619" at bounding box center [648, 121] width 136 height 15
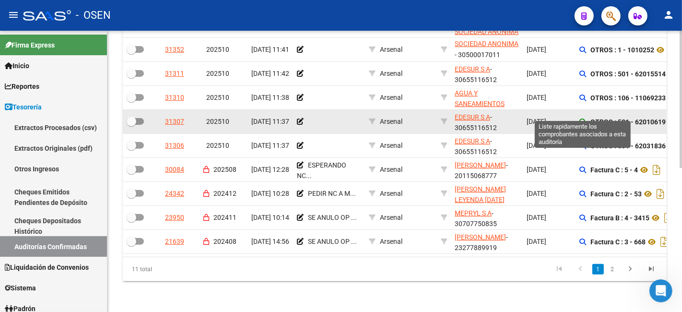
click at [408, 118] on icon at bounding box center [583, 121] width 7 height 7
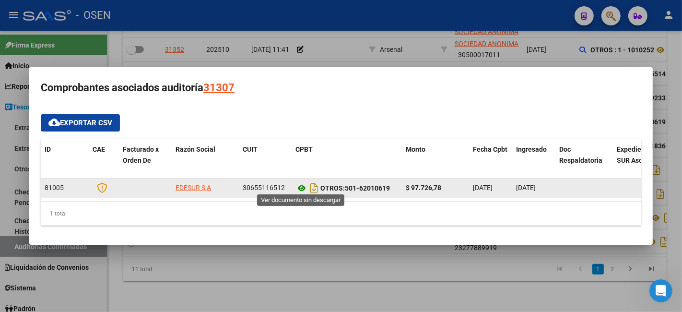
click at [299, 173] on icon at bounding box center [302, 188] width 12 height 12
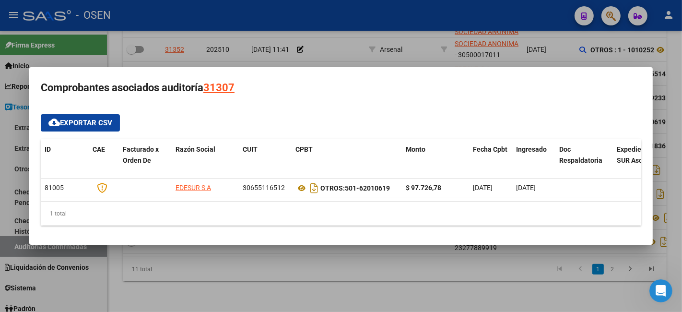
click at [408, 173] on div at bounding box center [341, 156] width 682 height 312
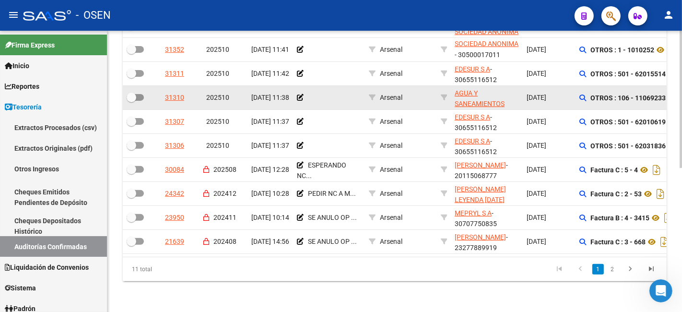
click at [408, 90] on div "OTROS : 106 - 11069233" at bounding box center [648, 97] width 136 height 15
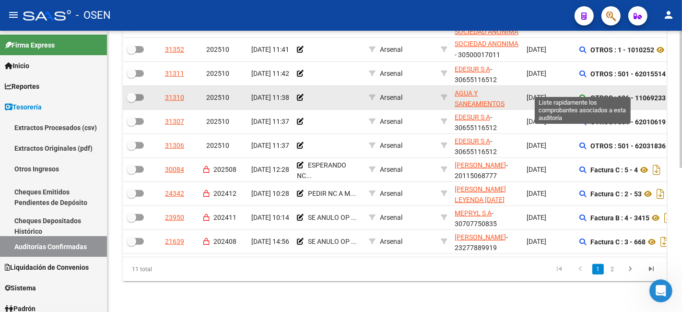
click at [408, 95] on icon at bounding box center [583, 98] width 7 height 7
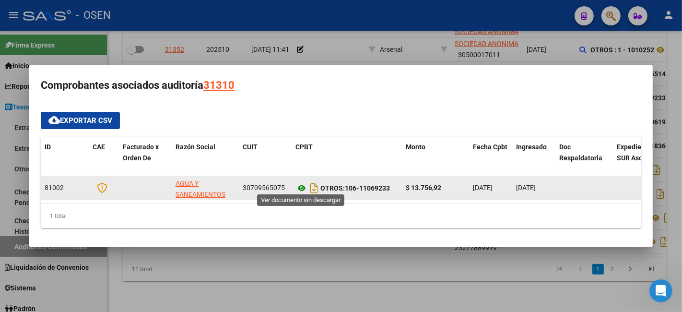
click at [298, 173] on icon at bounding box center [302, 188] width 12 height 12
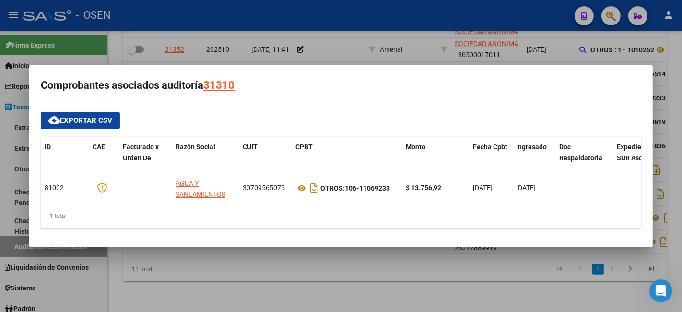
click at [408, 173] on div at bounding box center [341, 156] width 682 height 312
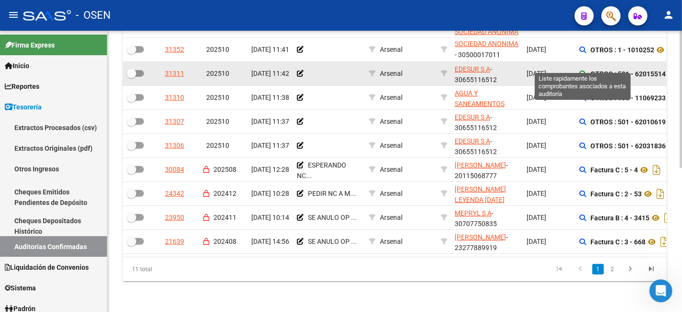
click at [408, 71] on icon at bounding box center [583, 74] width 7 height 7
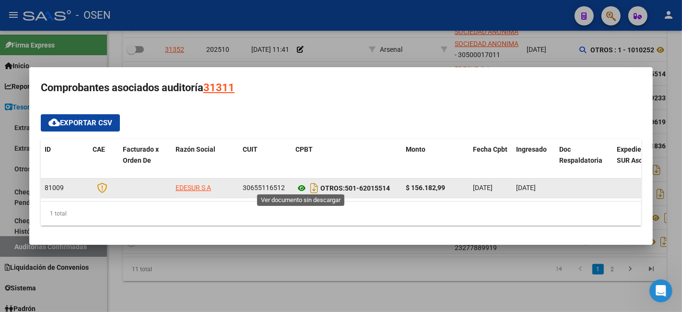
click at [298, 173] on icon at bounding box center [302, 188] width 12 height 12
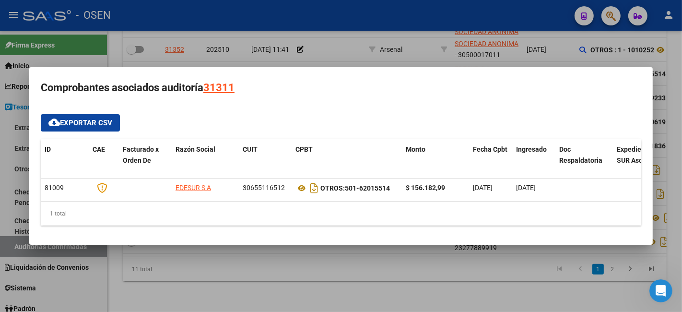
click at [408, 173] on div at bounding box center [341, 156] width 682 height 312
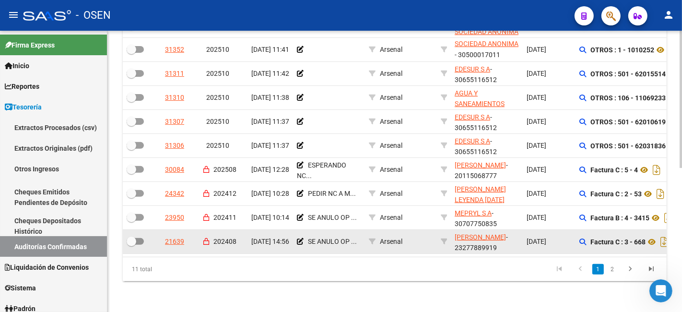
scroll to position [117, 0]
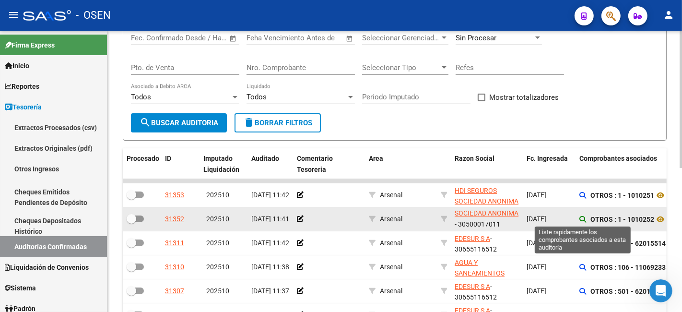
click at [408, 173] on icon at bounding box center [583, 219] width 7 height 7
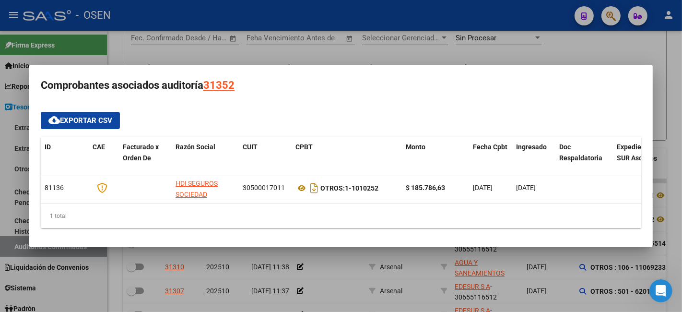
click at [303, 56] on div at bounding box center [341, 156] width 682 height 312
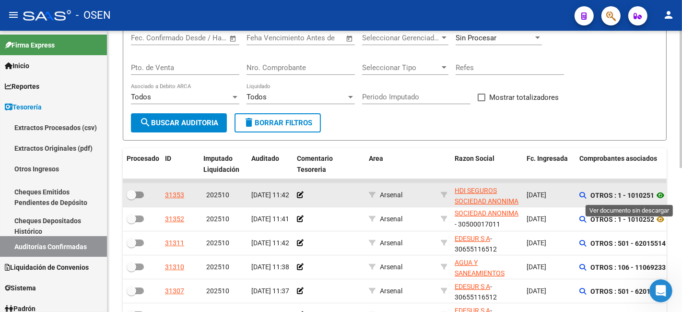
click at [408, 173] on icon at bounding box center [660, 196] width 12 height 12
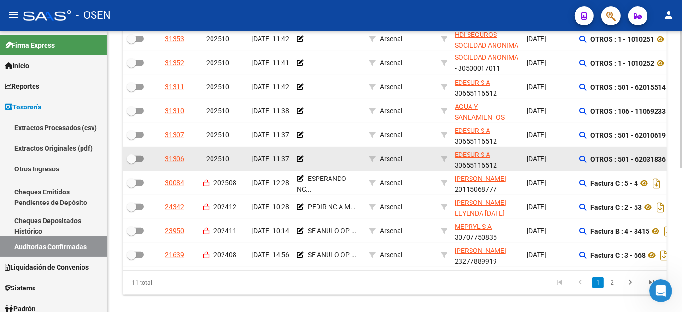
scroll to position [294, 0]
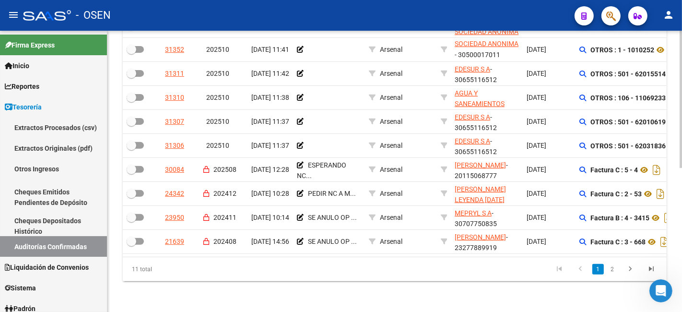
click at [408, 173] on datatable-pager "1 2" at bounding box center [448, 269] width 427 height 16
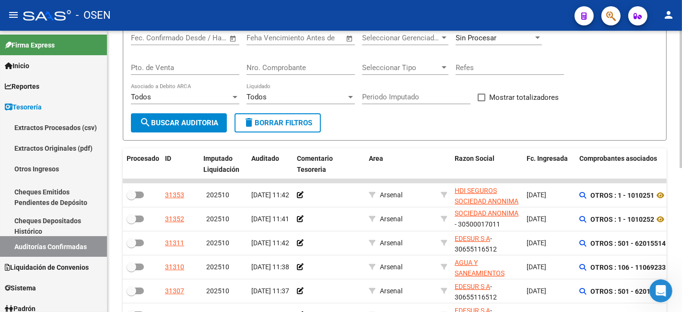
drag, startPoint x: 455, startPoint y: 271, endPoint x: 395, endPoint y: 139, distance: 144.7
click at [395, 139] on form "Filtros Id Hospital CUIT/Nombre Arsenal Seleccionar Area Fecha inicio – Fecha f…" at bounding box center [395, 64] width 544 height 154
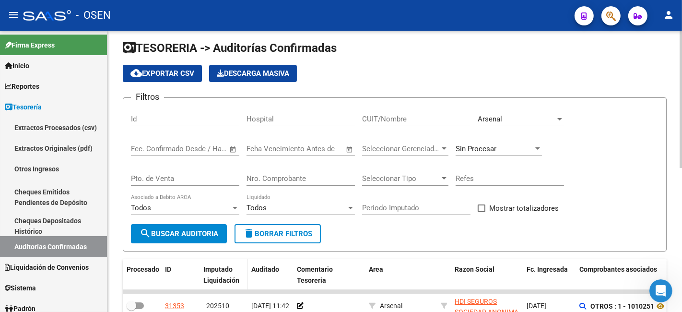
scroll to position [0, 0]
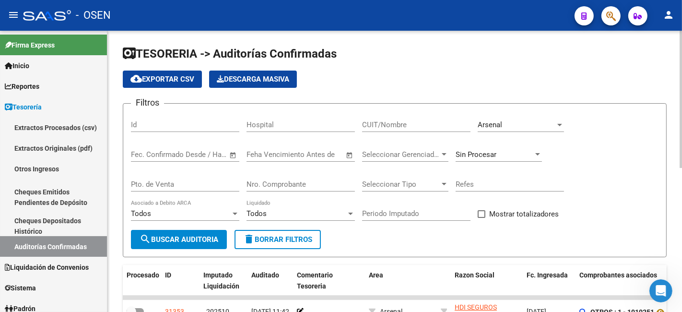
click at [385, 106] on form "Filtros Id Hospital CUIT/Nombre Arsenal Seleccionar Area Fecha inicio – Fecha f…" at bounding box center [395, 180] width 544 height 154
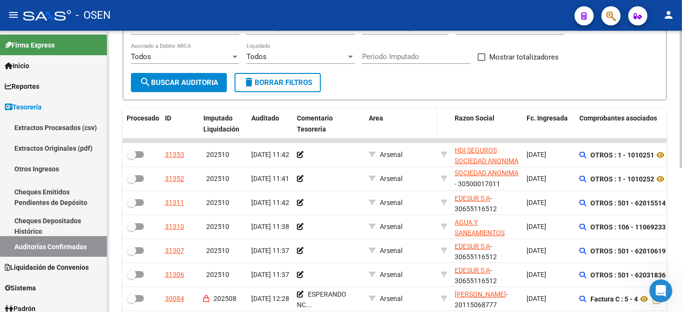
scroll to position [178, 0]
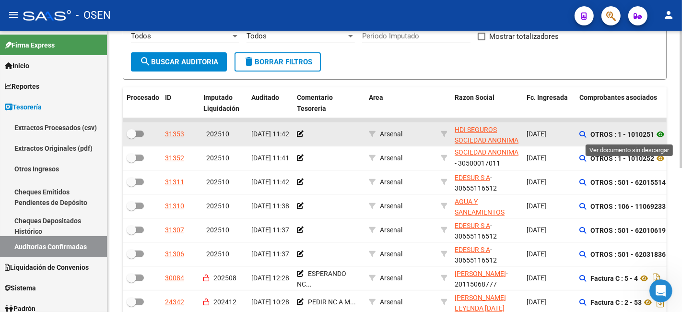
click at [408, 135] on icon at bounding box center [660, 135] width 12 height 12
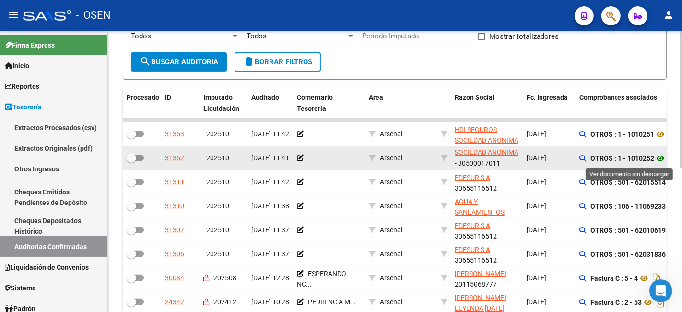
click at [408, 159] on icon at bounding box center [660, 159] width 12 height 12
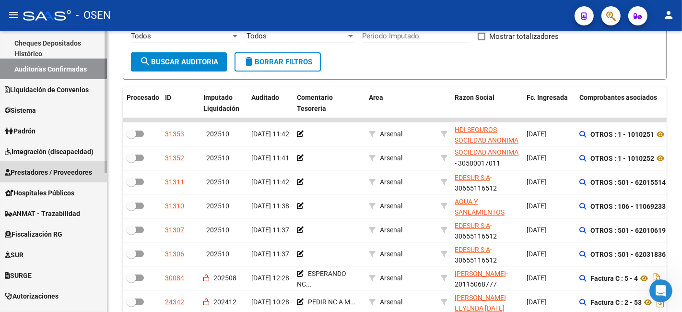
click at [63, 167] on span "Prestadores / Proveedores" at bounding box center [48, 172] width 87 height 11
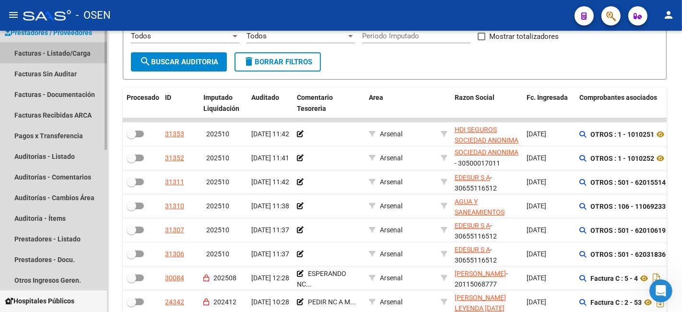
click at [89, 46] on link "Facturas - Listado/Carga" at bounding box center [53, 53] width 107 height 21
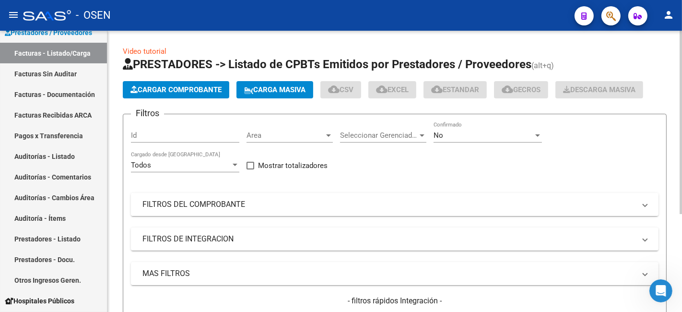
click at [296, 173] on mat-expansion-panel-header "FILTROS DEL COMPROBANTE" at bounding box center [395, 204] width 528 height 23
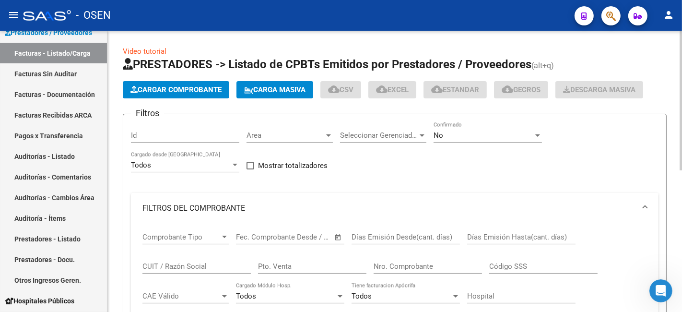
click at [408, 173] on div "Nro. Comprobante" at bounding box center [428, 263] width 108 height 21
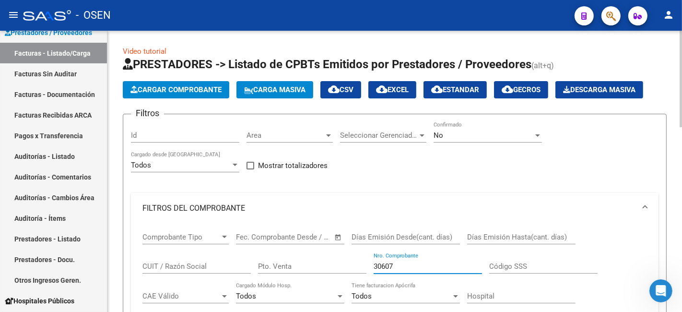
type input "30607"
click at [408, 131] on div "No" at bounding box center [484, 135] width 100 height 9
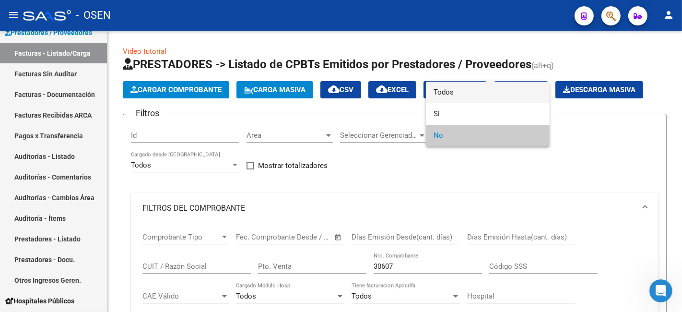
click at [408, 92] on span "Todos" at bounding box center [488, 93] width 108 height 22
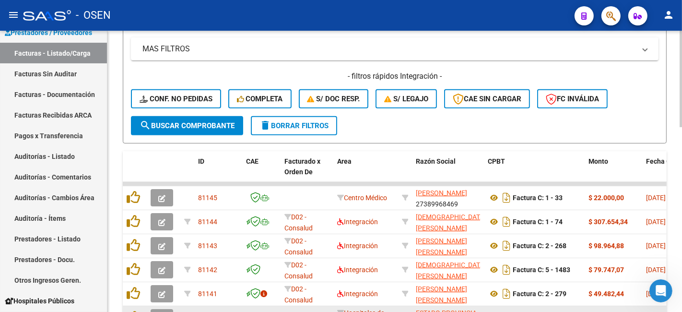
scroll to position [355, 0]
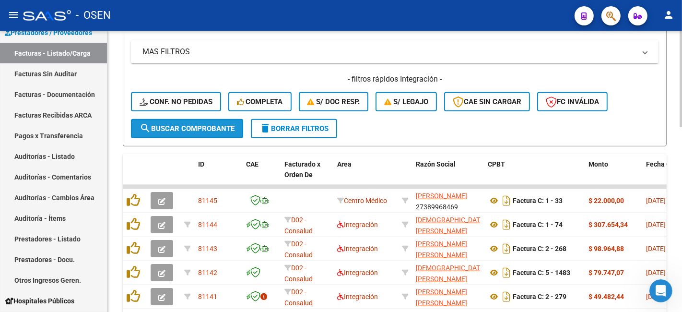
click at [237, 134] on button "search Buscar Comprobante" at bounding box center [187, 128] width 112 height 19
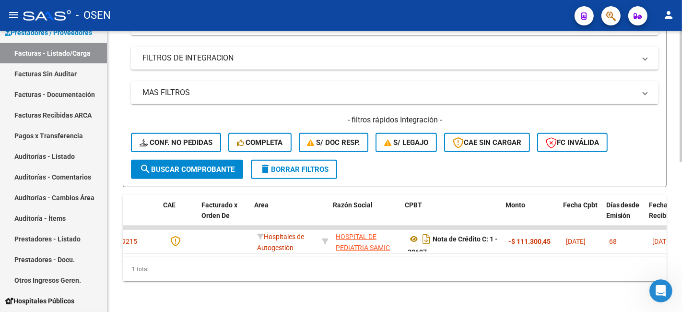
scroll to position [0, 83]
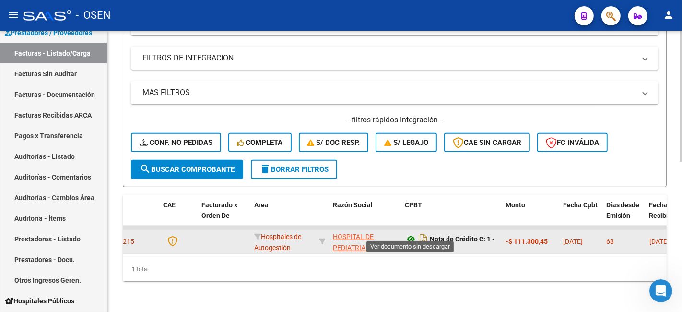
click at [408, 173] on icon at bounding box center [411, 239] width 12 height 12
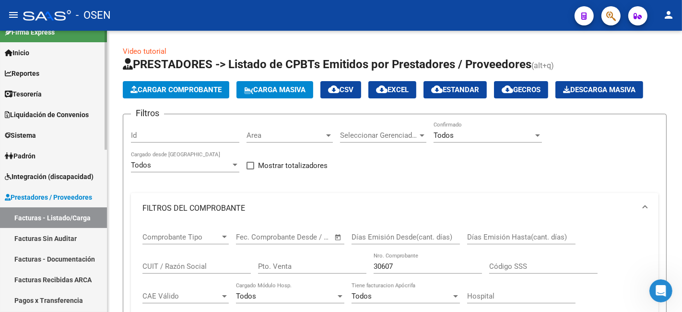
scroll to position [0, 0]
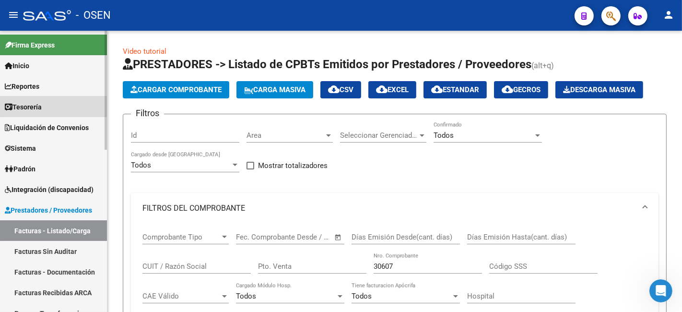
click at [83, 107] on link "Tesorería" at bounding box center [53, 106] width 107 height 21
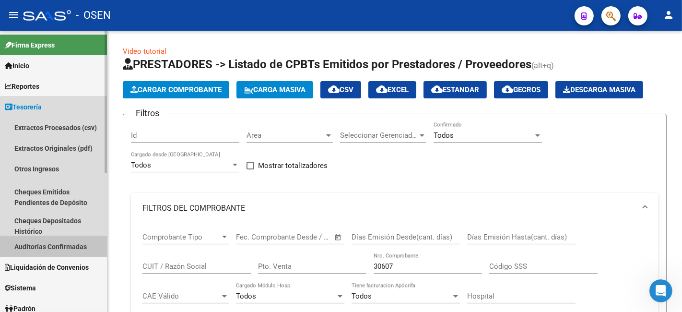
click at [78, 173] on link "Auditorías Confirmadas" at bounding box center [53, 246] width 107 height 21
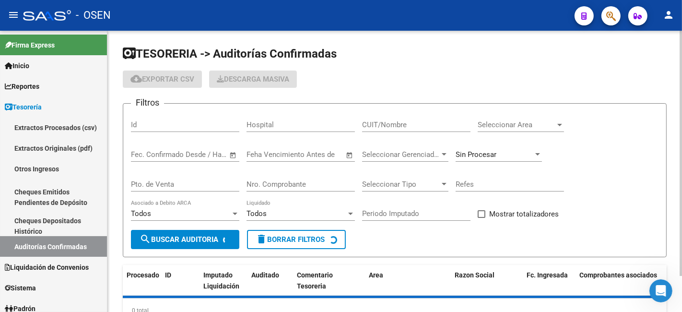
click at [408, 126] on span "Seleccionar Area" at bounding box center [517, 124] width 78 height 9
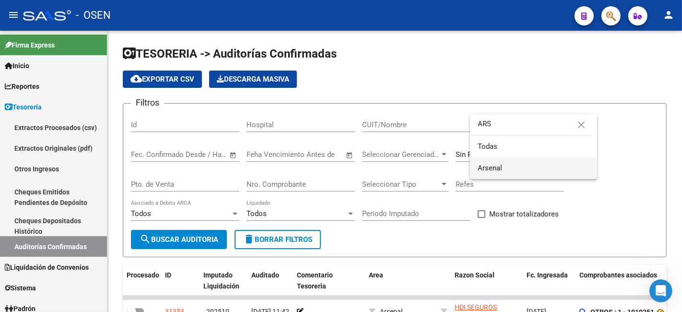
type input "ARS"
click at [408, 168] on span "Arsenal" at bounding box center [534, 168] width 112 height 22
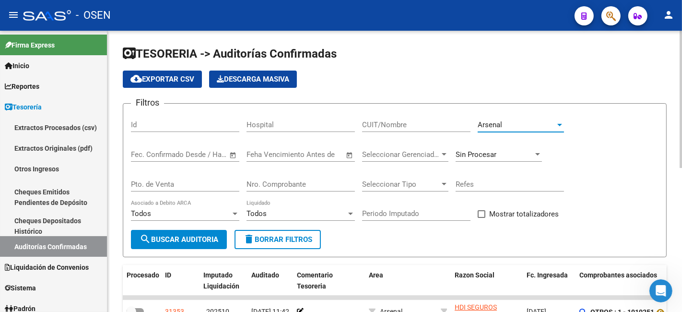
click at [166, 173] on span "search Buscar Auditoria" at bounding box center [179, 239] width 79 height 9
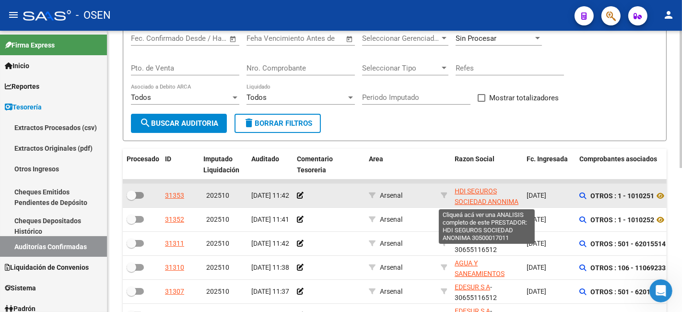
scroll to position [12, 0]
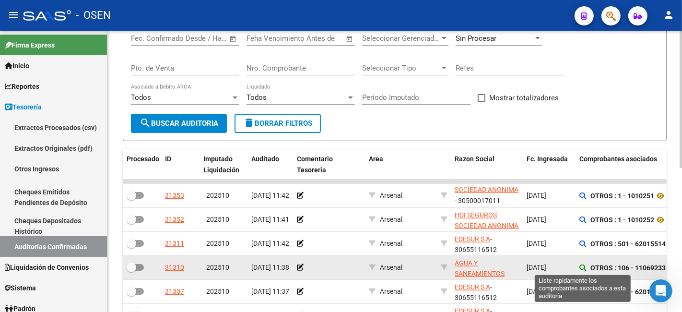
click at [408, 173] on icon at bounding box center [583, 267] width 7 height 7
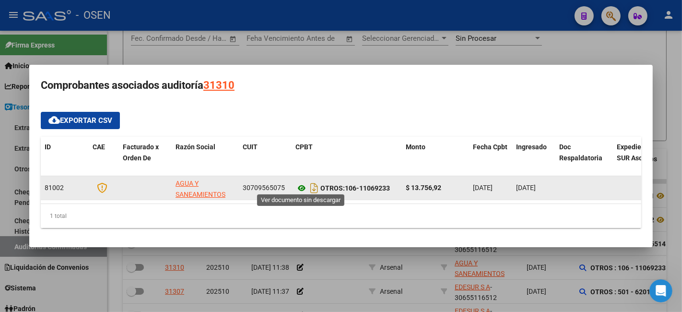
click at [296, 173] on icon at bounding box center [302, 188] width 12 height 12
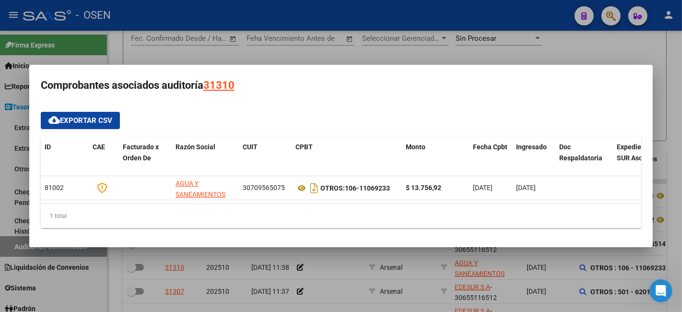
click at [408, 99] on mat-dialog-container "Comprobantes asociados auditoría 31310 cloud_download Exportar CSV ID CAE Factu…" at bounding box center [341, 156] width 624 height 182
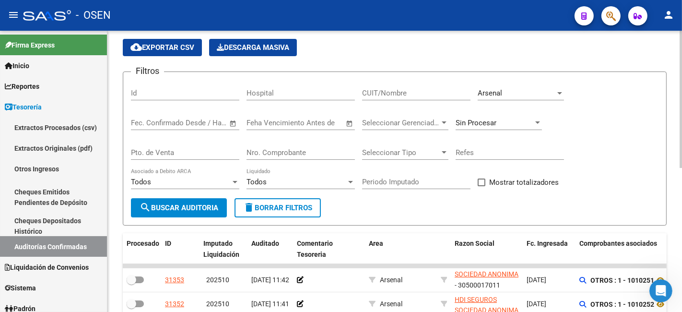
scroll to position [0, 0]
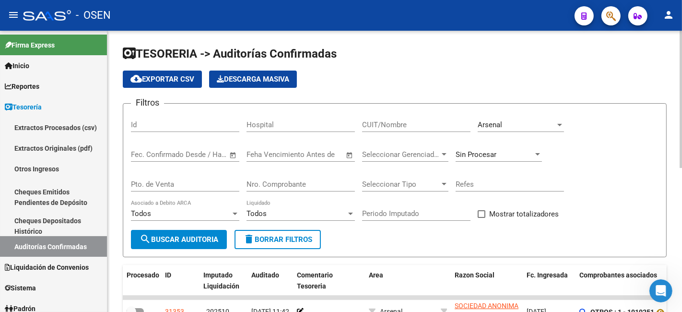
click at [408, 130] on div "Arsenal Seleccionar Area" at bounding box center [521, 121] width 86 height 21
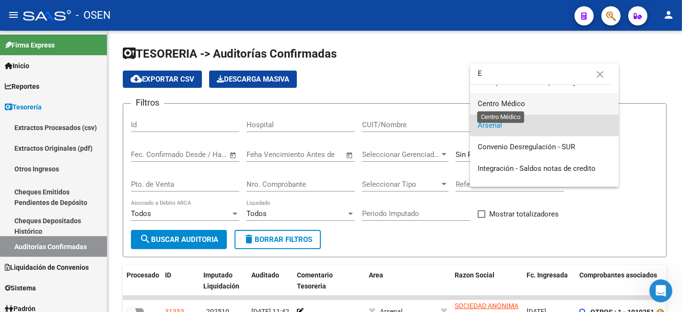
type input "E"
click at [408, 105] on span "Centro Médico" at bounding box center [501, 103] width 47 height 9
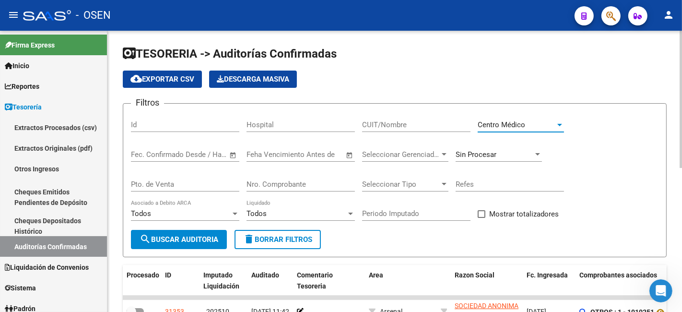
drag, startPoint x: 162, startPoint y: 238, endPoint x: 284, endPoint y: 234, distance: 122.4
click at [163, 173] on span "search Buscar Auditoria" at bounding box center [179, 239] width 79 height 9
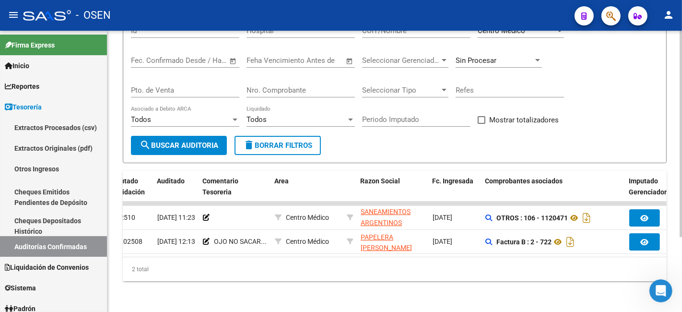
scroll to position [0, 101]
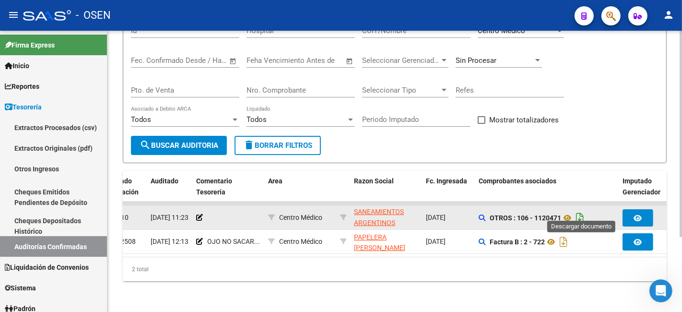
click at [408, 173] on icon "Descargar documento" at bounding box center [580, 217] width 12 height 15
click at [408, 173] on div "2 total" at bounding box center [395, 269] width 544 height 24
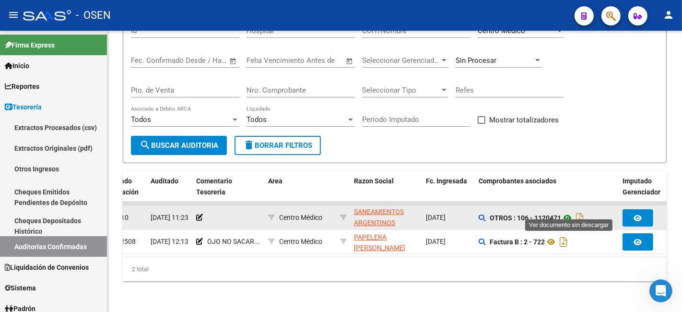
click at [408, 173] on icon at bounding box center [567, 218] width 12 height 12
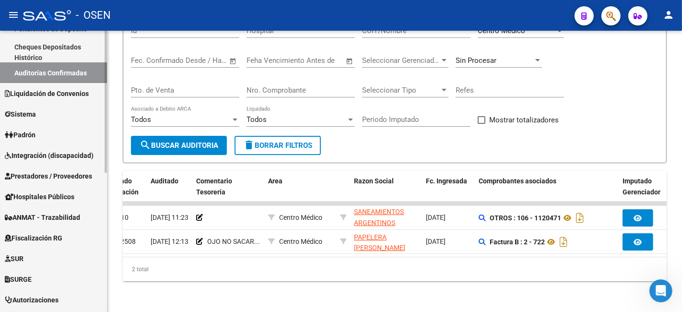
scroll to position [178, 0]
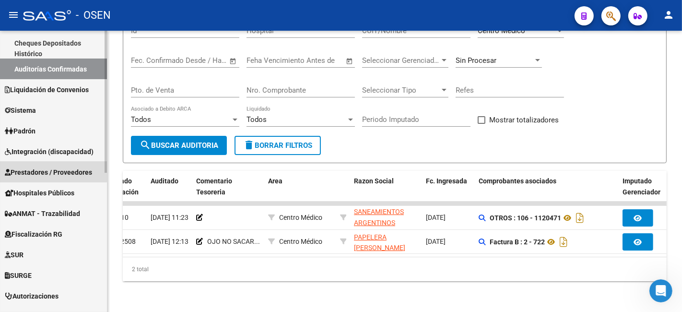
click at [49, 165] on link "Prestadores / Proveedores" at bounding box center [53, 172] width 107 height 21
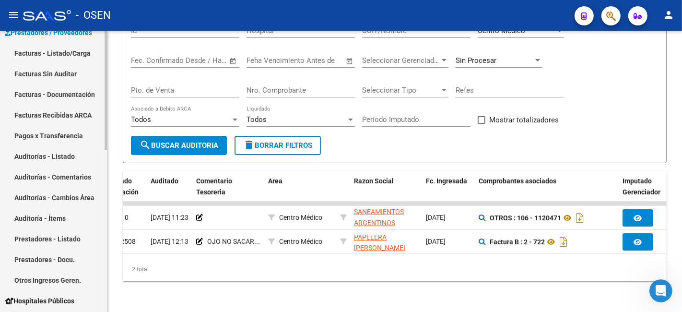
click at [76, 44] on link "Facturas - Listado/Carga" at bounding box center [53, 53] width 107 height 21
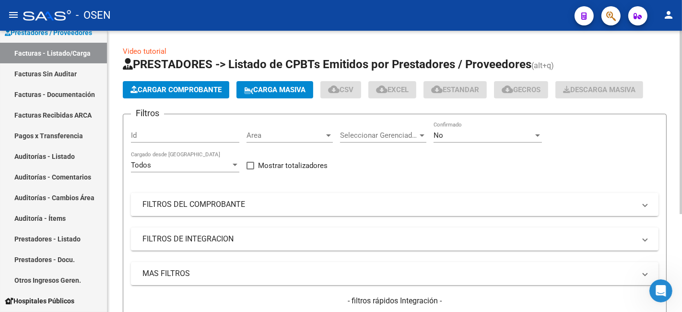
click at [260, 173] on mat-panel-title "FILTROS DEL COMPROBANTE" at bounding box center [388, 204] width 493 height 11
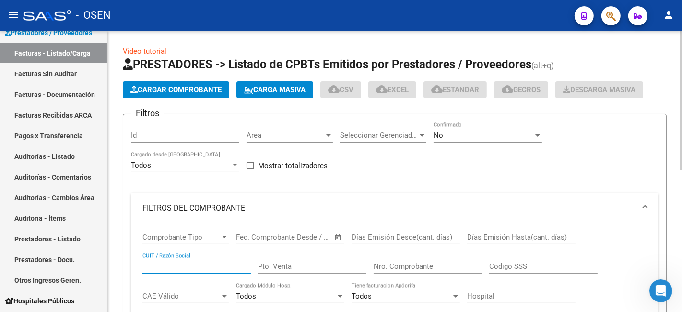
click at [218, 173] on input "CUIT / Razón Social" at bounding box center [196, 266] width 108 height 9
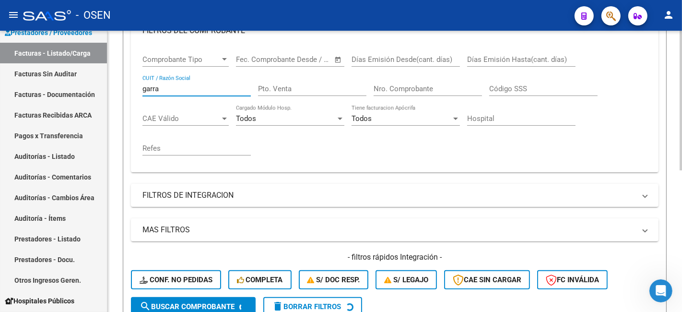
type input "garra"
click at [222, 173] on span "search Buscar Comprobante" at bounding box center [187, 306] width 95 height 9
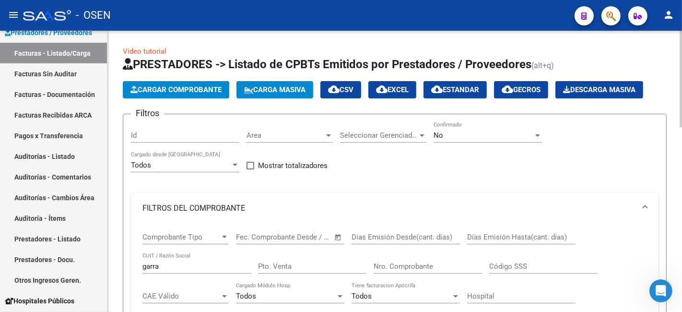
click at [408, 140] on div "No Confirmado" at bounding box center [488, 132] width 108 height 21
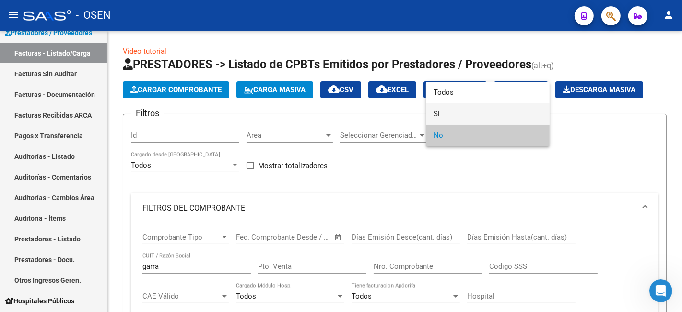
click at [408, 121] on span "Si" at bounding box center [488, 114] width 108 height 22
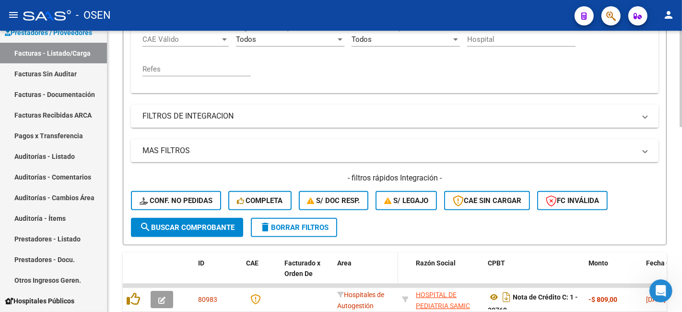
scroll to position [355, 0]
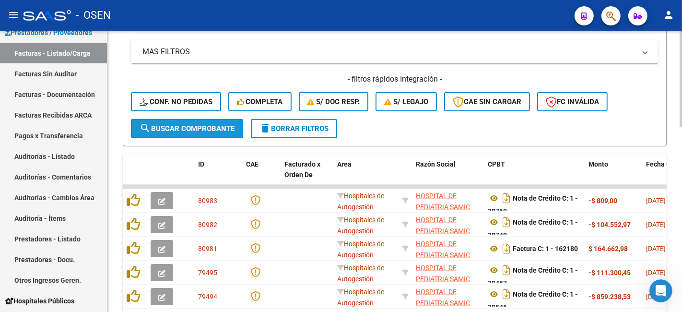
click at [193, 122] on button "search Buscar Comprobante" at bounding box center [187, 128] width 112 height 19
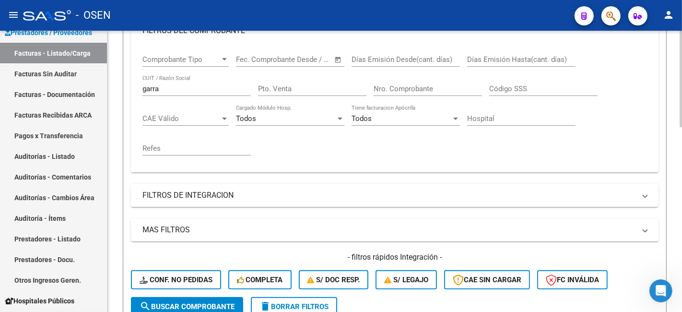
scroll to position [0, 0]
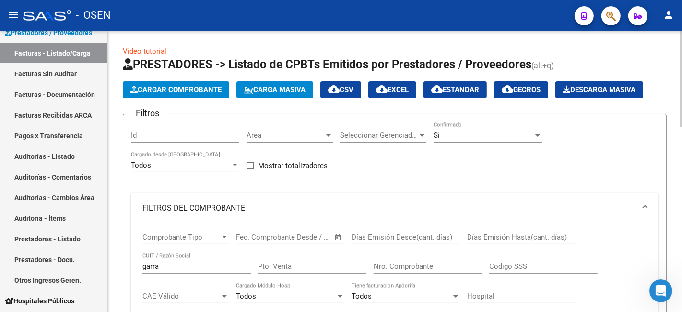
click at [408, 173] on input "Nro. Comprobante" at bounding box center [428, 266] width 108 height 9
type input "1"
click at [408, 131] on div "Si" at bounding box center [484, 135] width 100 height 9
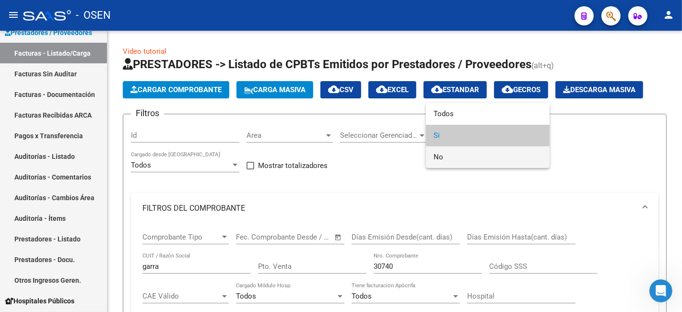
click at [408, 160] on span "No" at bounding box center [488, 157] width 108 height 22
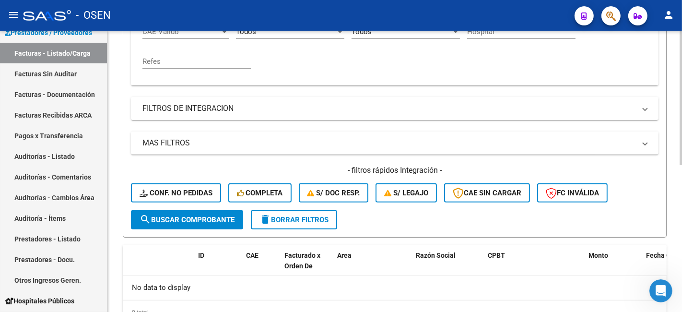
scroll to position [306, 0]
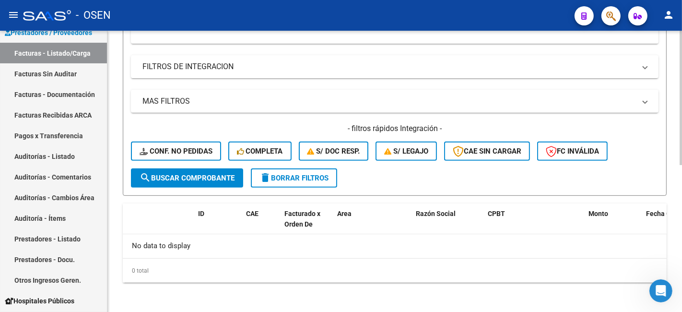
click at [202, 167] on div "- filtros rápidos Integración - Conf. no pedidas Completa S/ Doc Resp. S/ legaj…" at bounding box center [395, 145] width 528 height 45
drag, startPoint x: 203, startPoint y: 179, endPoint x: 235, endPoint y: 179, distance: 31.7
click at [204, 173] on span "search Buscar Comprobante" at bounding box center [187, 178] width 95 height 9
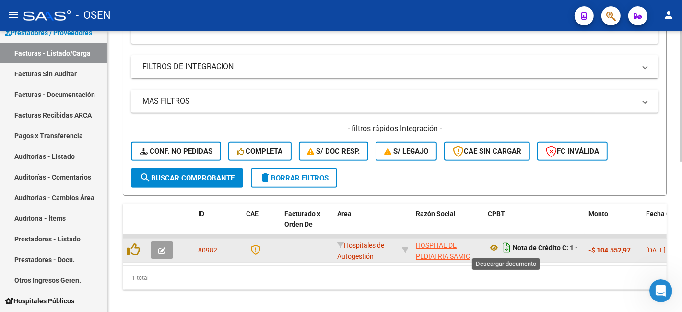
click at [408, 173] on icon "Descargar documento" at bounding box center [506, 247] width 12 height 15
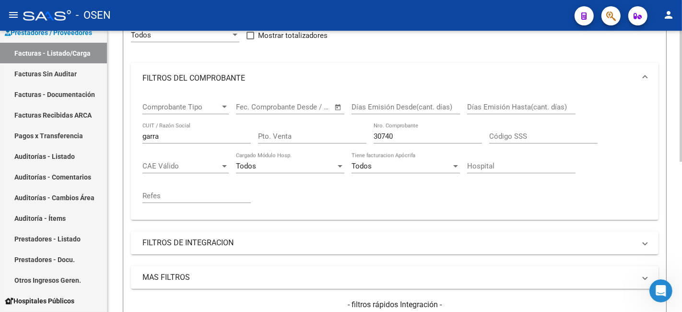
scroll to position [129, 0]
click at [405, 137] on input "30740" at bounding box center [428, 137] width 108 height 9
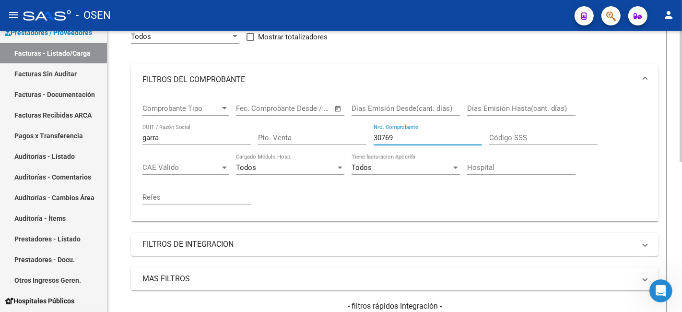
scroll to position [306, 0]
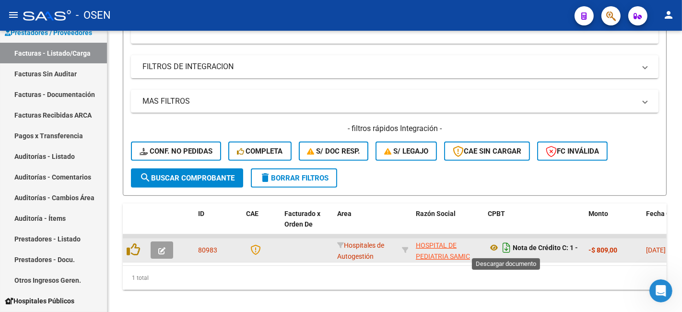
type input "30769"
click at [408, 173] on icon "Descargar documento" at bounding box center [506, 247] width 12 height 15
click at [408, 173] on icon "Descargar documento" at bounding box center [506, 241] width 12 height 15
